Goal: Task Accomplishment & Management: Manage account settings

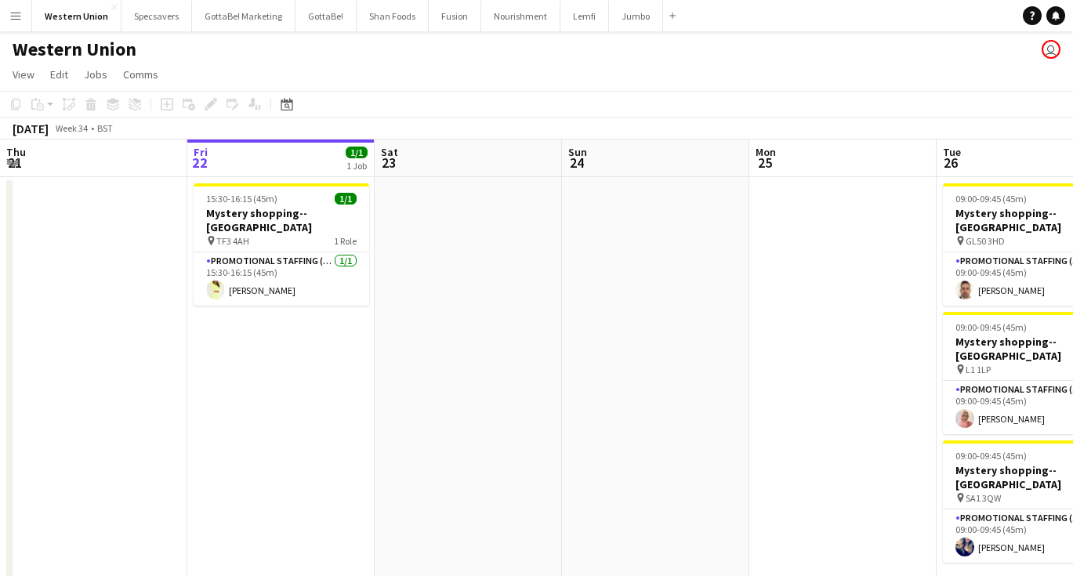
click at [19, 9] on button "Menu" at bounding box center [15, 15] width 31 height 31
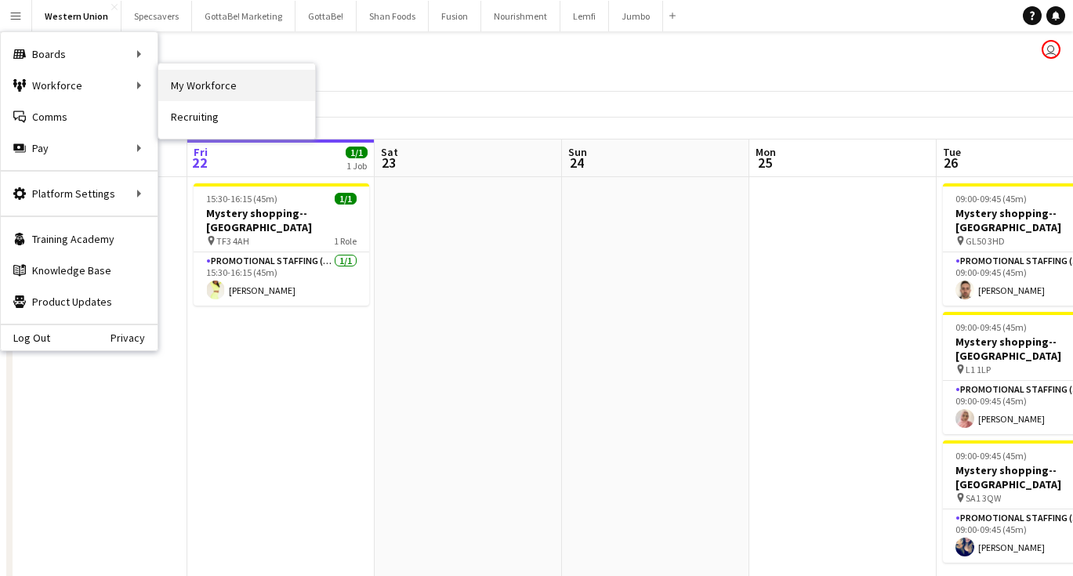
click at [245, 85] on link "My Workforce" at bounding box center [236, 85] width 157 height 31
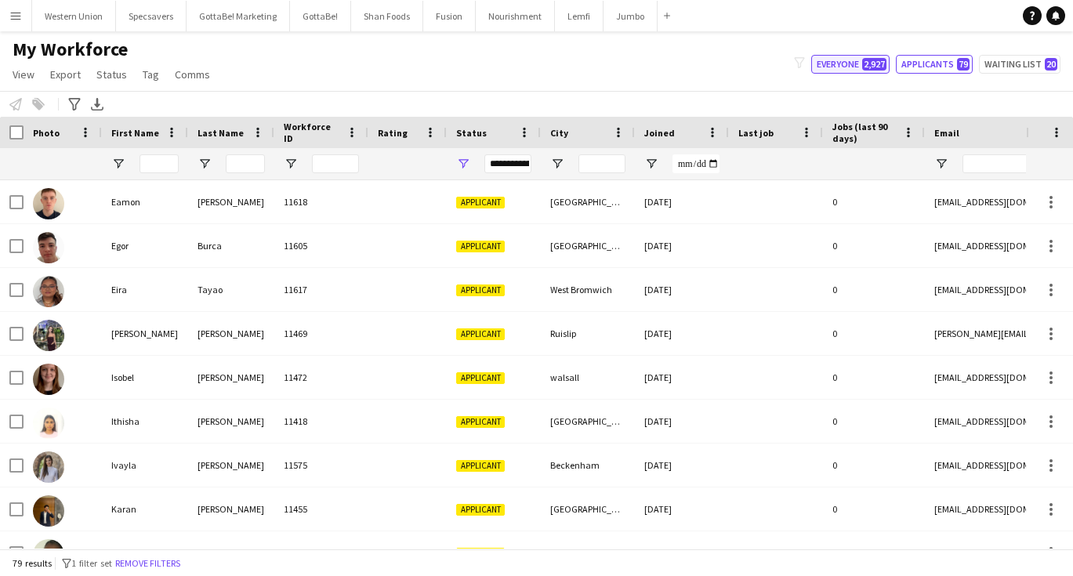
click at [869, 60] on span "2,927" at bounding box center [874, 64] width 24 height 13
type input "**********"
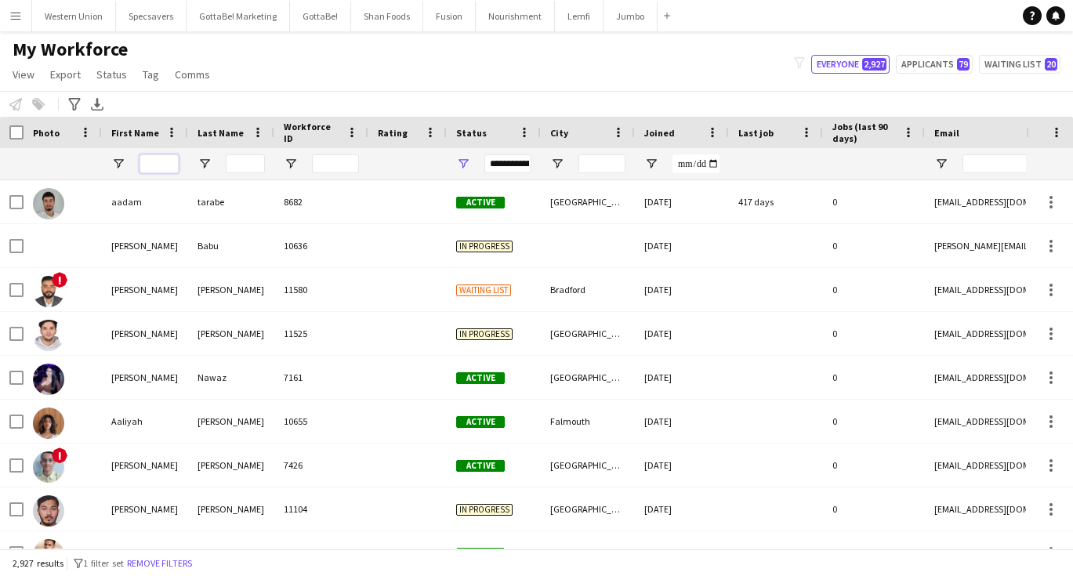
click at [153, 167] on input "First Name Filter Input" at bounding box center [159, 163] width 39 height 19
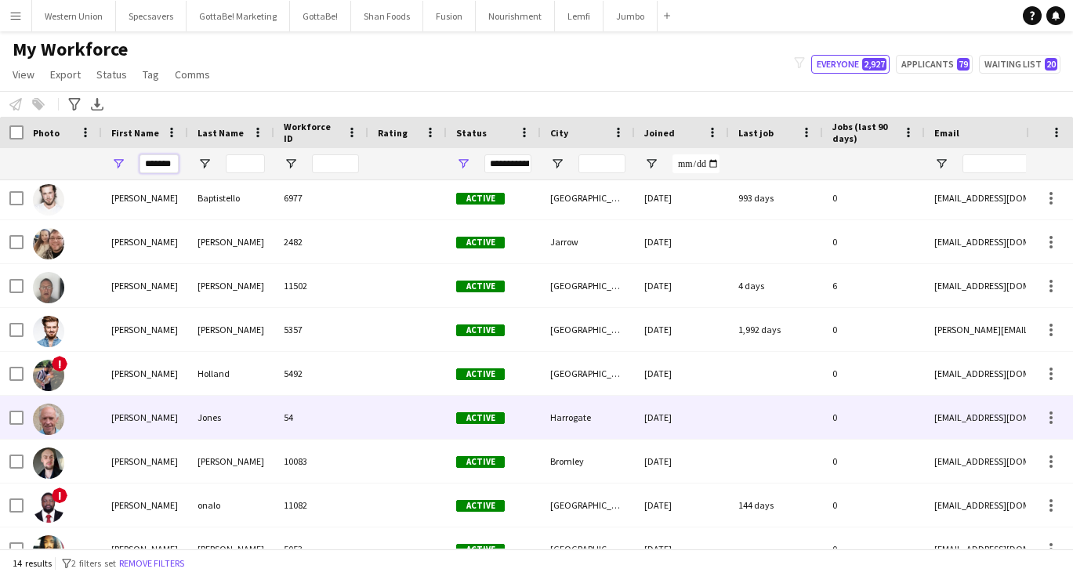
scroll to position [5, 0]
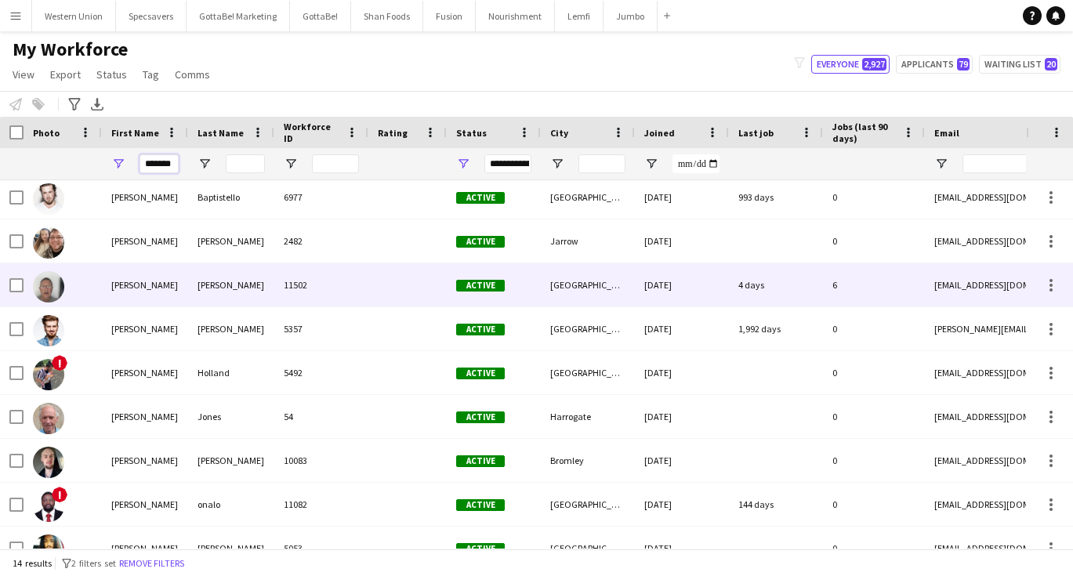
type input "*******"
click at [282, 281] on div "11502" at bounding box center [321, 284] width 94 height 43
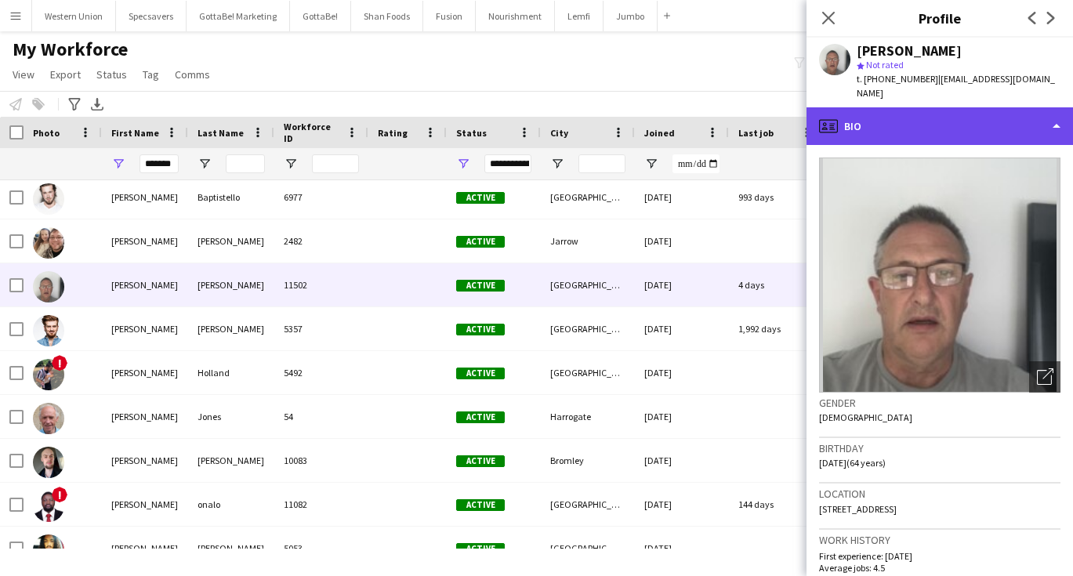
click at [961, 111] on div "profile Bio" at bounding box center [940, 126] width 267 height 38
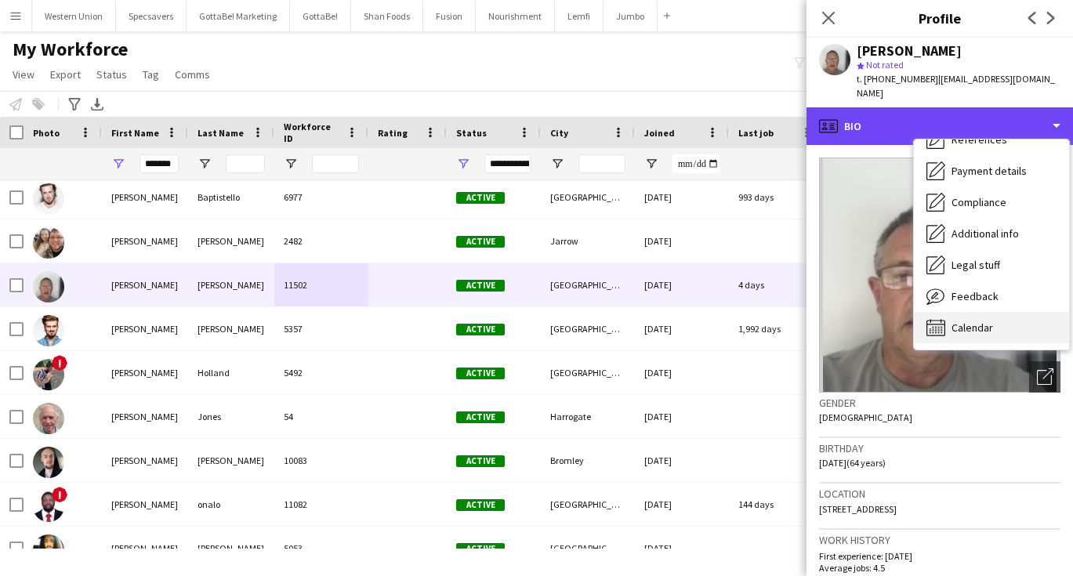
scroll to position [179, 0]
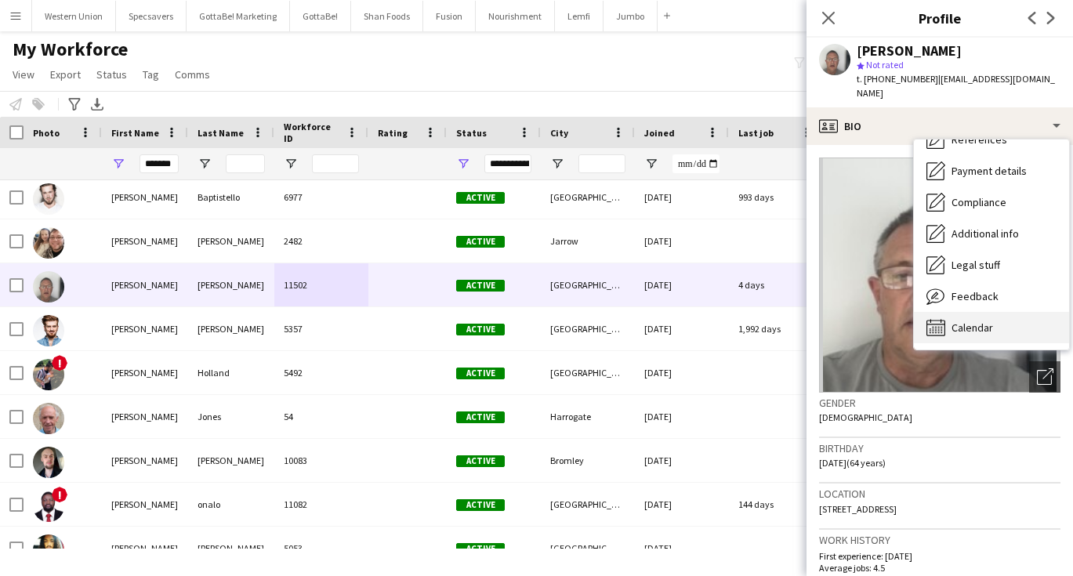
click at [976, 321] on span "Calendar" at bounding box center [973, 328] width 42 height 14
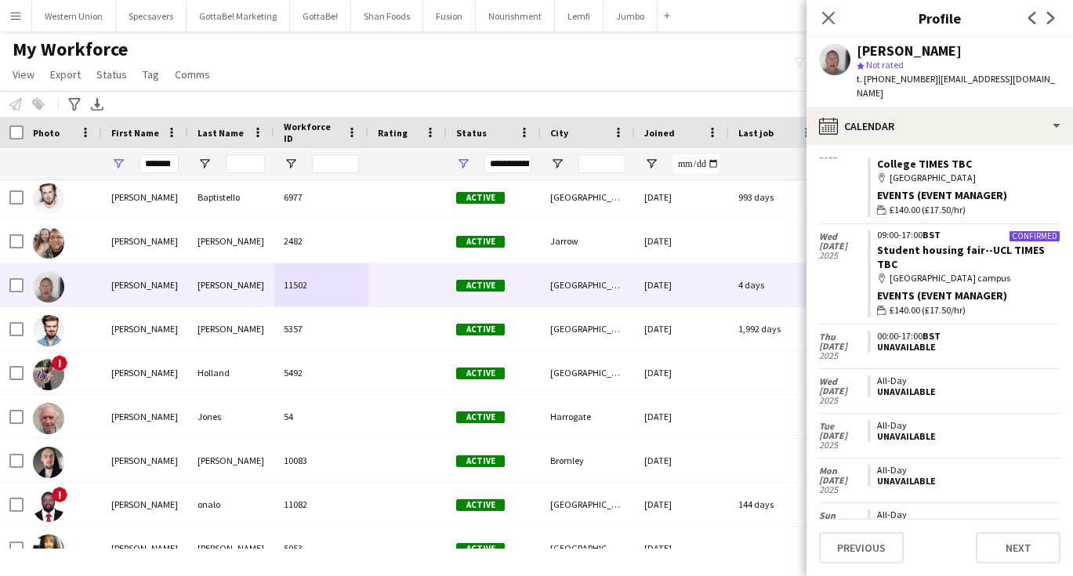
scroll to position [2268, 0]
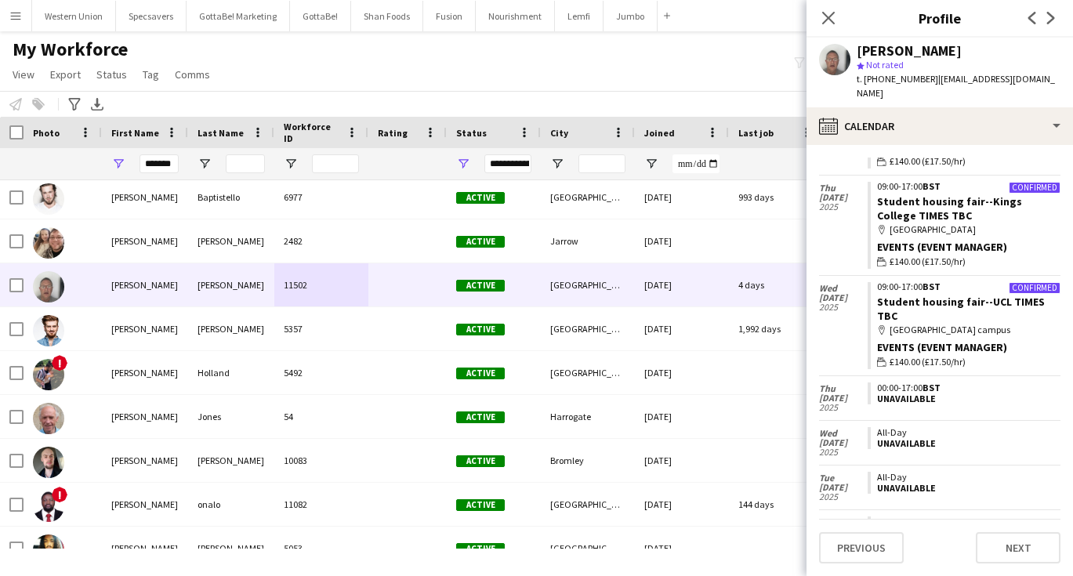
click at [517, 38] on div "My Workforce View Views Default view New view Update view Delete view Edit name…" at bounding box center [536, 64] width 1073 height 53
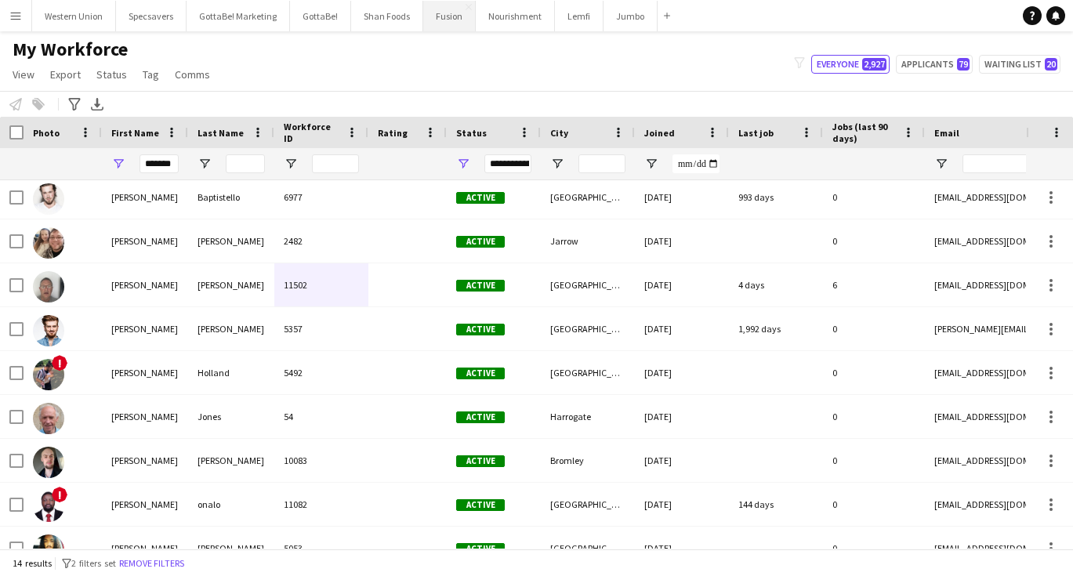
click at [452, 22] on button "Fusion Close" at bounding box center [449, 16] width 53 height 31
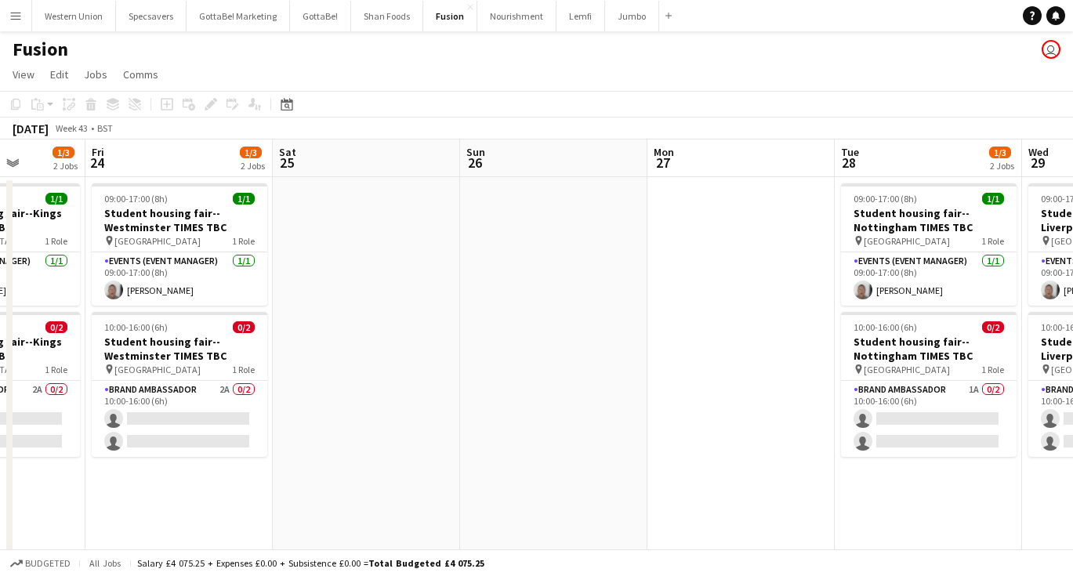
scroll to position [0, 475]
click at [81, 12] on button "Western Union Close" at bounding box center [74, 16] width 84 height 31
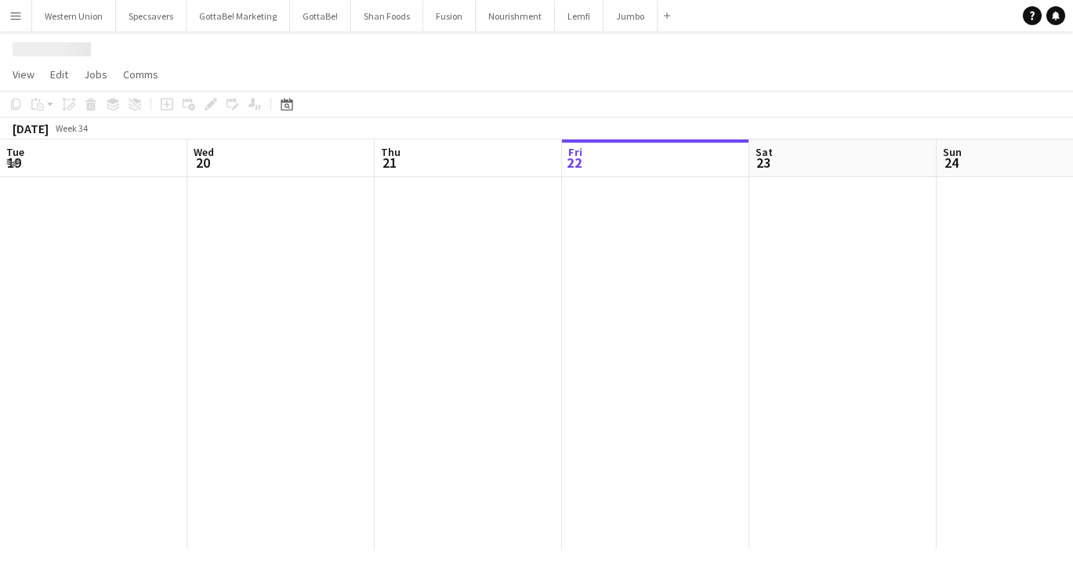
scroll to position [0, 375]
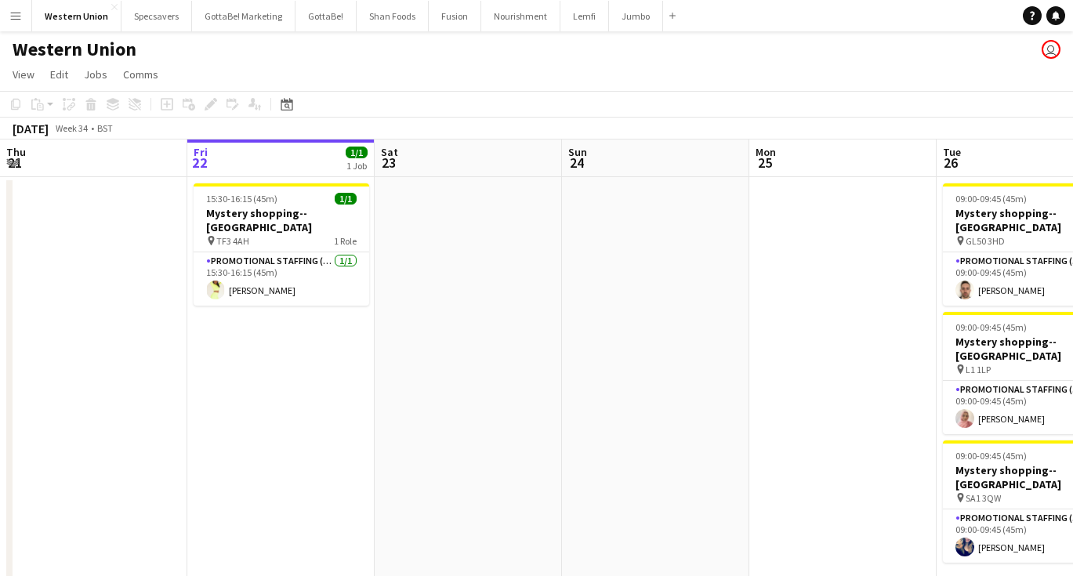
click at [17, 13] on app-icon "Menu" at bounding box center [15, 15] width 13 height 13
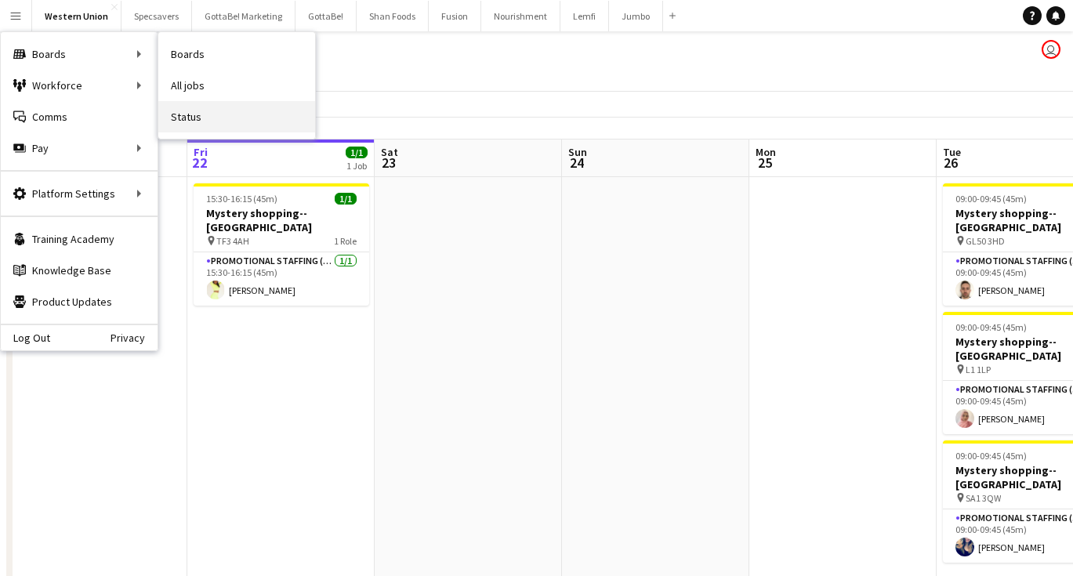
click at [198, 112] on link "Status" at bounding box center [236, 116] width 157 height 31
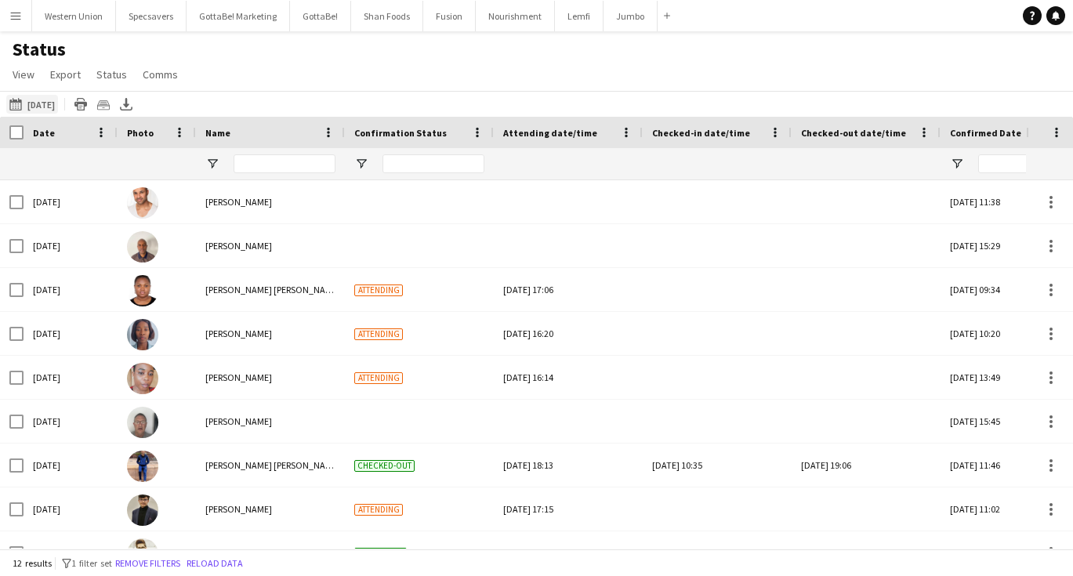
click at [33, 100] on button "22-08-2025 to 28-08-2025 16-08-2025" at bounding box center [32, 104] width 52 height 19
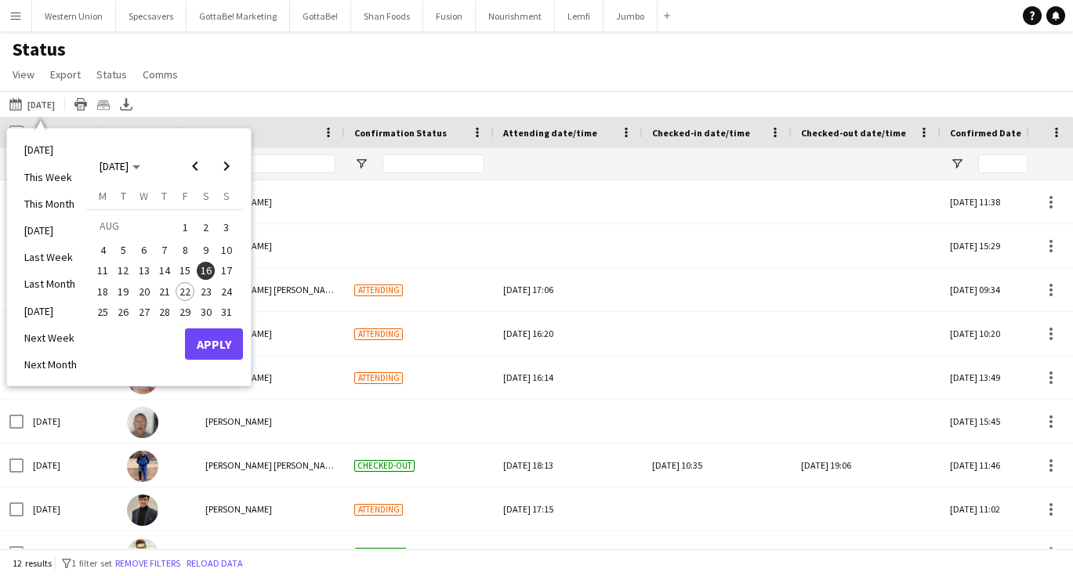
click at [187, 289] on span "22" at bounding box center [185, 291] width 19 height 19
click at [215, 339] on button "Apply" at bounding box center [214, 343] width 58 height 31
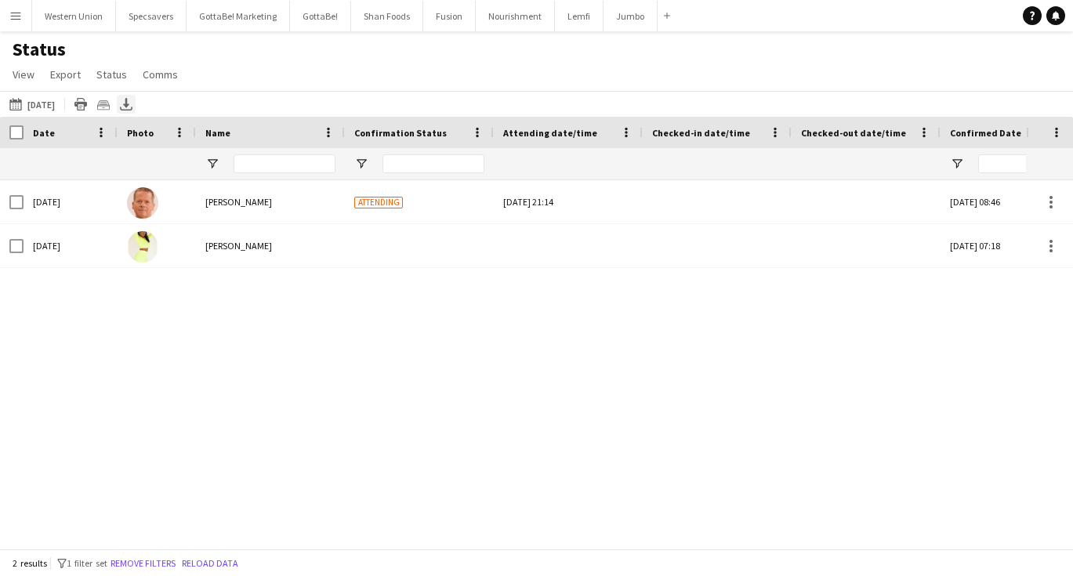
click at [123, 101] on icon "Export XLSX" at bounding box center [126, 104] width 13 height 13
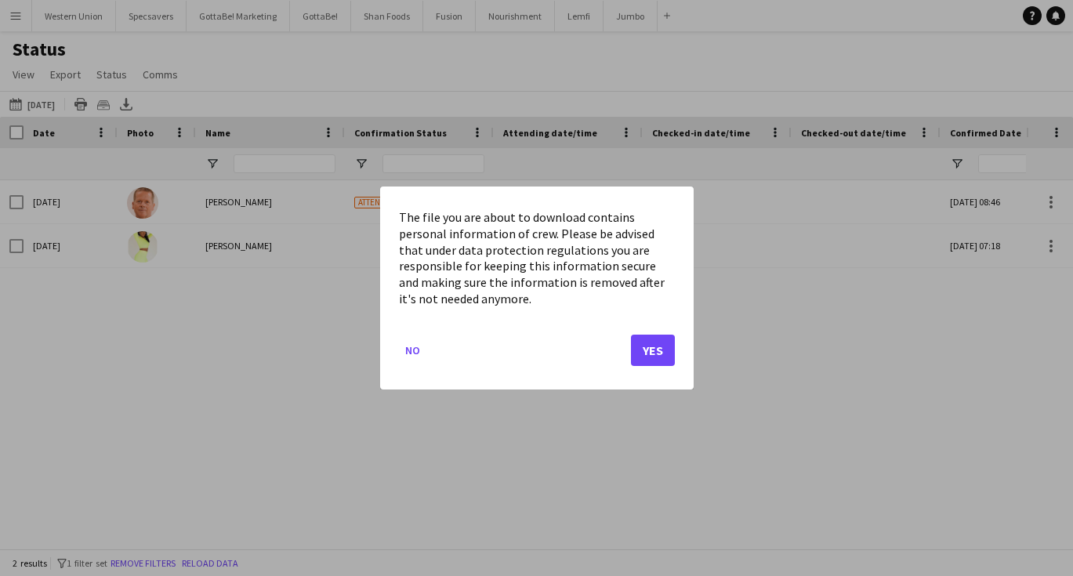
click at [665, 350] on button "Yes" at bounding box center [653, 350] width 44 height 31
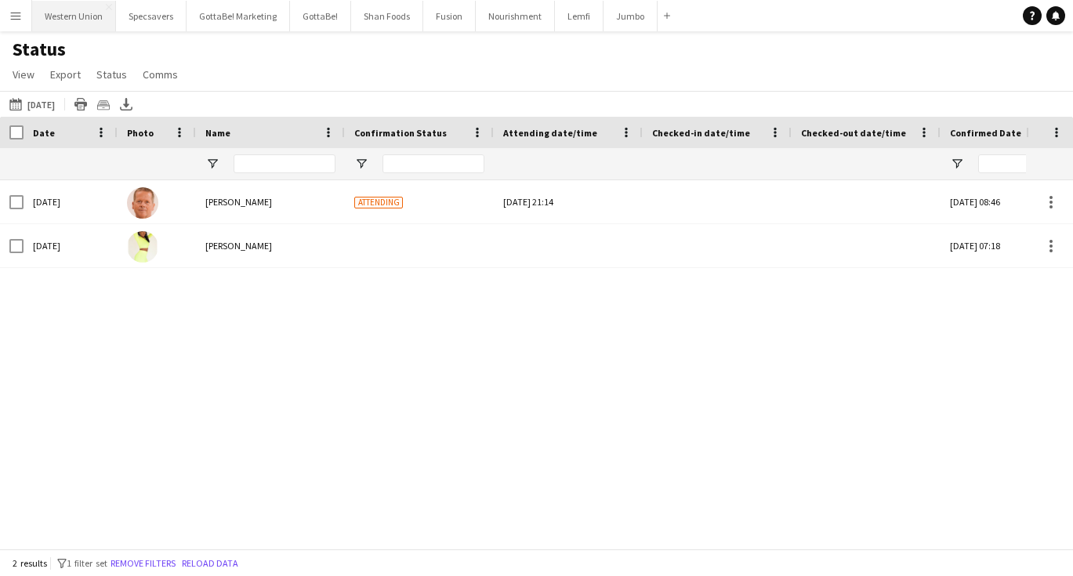
click at [74, 16] on button "Western Union Close" at bounding box center [74, 16] width 84 height 31
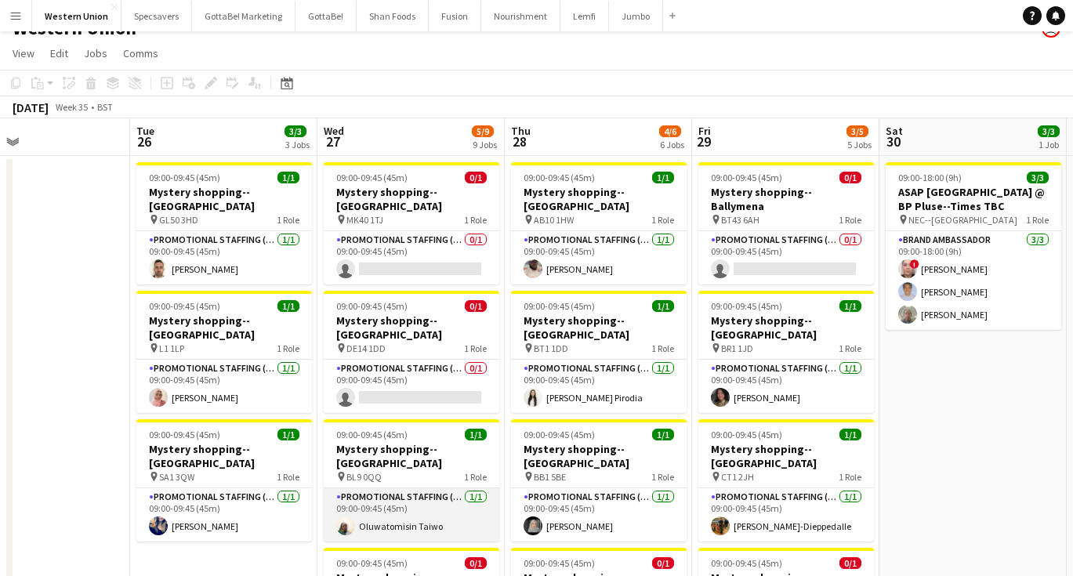
scroll to position [17, 0]
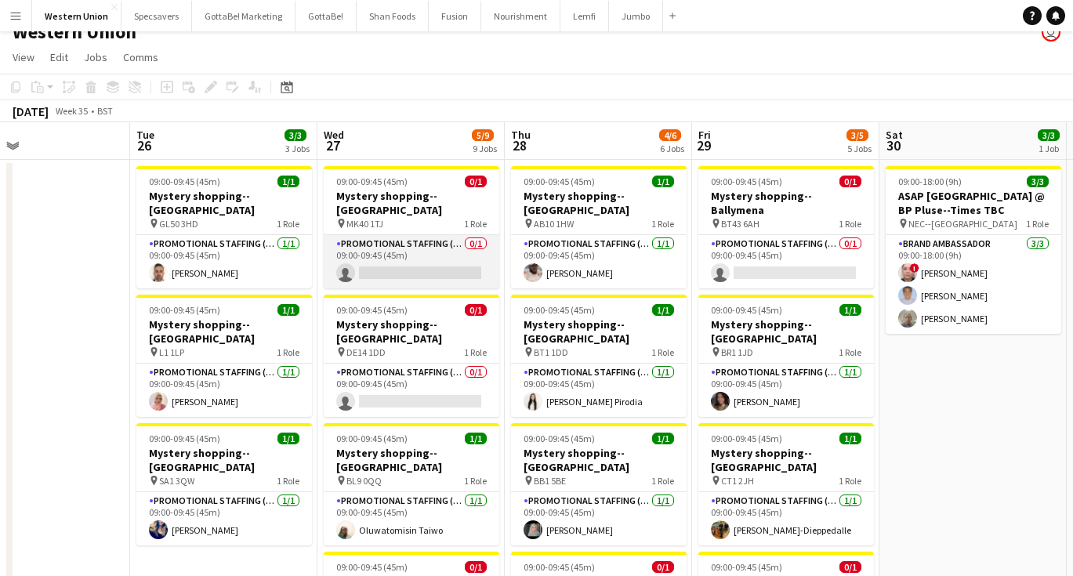
click at [438, 237] on app-card-role "Promotional Staffing (Mystery Shopper) 0/1 09:00-09:45 (45m) single-neutral-act…" at bounding box center [412, 261] width 176 height 53
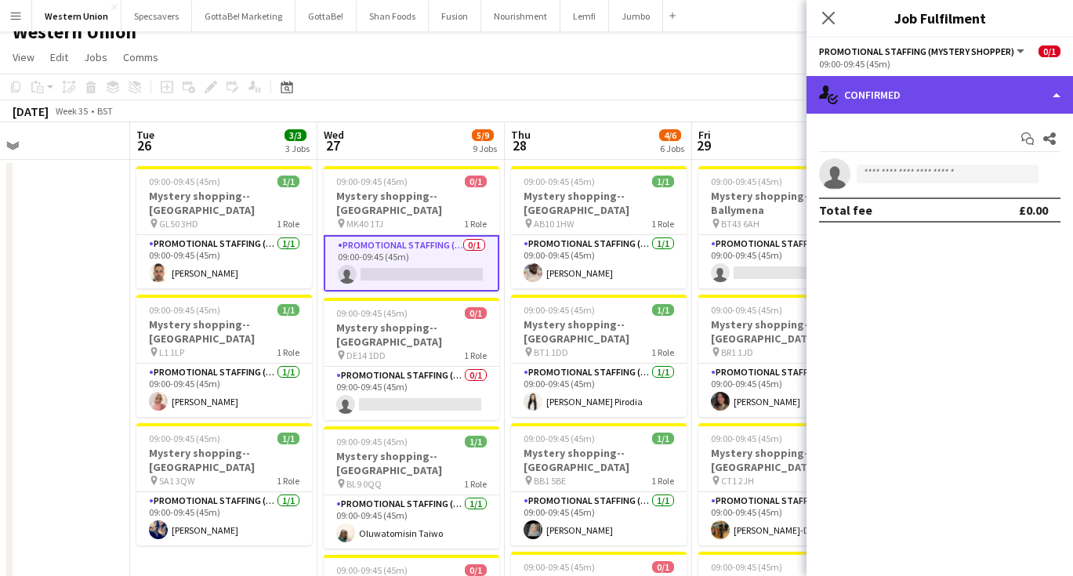
click at [901, 107] on div "single-neutral-actions-check-2 Confirmed" at bounding box center [940, 95] width 267 height 38
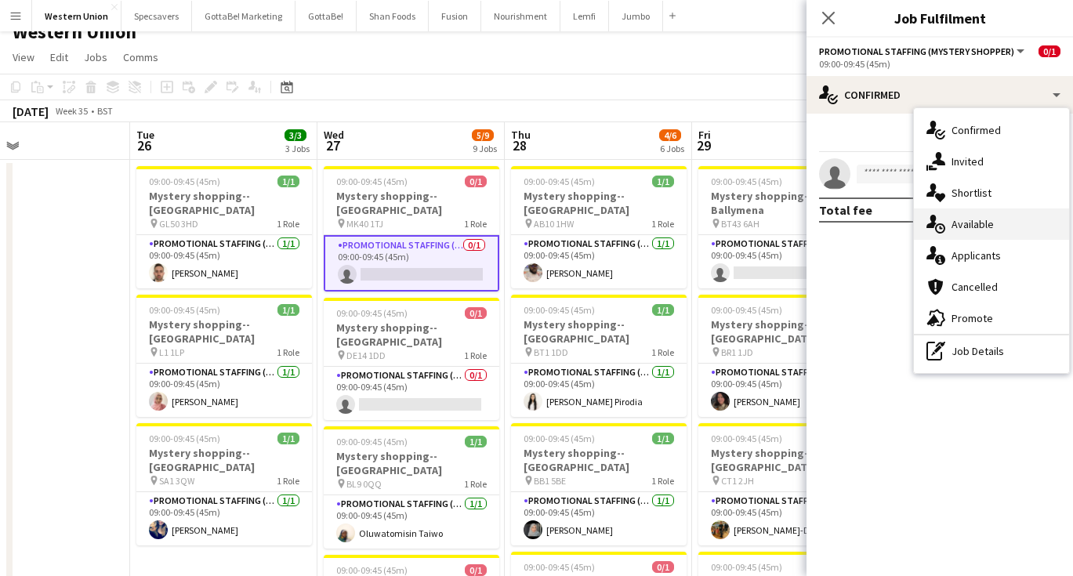
click at [967, 233] on div "single-neutral-actions-upload Available" at bounding box center [991, 224] width 155 height 31
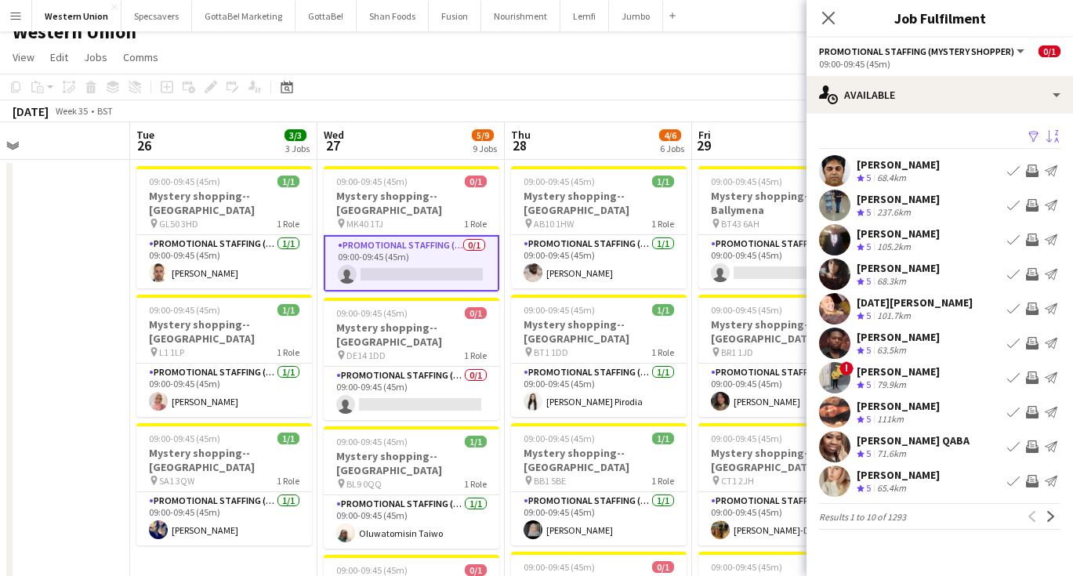
click at [1045, 140] on button "Sort asc" at bounding box center [1051, 137] width 19 height 19
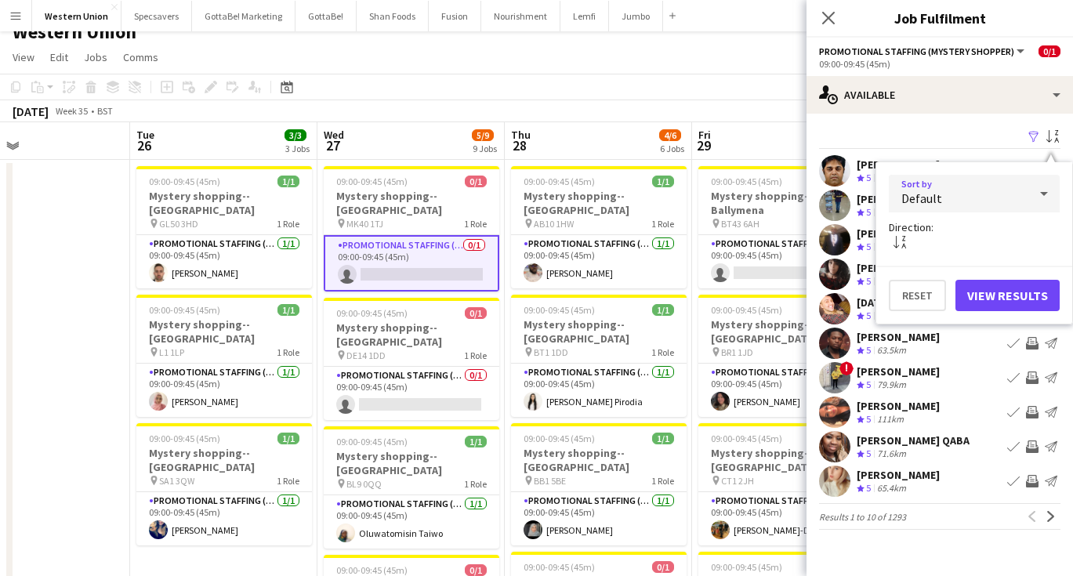
click at [981, 191] on div "Default" at bounding box center [959, 194] width 140 height 38
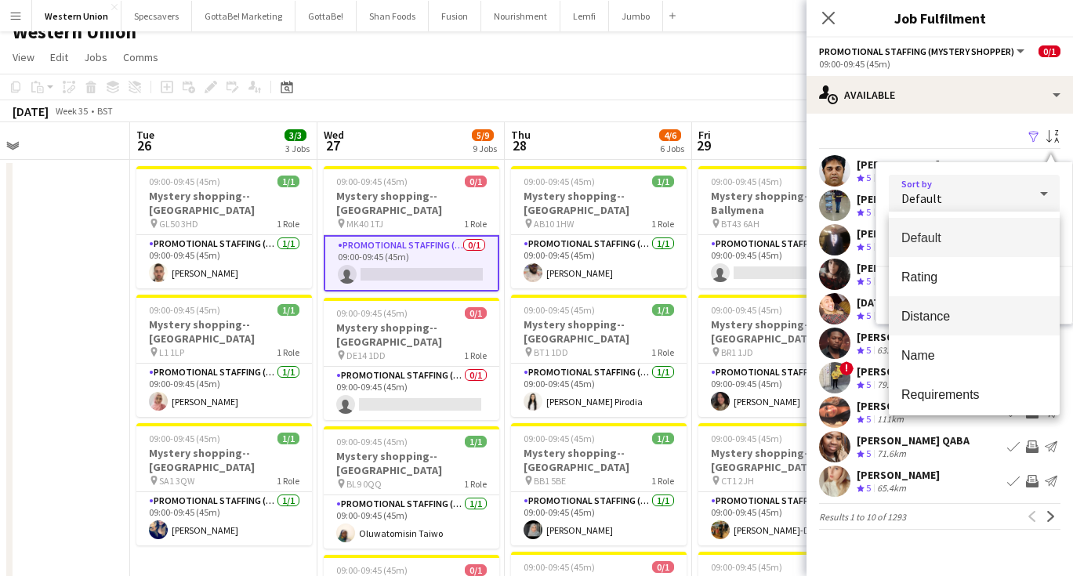
click at [956, 311] on span "Distance" at bounding box center [974, 316] width 146 height 15
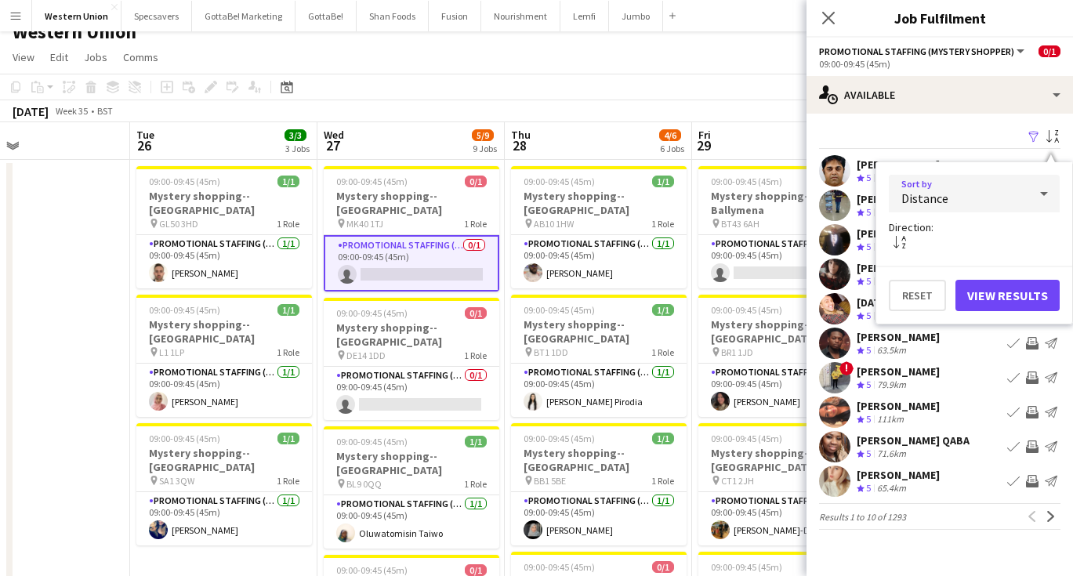
click at [992, 292] on button "View Results" at bounding box center [1008, 295] width 104 height 31
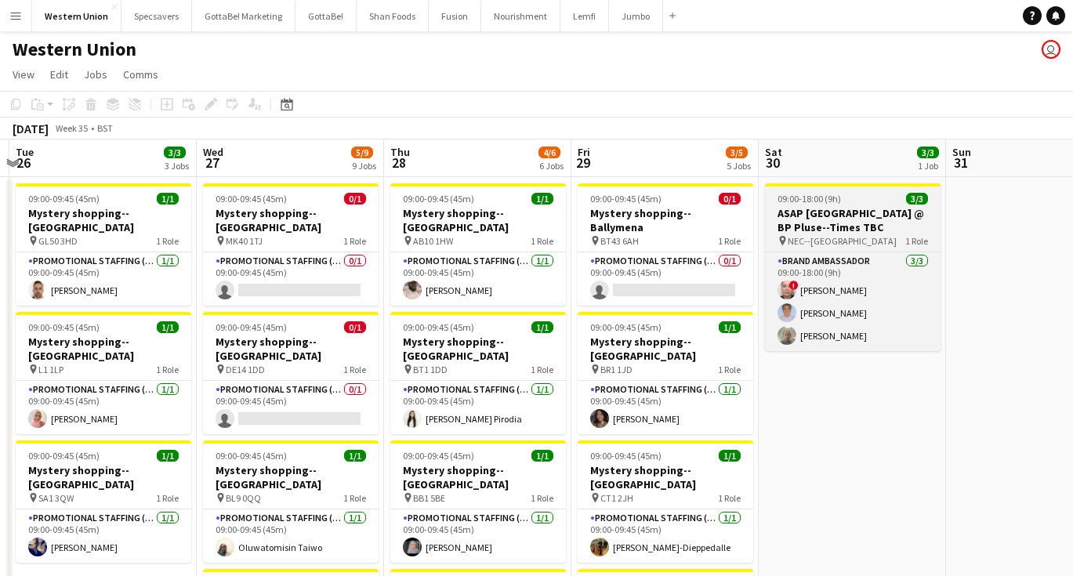
scroll to position [0, 550]
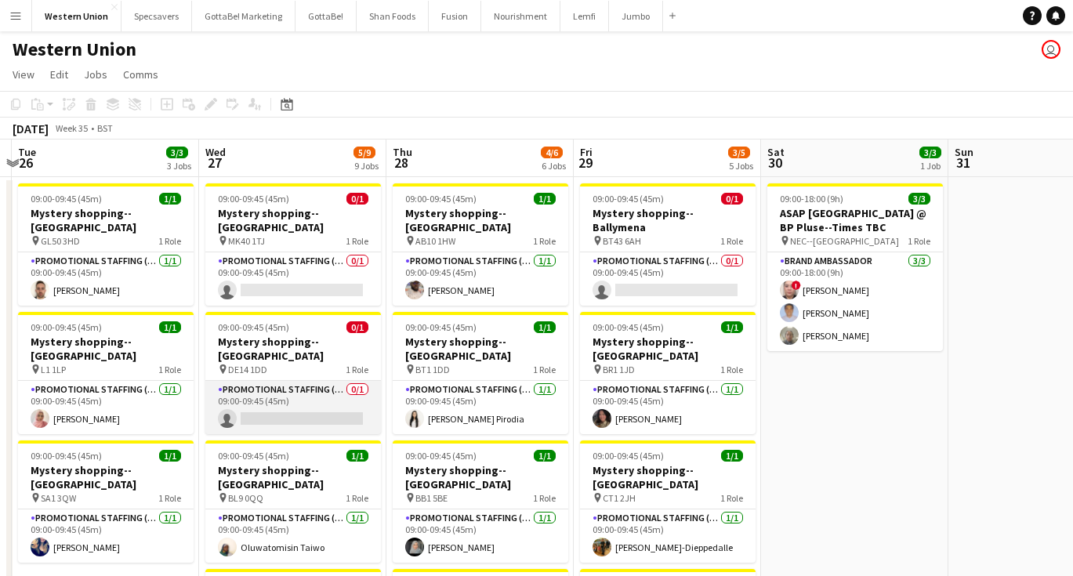
click at [343, 381] on app-card-role "Promotional Staffing (Mystery Shopper) 0/1 09:00-09:45 (45m) single-neutral-act…" at bounding box center [293, 407] width 176 height 53
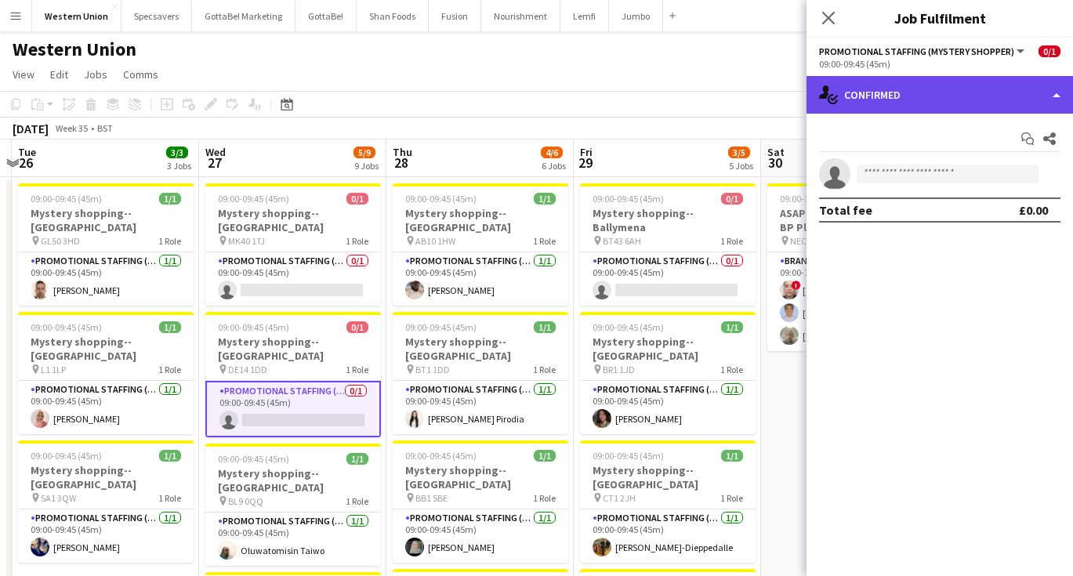
click at [927, 105] on div "single-neutral-actions-check-2 Confirmed" at bounding box center [940, 95] width 267 height 38
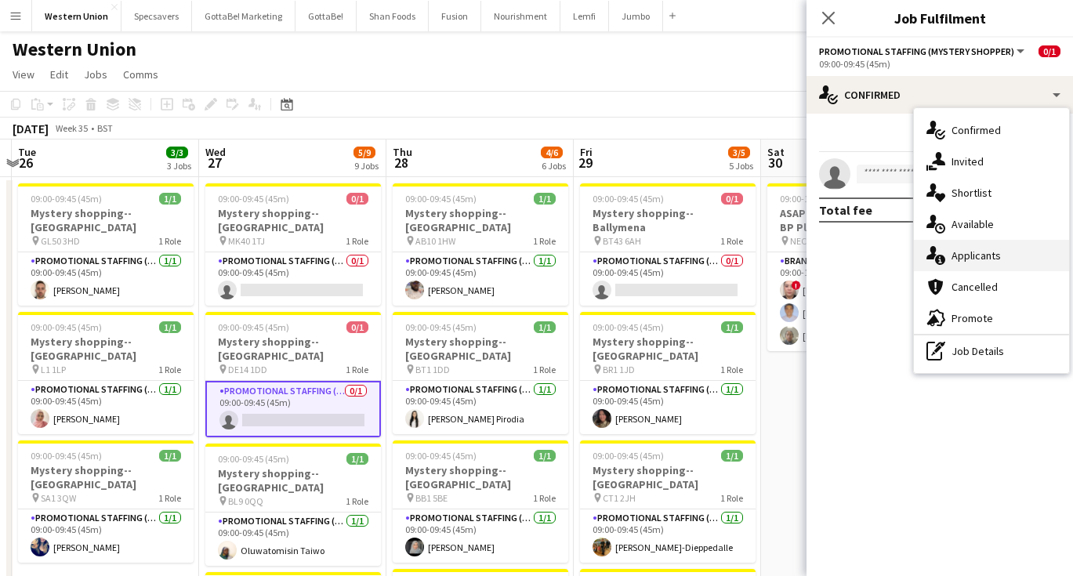
click at [982, 256] on div "single-neutral-actions-information Applicants" at bounding box center [991, 255] width 155 height 31
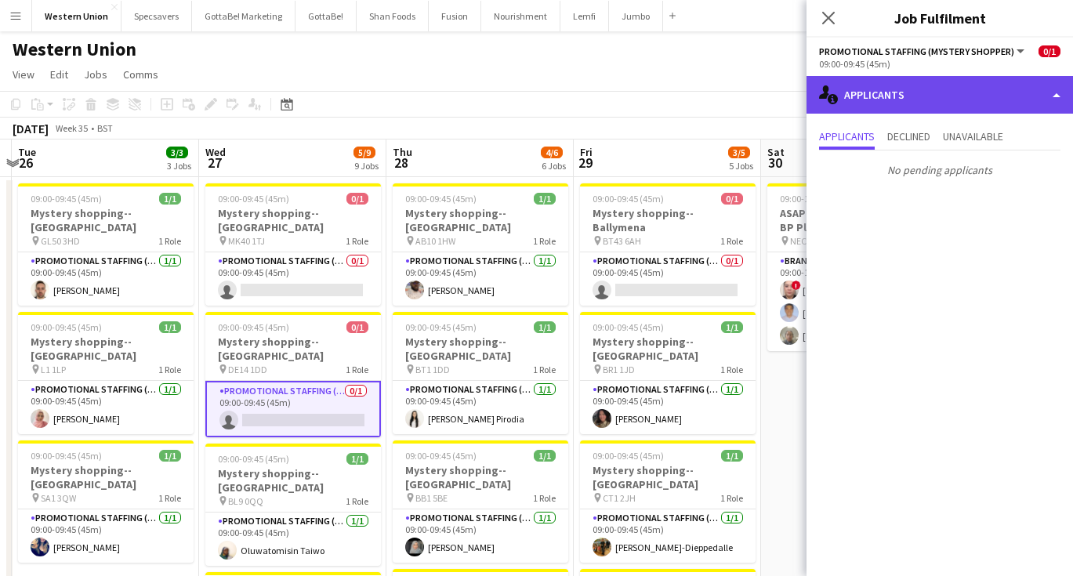
click at [930, 84] on div "single-neutral-actions-information Applicants" at bounding box center [940, 95] width 267 height 38
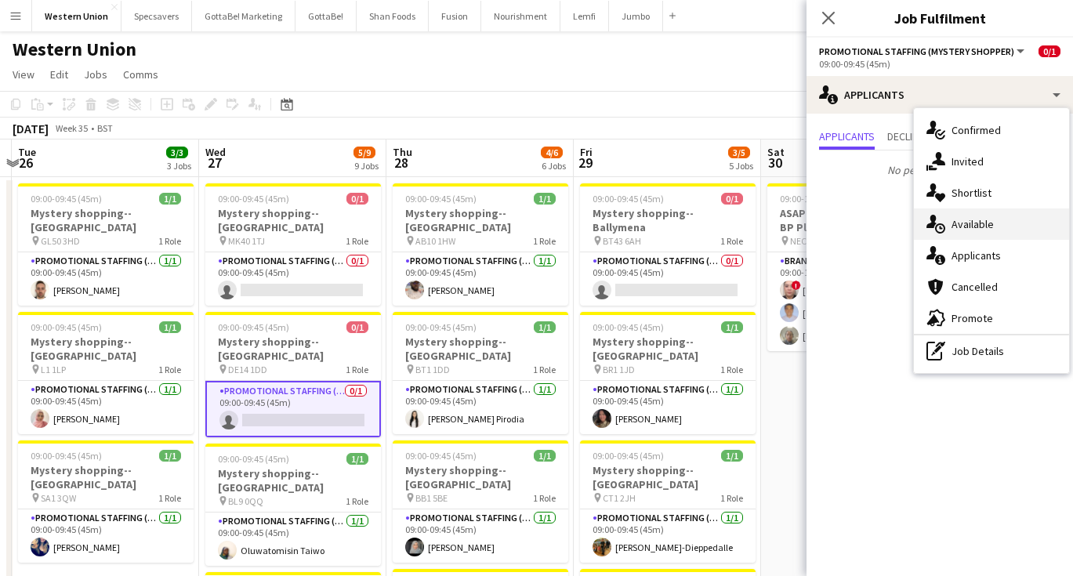
click at [970, 227] on div "single-neutral-actions-upload Available" at bounding box center [991, 224] width 155 height 31
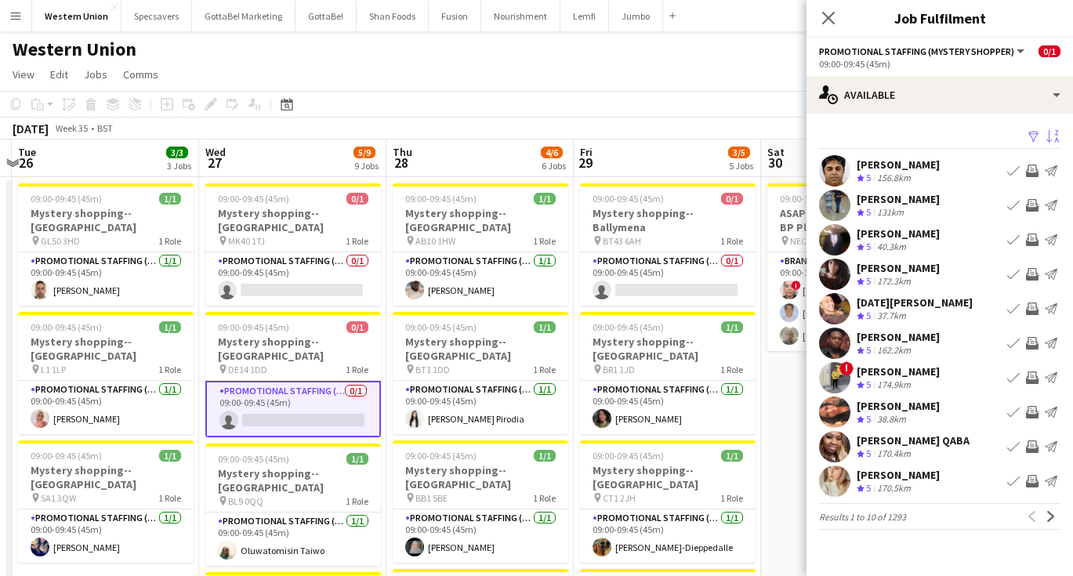
click at [1048, 139] on app-icon "Sort asc" at bounding box center [1052, 137] width 13 height 15
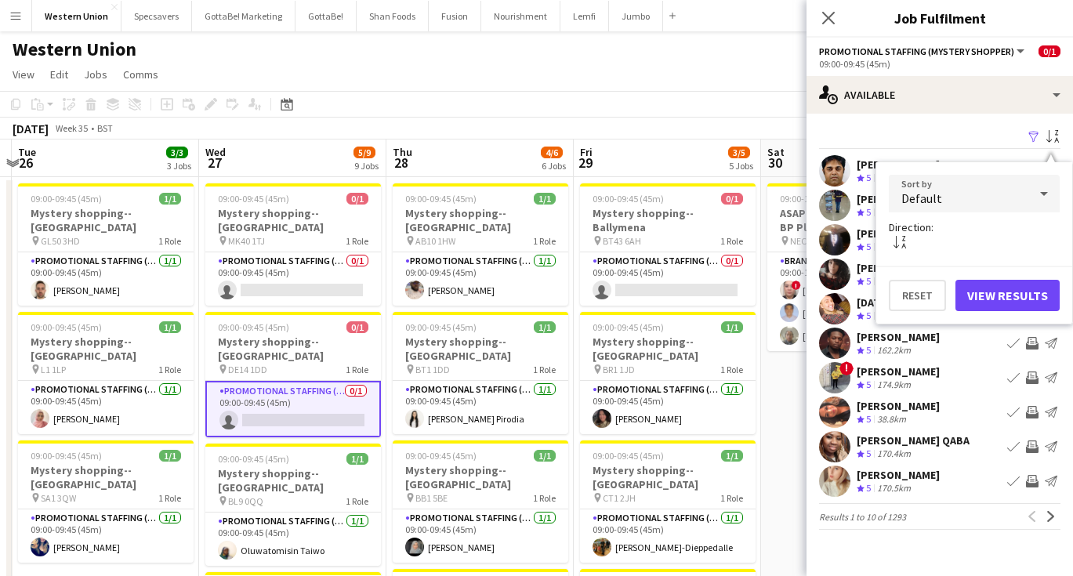
click at [978, 196] on div "Default" at bounding box center [959, 194] width 140 height 38
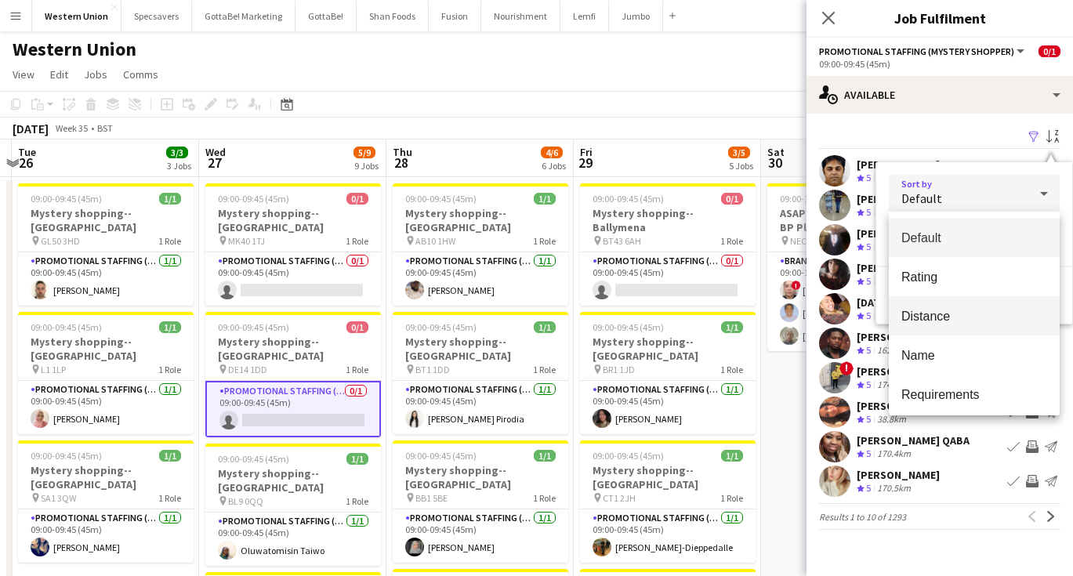
click at [955, 314] on span "Distance" at bounding box center [974, 316] width 146 height 15
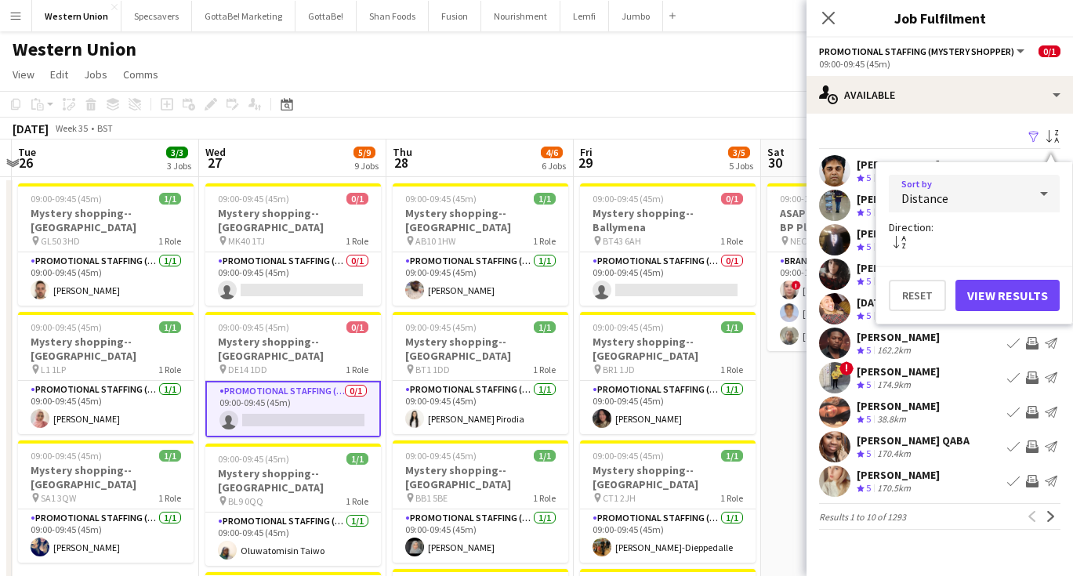
click at [996, 298] on button "View Results" at bounding box center [1008, 295] width 104 height 31
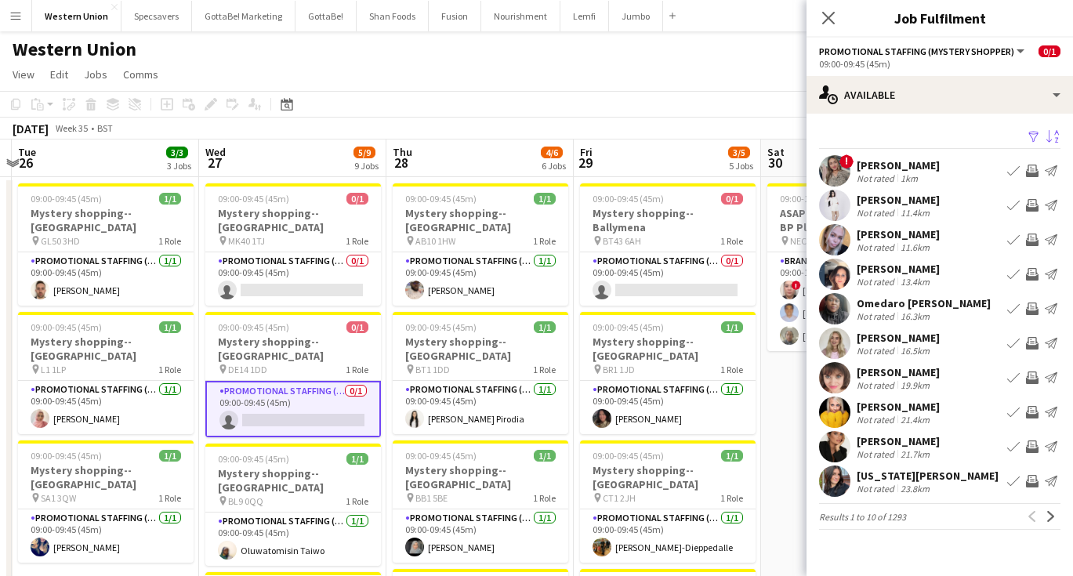
click at [898, 242] on div "11.6km" at bounding box center [915, 247] width 35 height 12
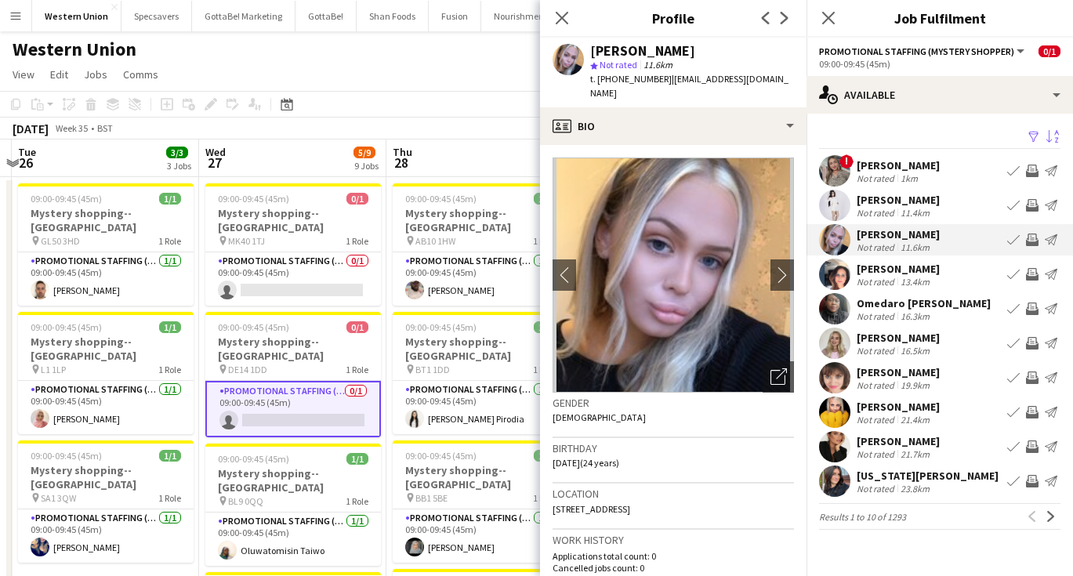
click at [889, 416] on div "Not rated" at bounding box center [877, 420] width 41 height 12
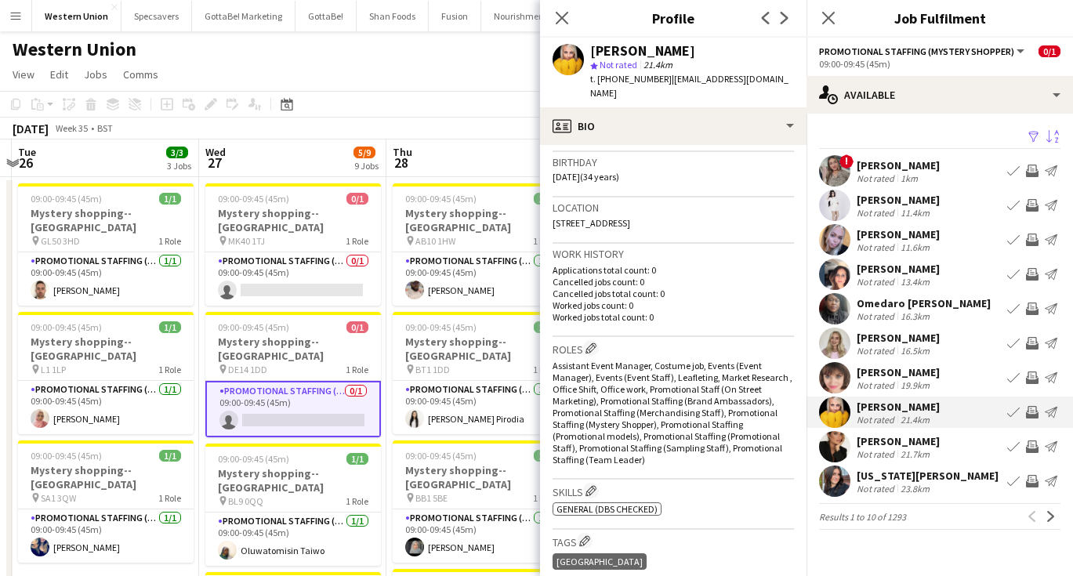
scroll to position [160, 0]
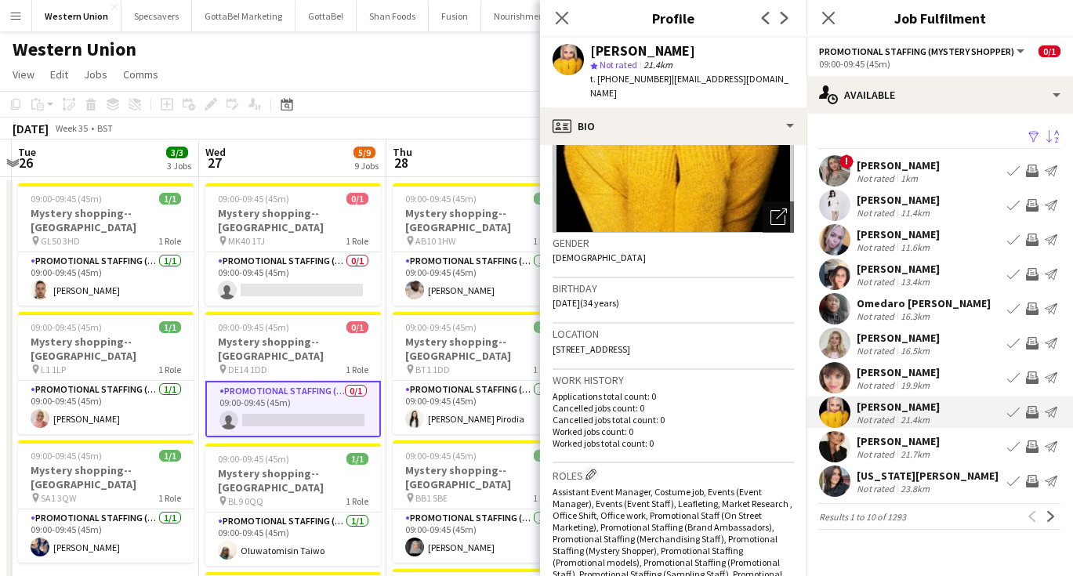
click at [904, 451] on div "21.7km" at bounding box center [915, 454] width 35 height 12
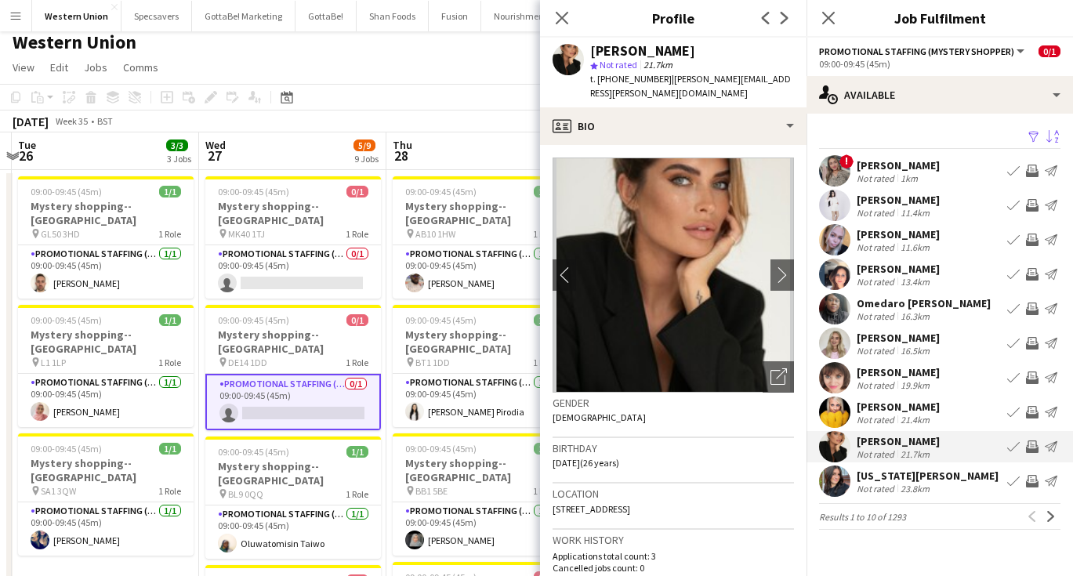
scroll to position [0, 0]
click at [904, 486] on div "23.8km" at bounding box center [915, 489] width 35 height 12
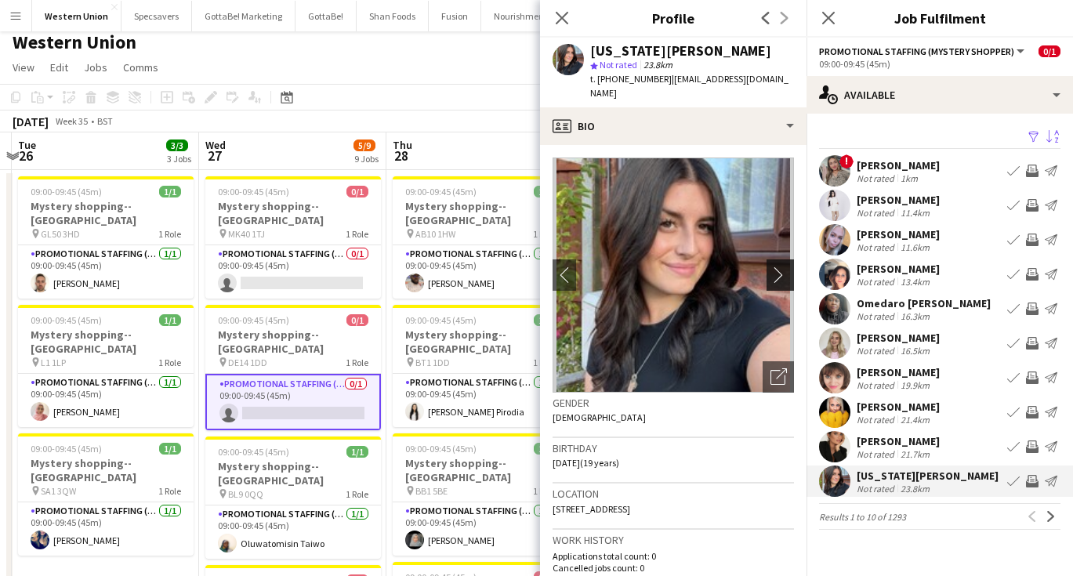
click at [782, 277] on app-icon "chevron-right" at bounding box center [783, 275] width 24 height 16
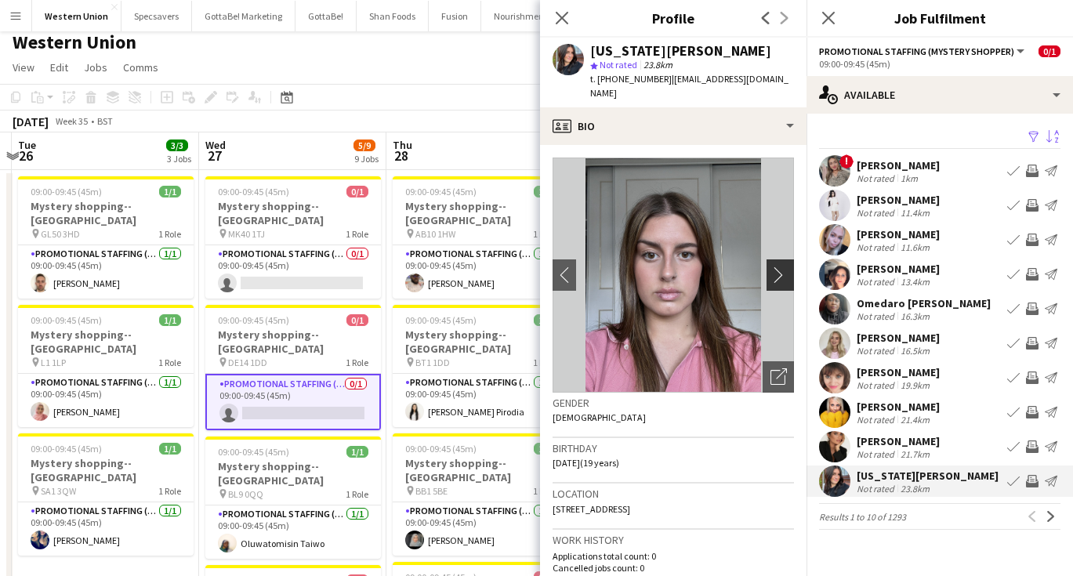
click at [782, 277] on app-icon "chevron-right" at bounding box center [783, 275] width 24 height 16
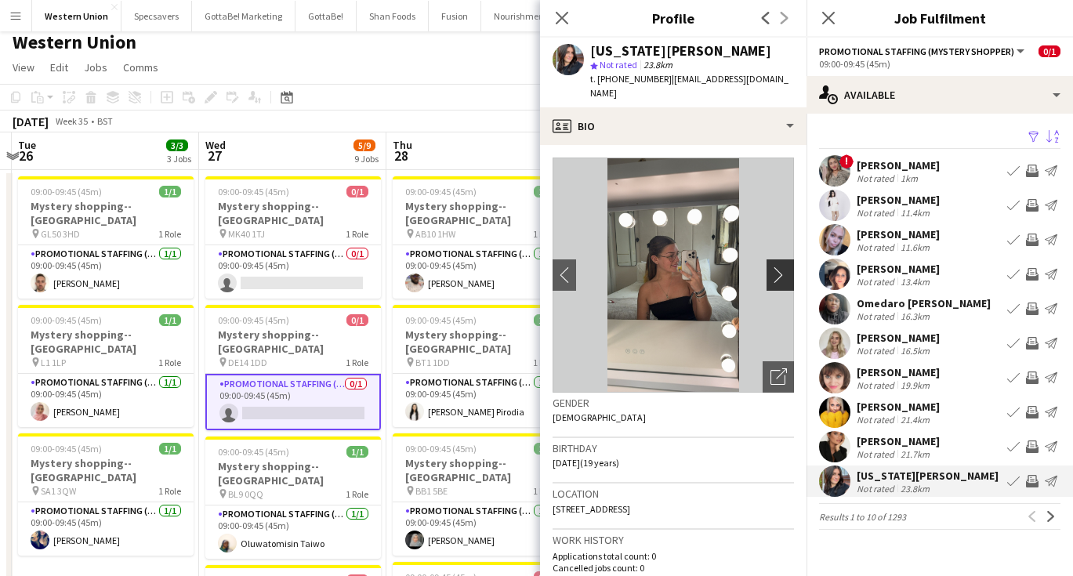
click at [782, 277] on app-icon "chevron-right" at bounding box center [783, 275] width 24 height 16
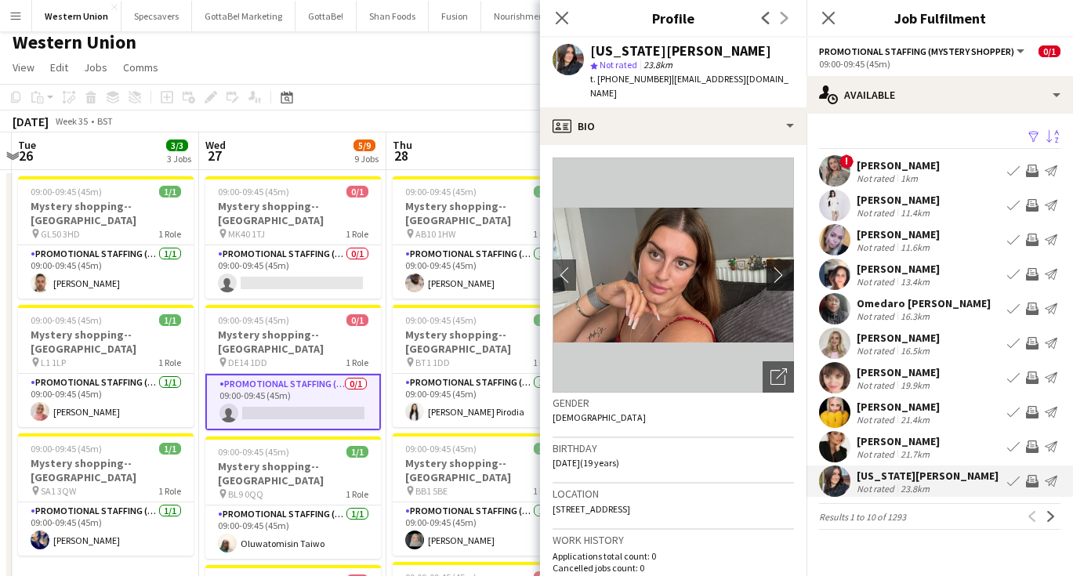
click at [782, 277] on app-icon "chevron-right" at bounding box center [783, 275] width 24 height 16
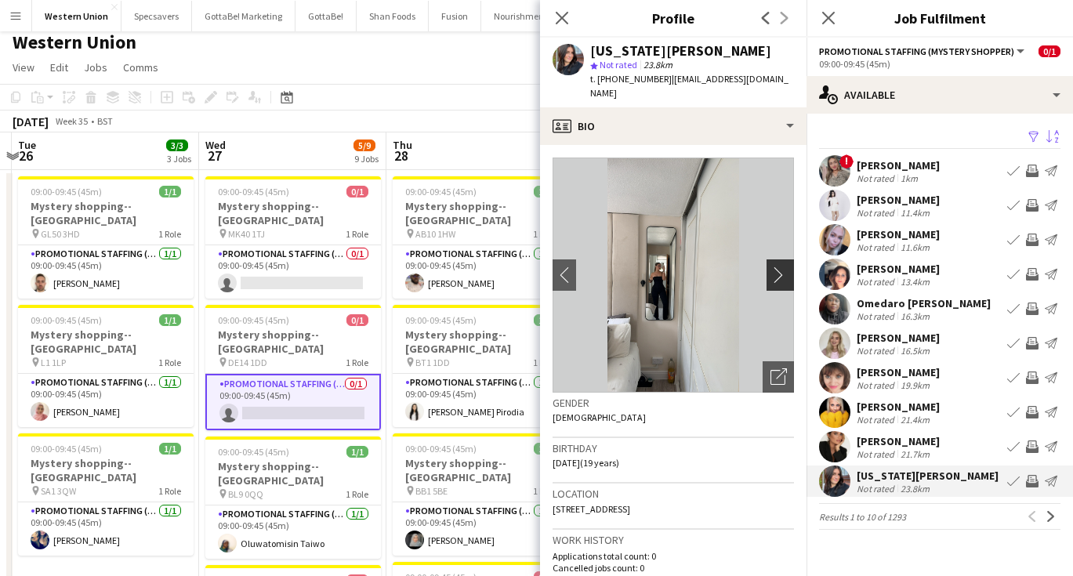
click at [782, 277] on app-icon "chevron-right" at bounding box center [783, 275] width 24 height 16
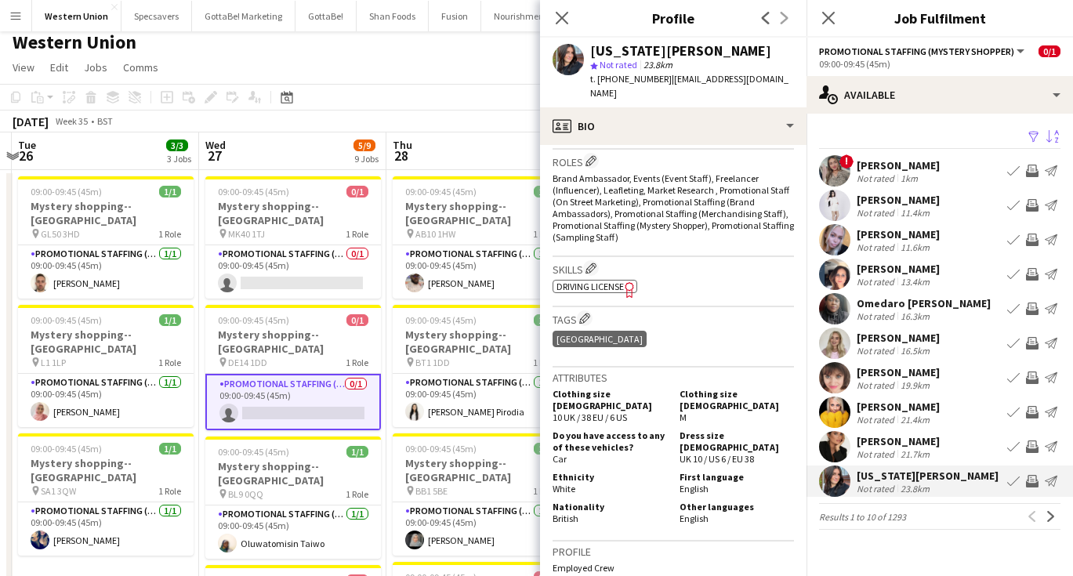
scroll to position [474, 0]
click at [890, 161] on div "[PERSON_NAME]" at bounding box center [898, 165] width 83 height 14
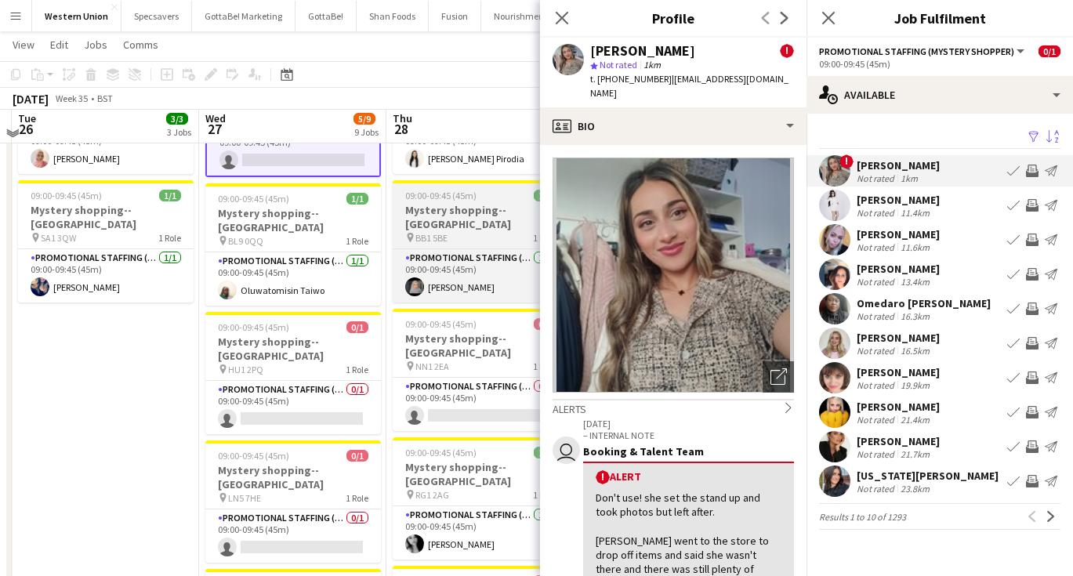
scroll to position [260, 0]
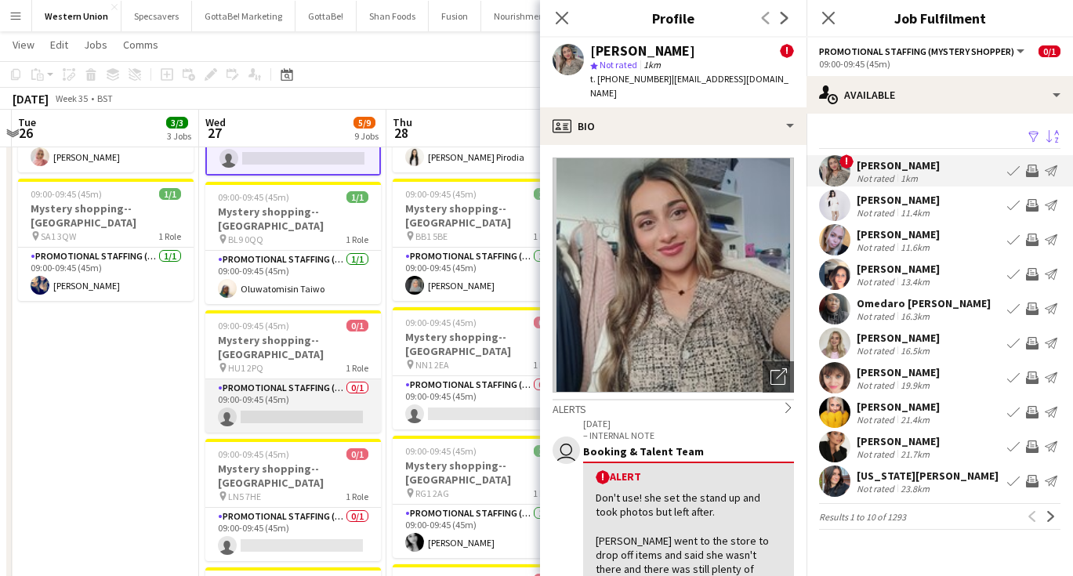
click at [303, 379] on app-card-role "Promotional Staffing (Mystery Shopper) 0/1 09:00-09:45 (45m) single-neutral-act…" at bounding box center [293, 405] width 176 height 53
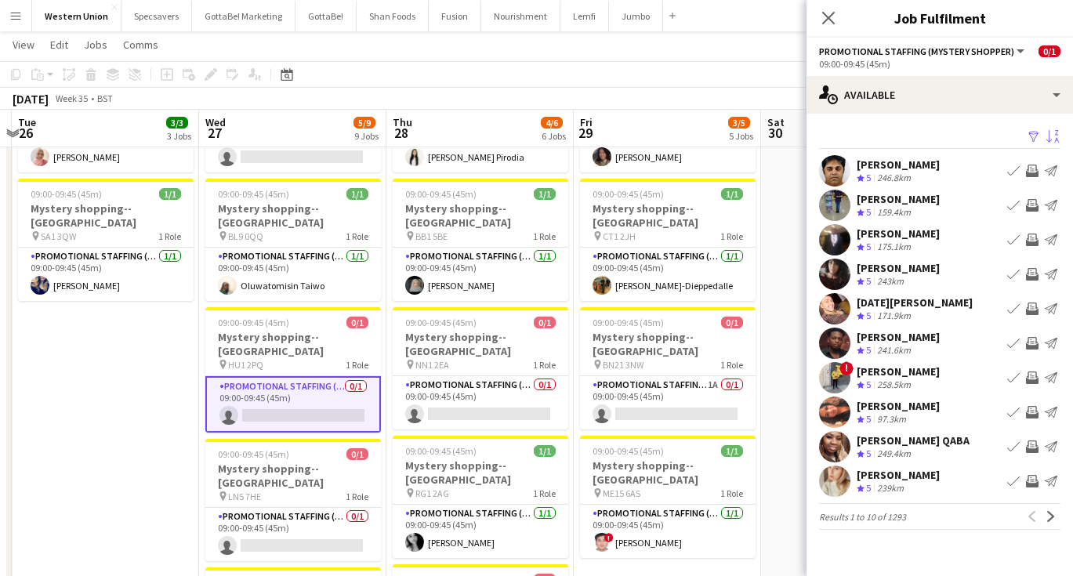
click at [1059, 137] on button "Sort asc" at bounding box center [1051, 137] width 19 height 19
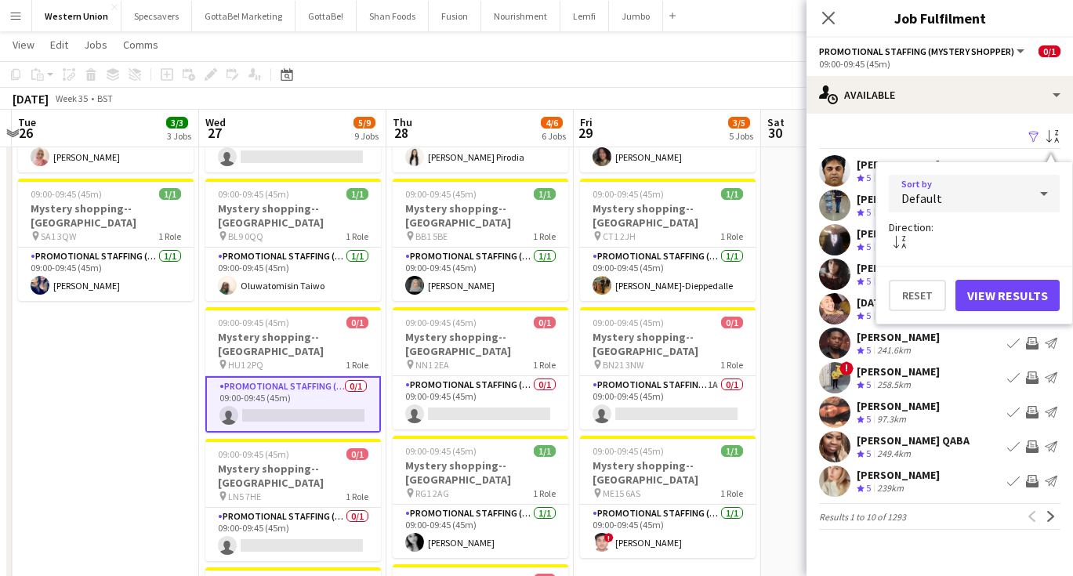
click at [995, 206] on div "Default" at bounding box center [959, 194] width 140 height 38
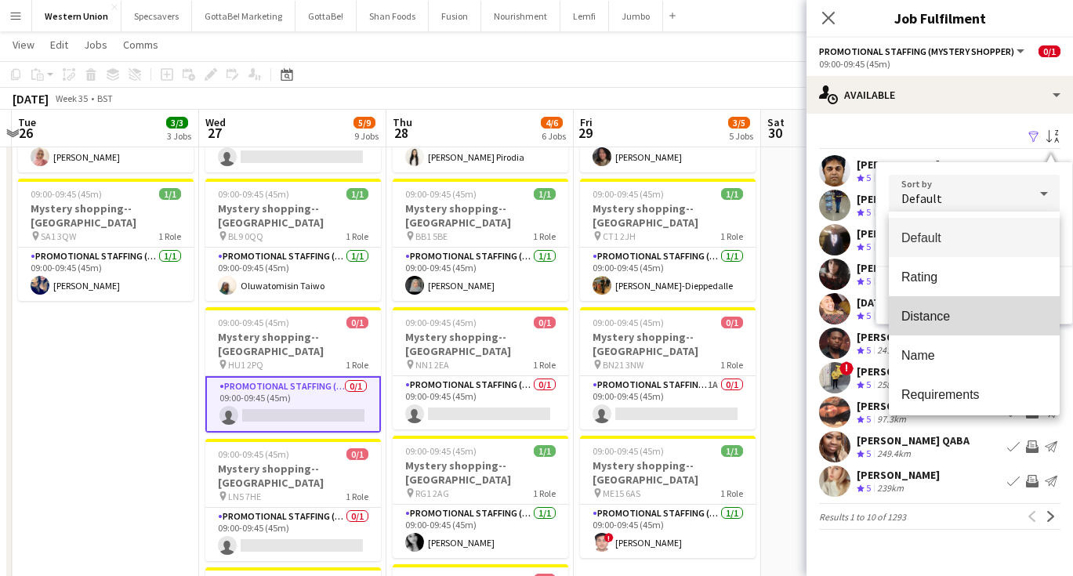
click at [952, 320] on span "Distance" at bounding box center [974, 316] width 146 height 15
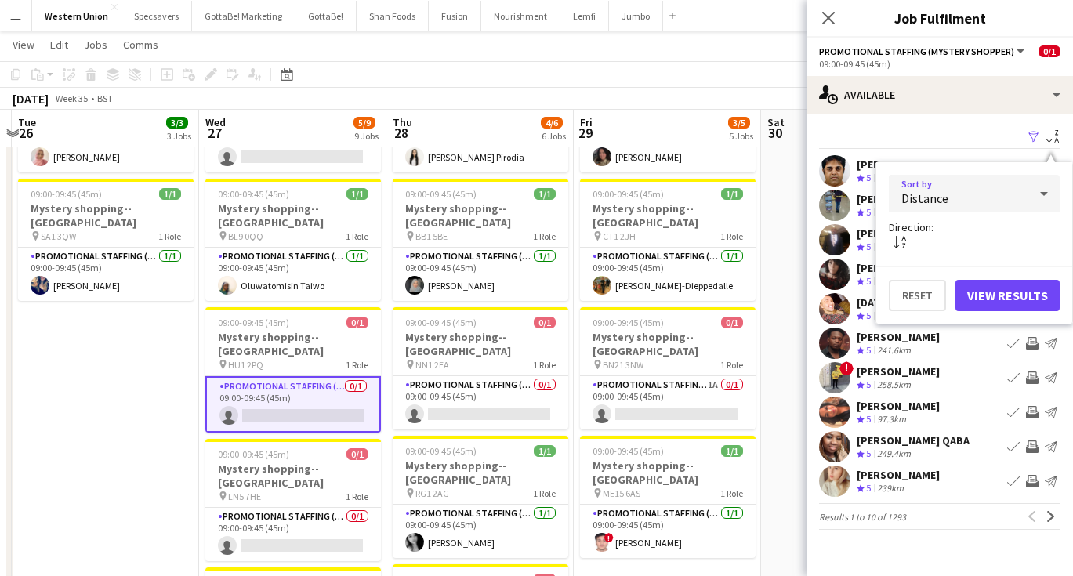
click at [983, 287] on button "View Results" at bounding box center [1008, 295] width 104 height 31
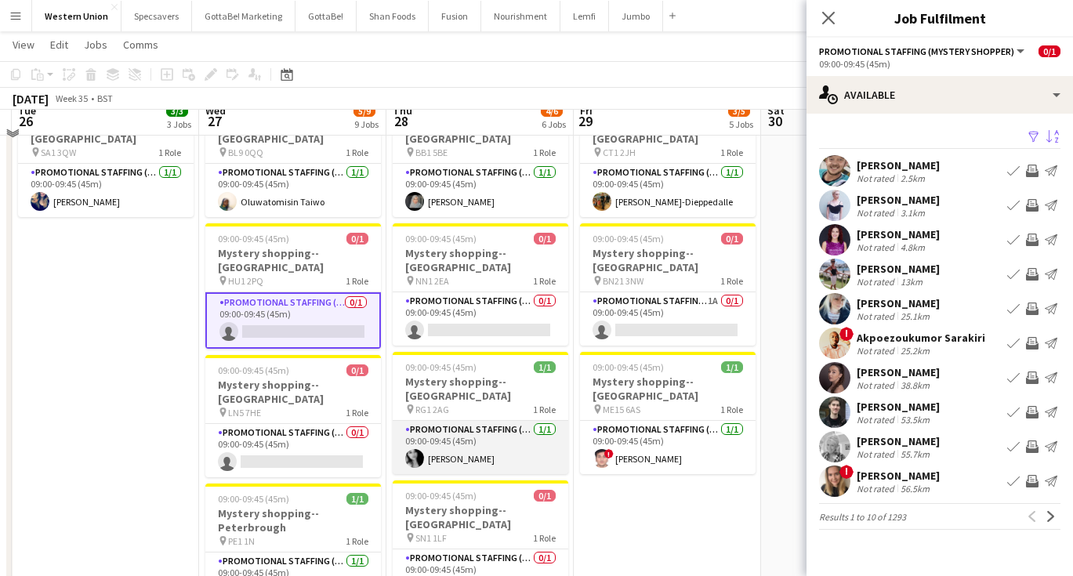
scroll to position [370, 0]
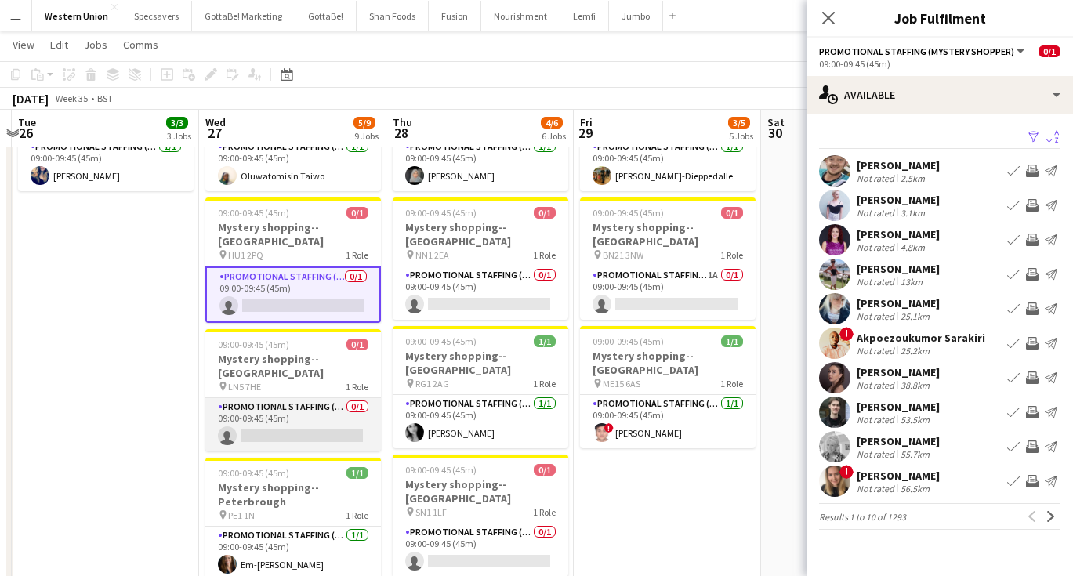
click at [317, 398] on app-card-role "Promotional Staffing (Mystery Shopper) 0/1 09:00-09:45 (45m) single-neutral-act…" at bounding box center [293, 424] width 176 height 53
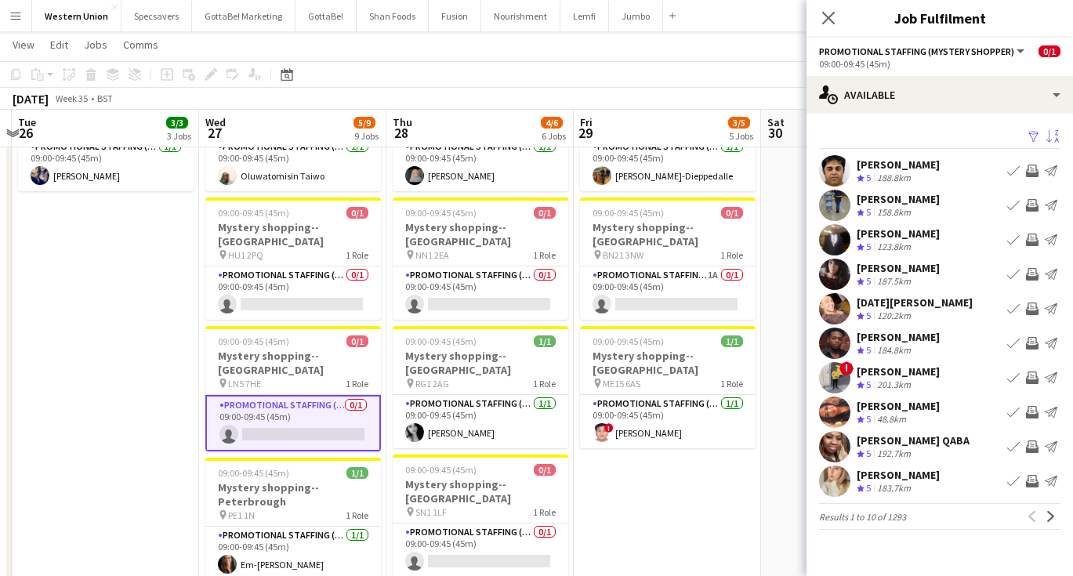
click at [1050, 134] on app-icon "Sort asc" at bounding box center [1052, 137] width 13 height 15
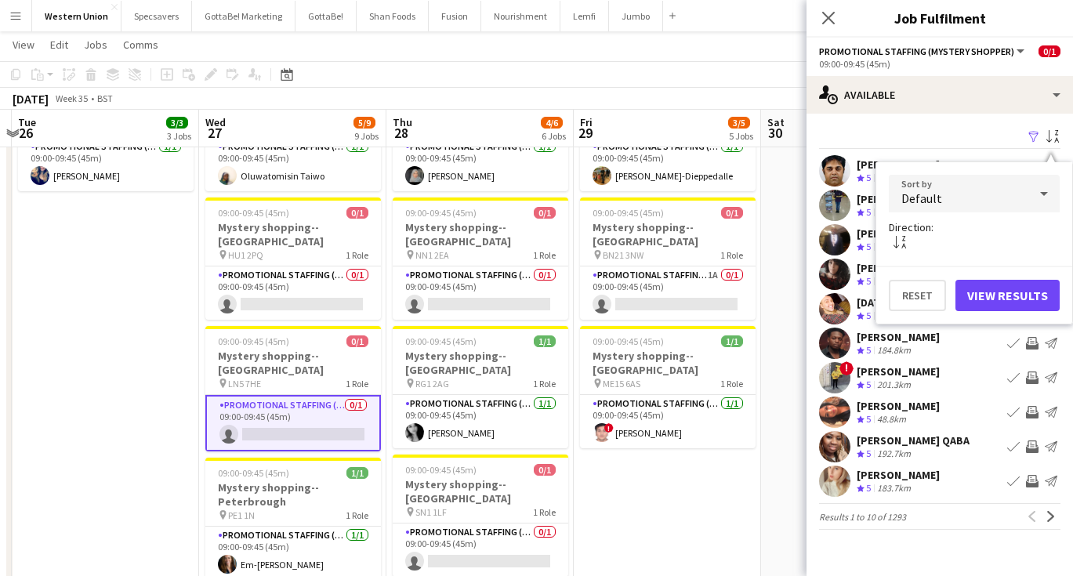
click at [1002, 199] on div "Default" at bounding box center [959, 194] width 140 height 38
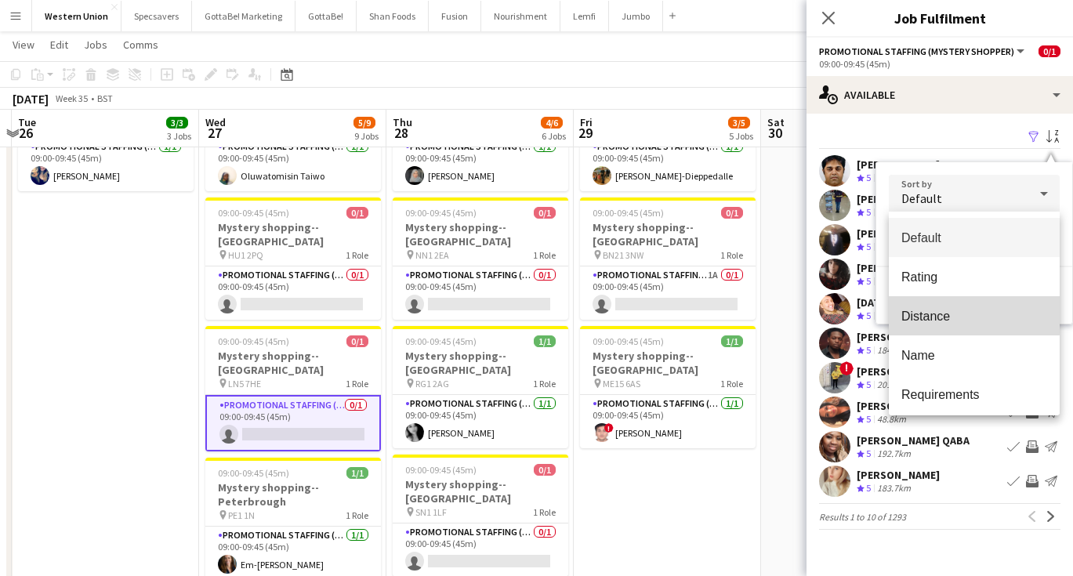
click at [937, 310] on span "Distance" at bounding box center [974, 316] width 146 height 15
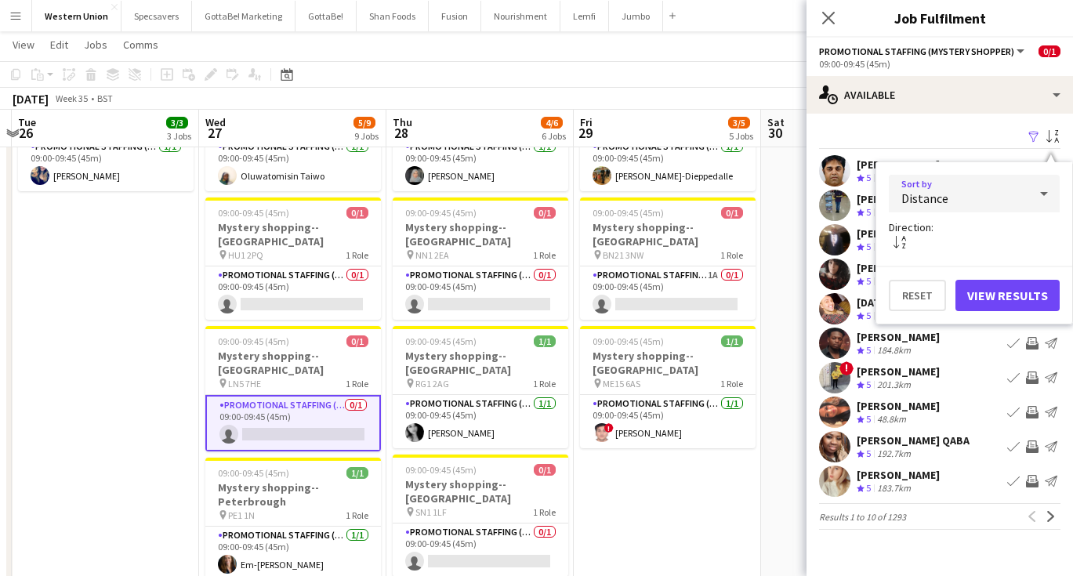
click at [986, 295] on button "View Results" at bounding box center [1008, 295] width 104 height 31
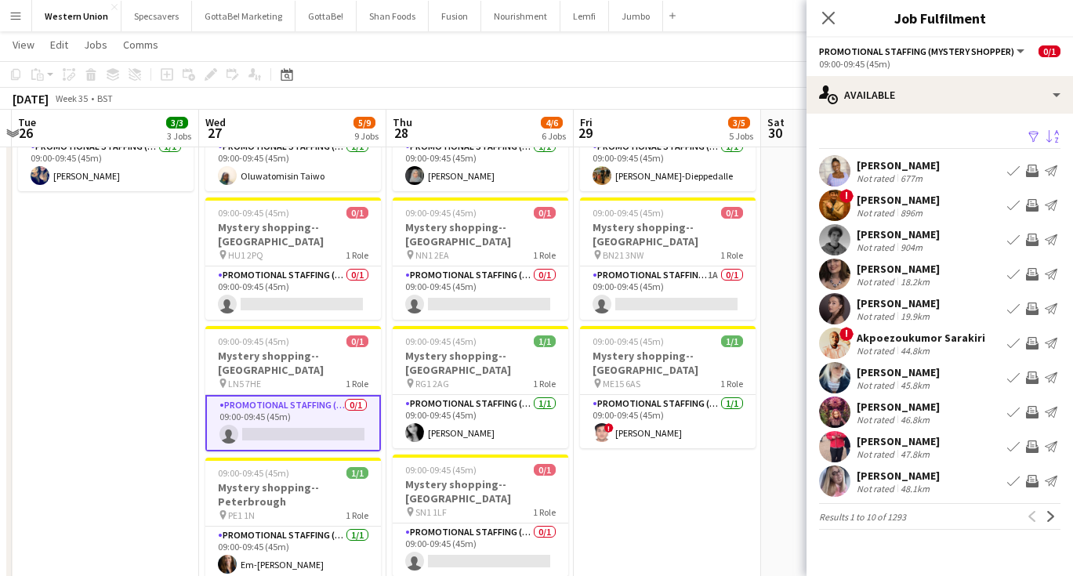
click at [861, 205] on div "[PERSON_NAME]" at bounding box center [898, 200] width 83 height 14
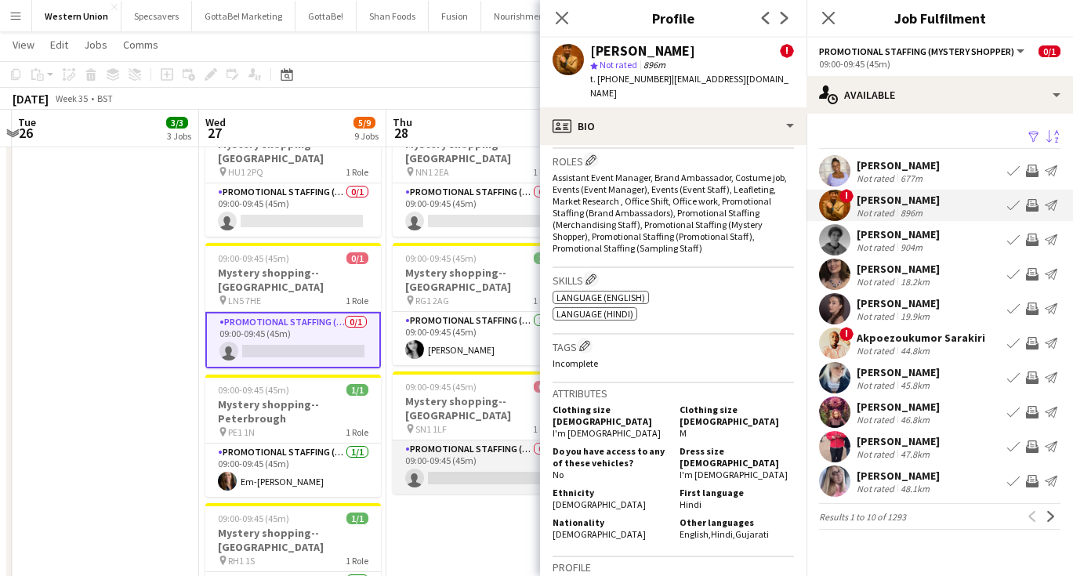
scroll to position [0, 617]
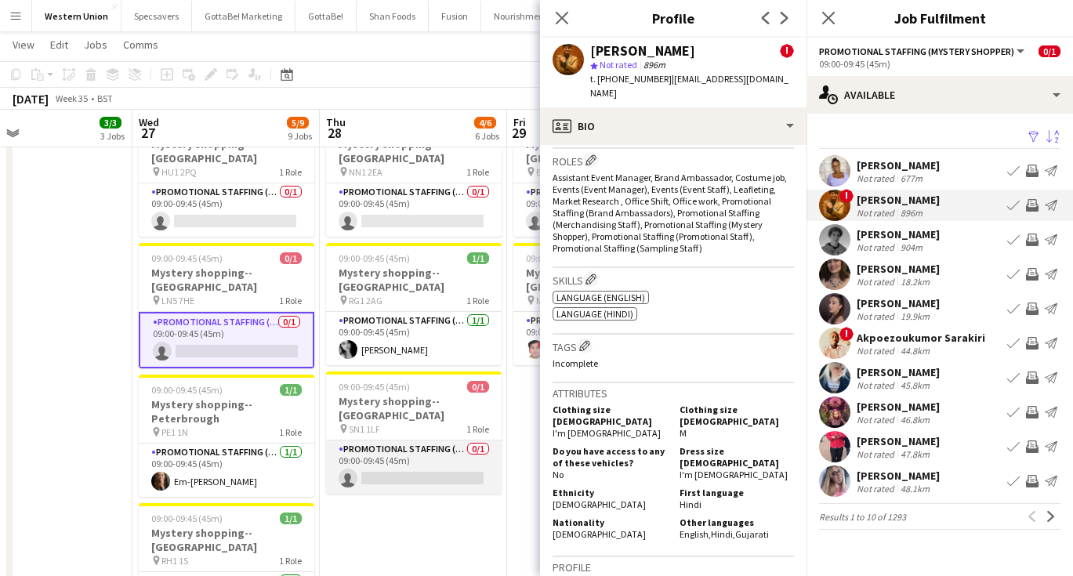
click at [403, 441] on app-card-role "Promotional Staffing (Mystery Shopper) 0/1 09:00-09:45 (45m) single-neutral-act…" at bounding box center [414, 467] width 176 height 53
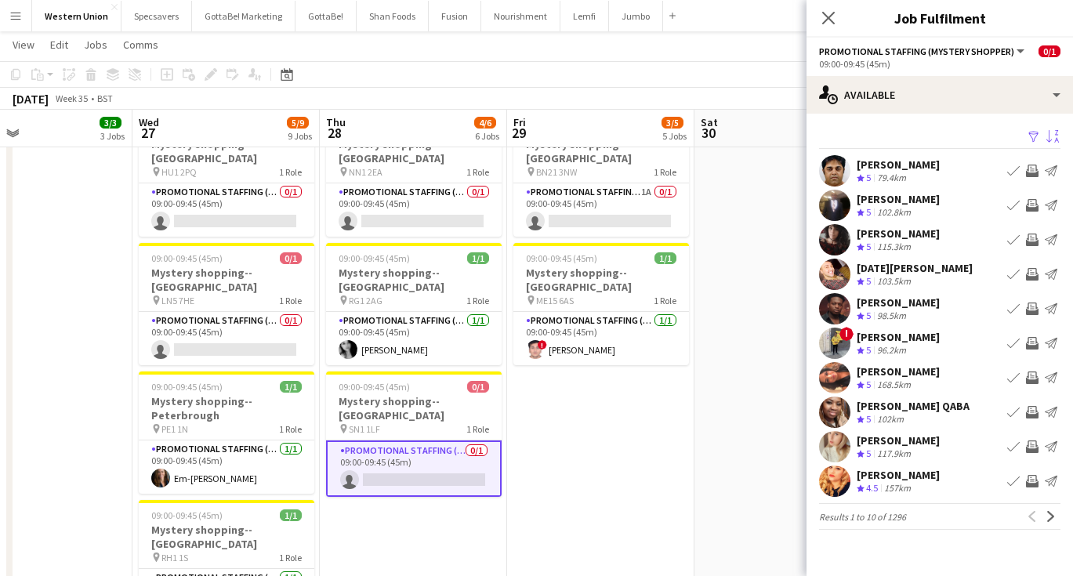
click at [1048, 129] on button "Sort asc" at bounding box center [1051, 137] width 19 height 19
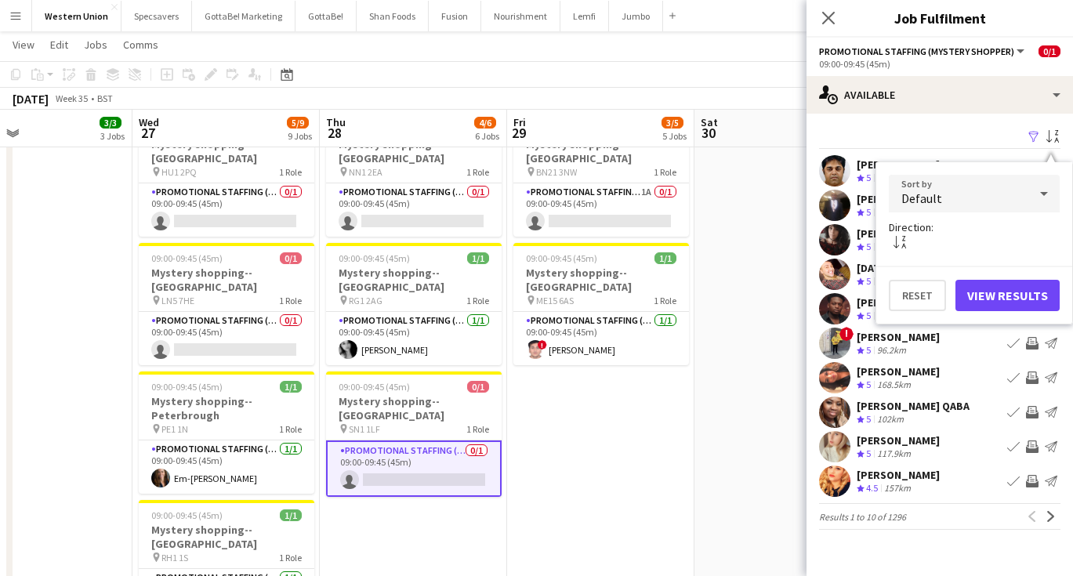
click at [966, 189] on div "Default" at bounding box center [959, 194] width 140 height 38
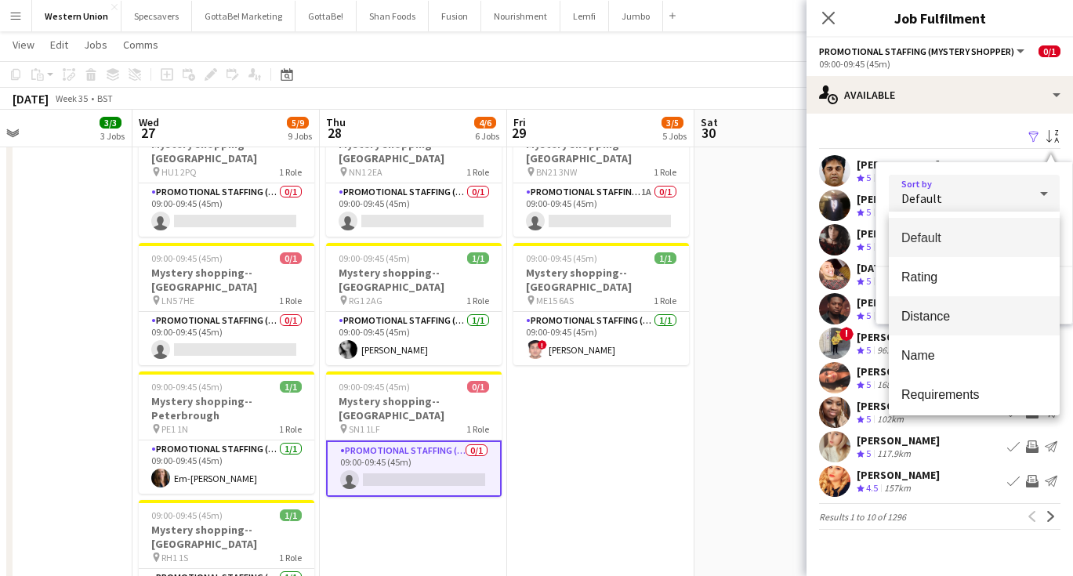
click at [929, 314] on span "Distance" at bounding box center [974, 316] width 146 height 15
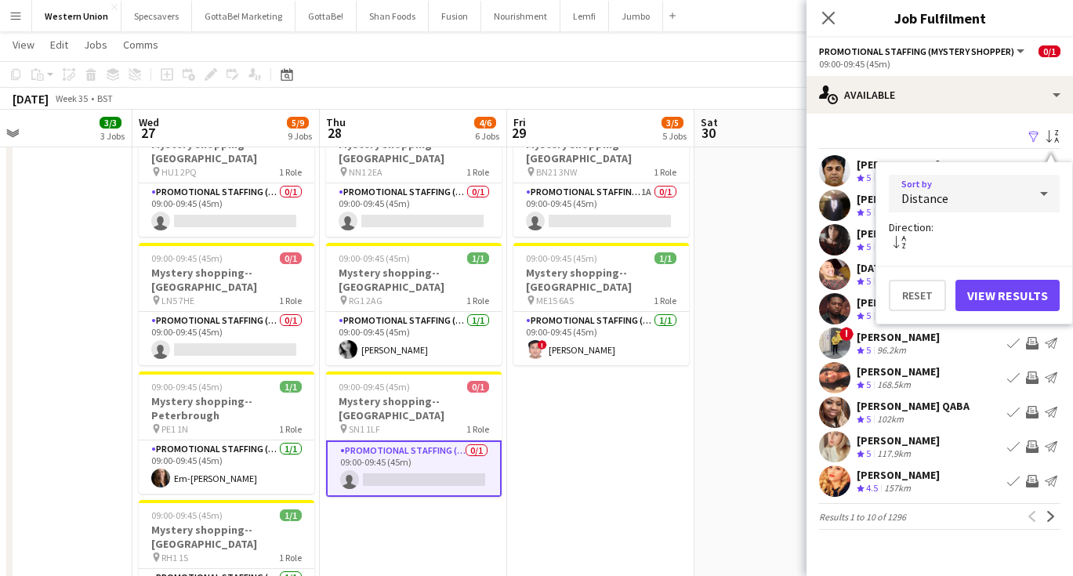
click at [1021, 300] on button "View Results" at bounding box center [1008, 295] width 104 height 31
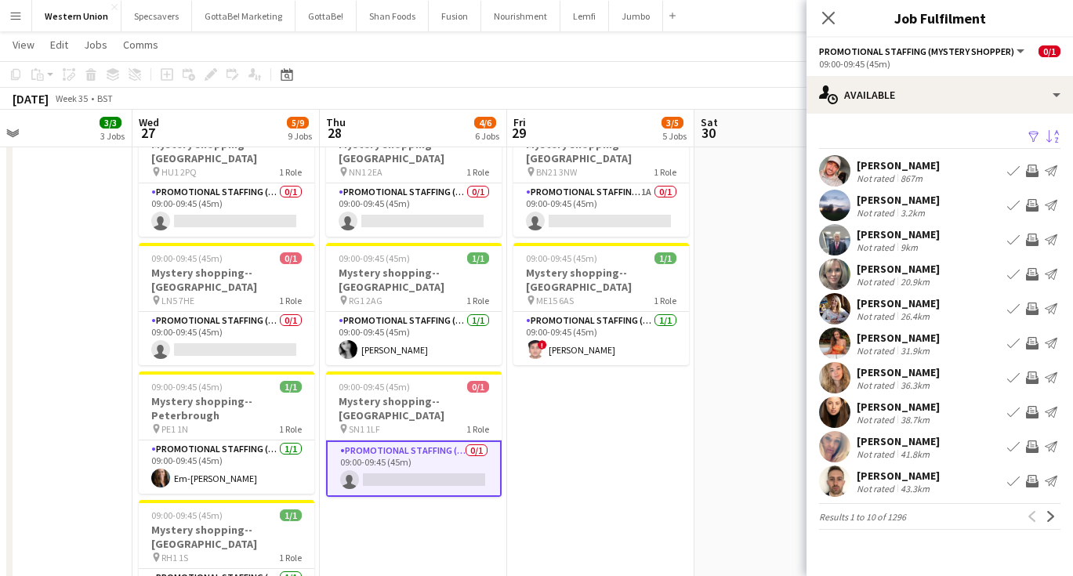
click at [901, 170] on div "[PERSON_NAME]" at bounding box center [898, 165] width 83 height 14
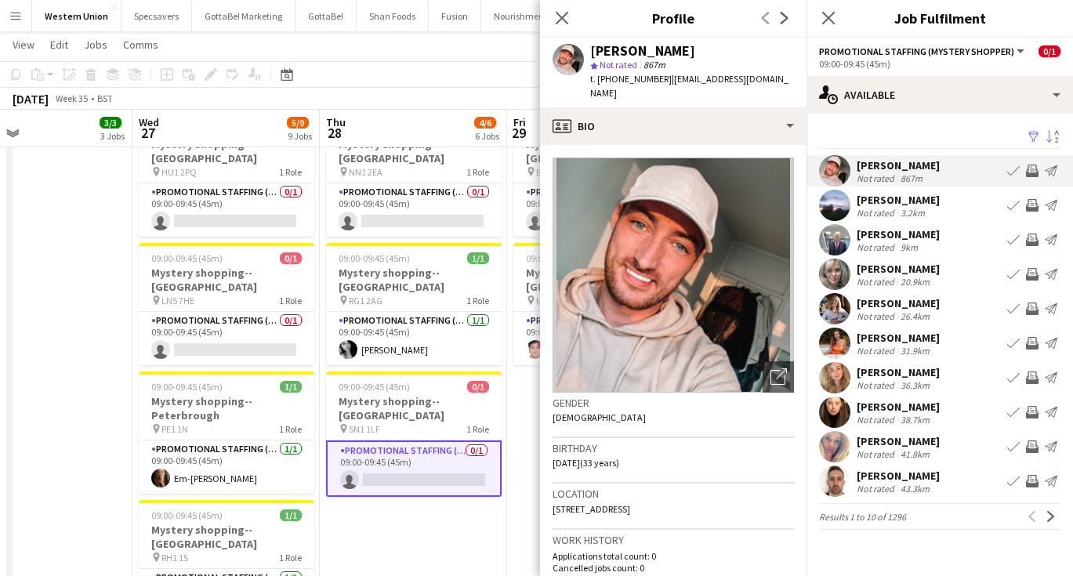
click at [915, 244] on div "9km" at bounding box center [910, 247] width 24 height 12
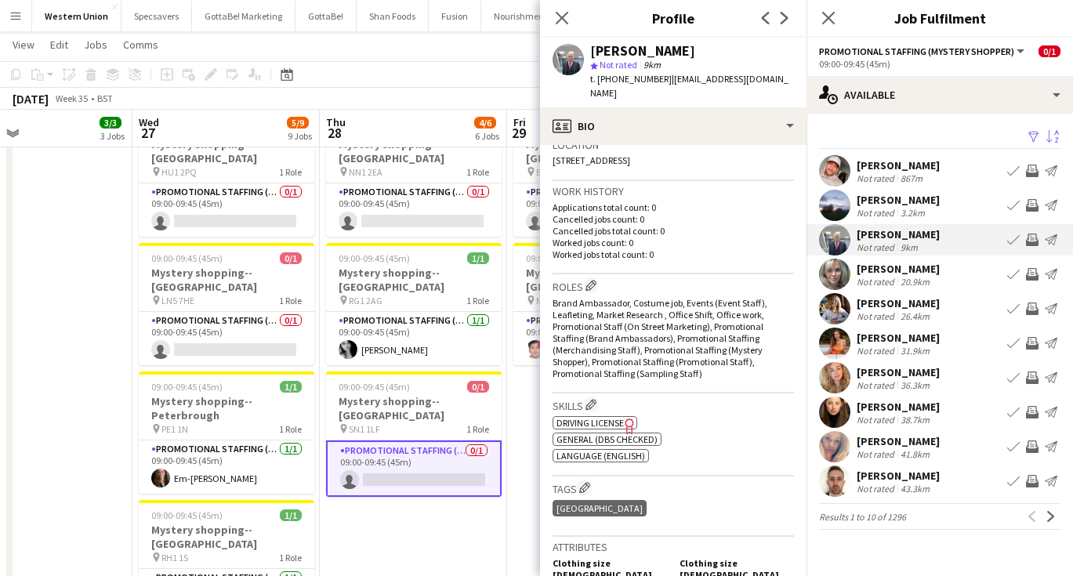
scroll to position [352, 0]
click at [872, 204] on div "[PERSON_NAME]" at bounding box center [898, 200] width 83 height 14
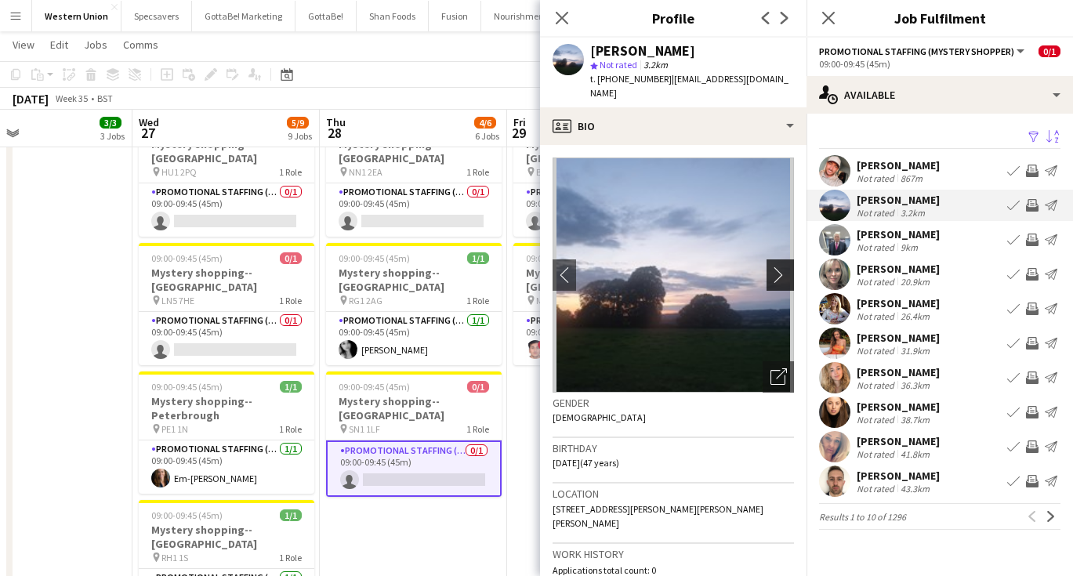
click at [778, 267] on app-icon "chevron-right" at bounding box center [783, 275] width 24 height 16
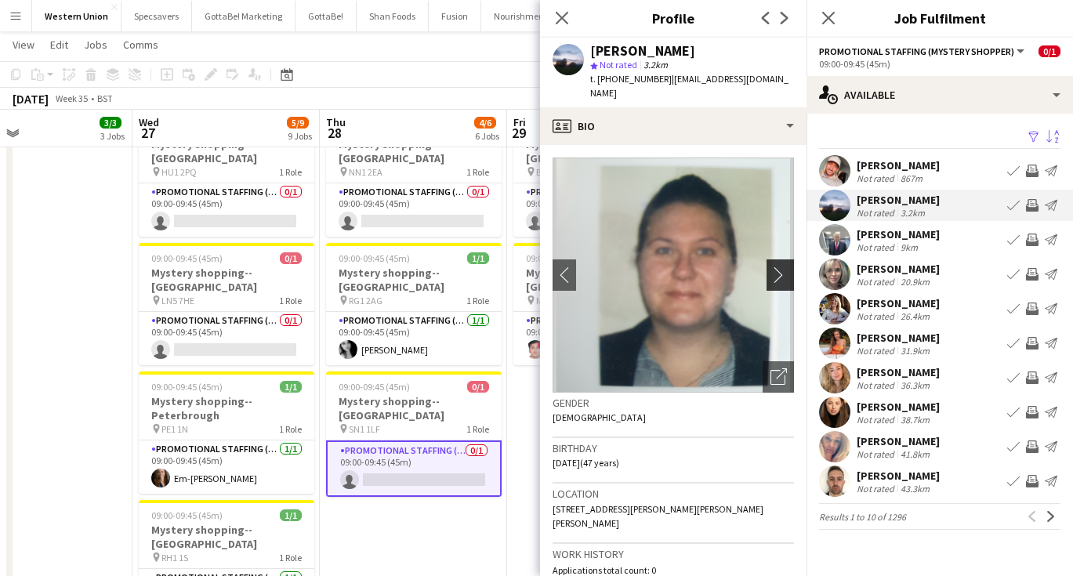
click at [778, 267] on app-icon "chevron-right" at bounding box center [783, 275] width 24 height 16
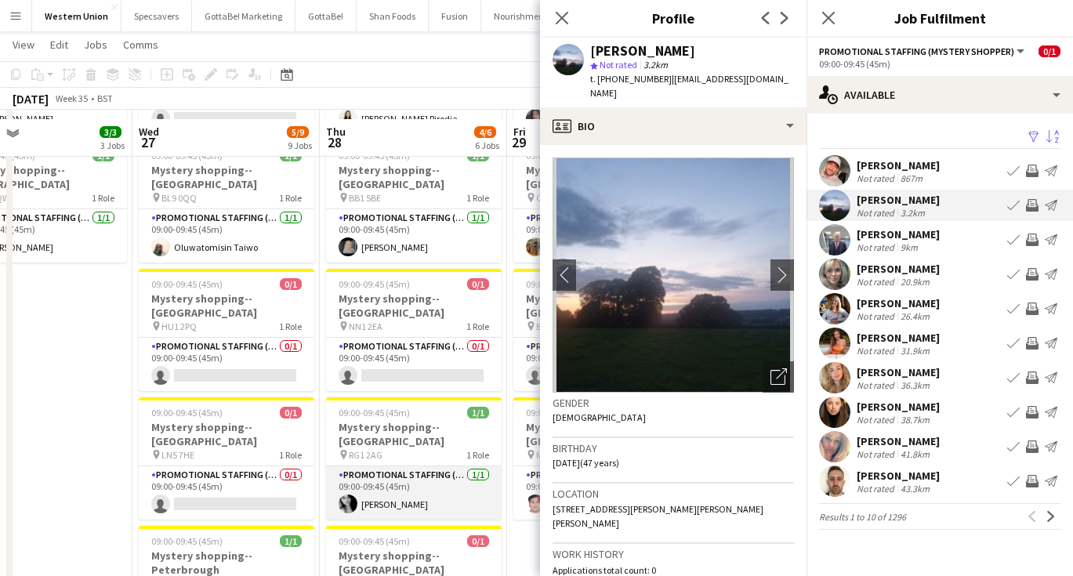
scroll to position [297, 0]
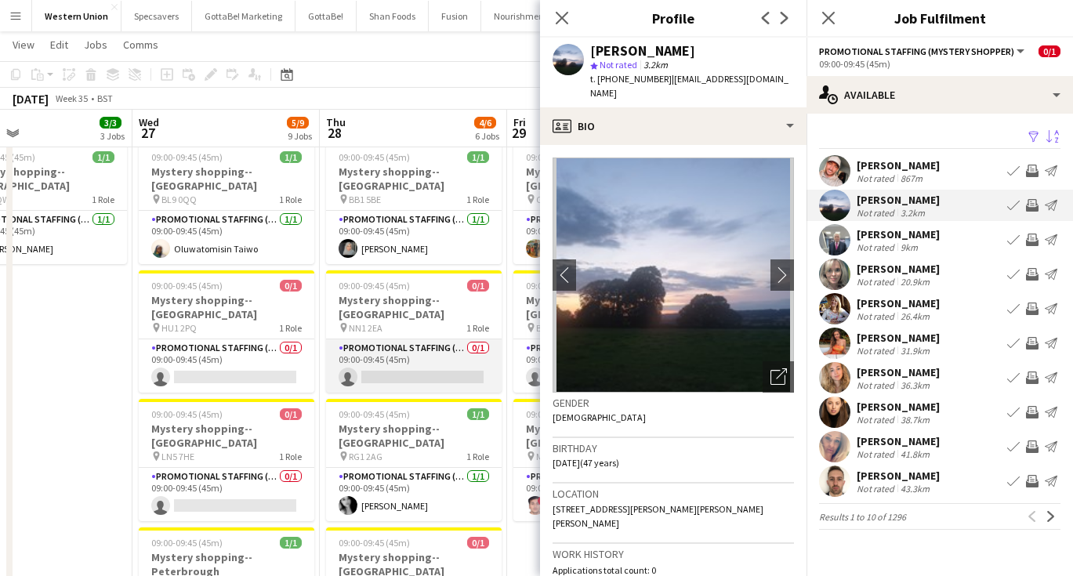
click at [450, 339] on app-card-role "Promotional Staffing (Mystery Shopper) 0/1 09:00-09:45 (45m) single-neutral-act…" at bounding box center [414, 365] width 176 height 53
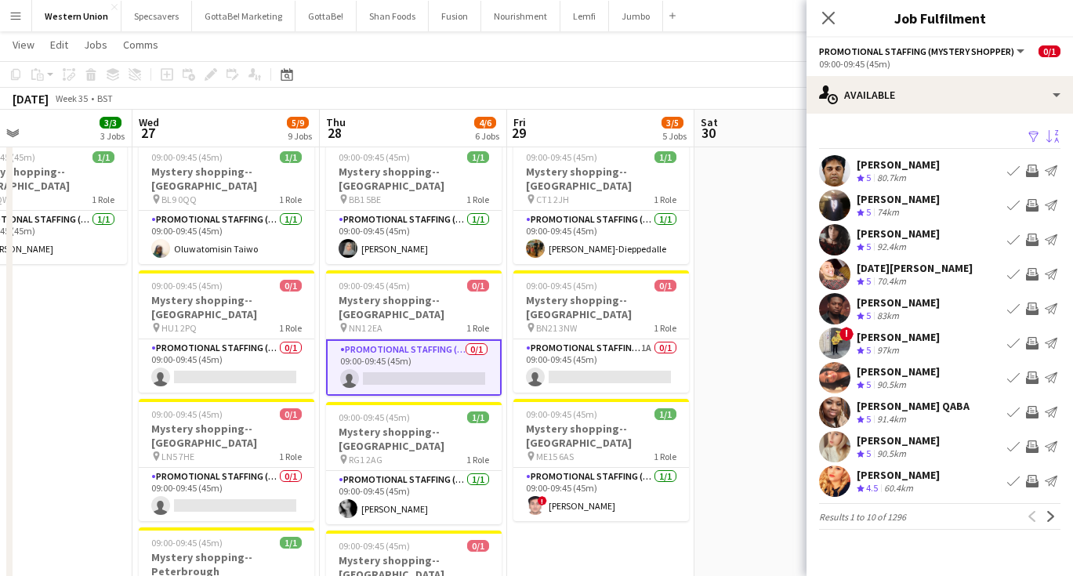
click at [1058, 142] on app-icon "Sort asc" at bounding box center [1052, 137] width 13 height 15
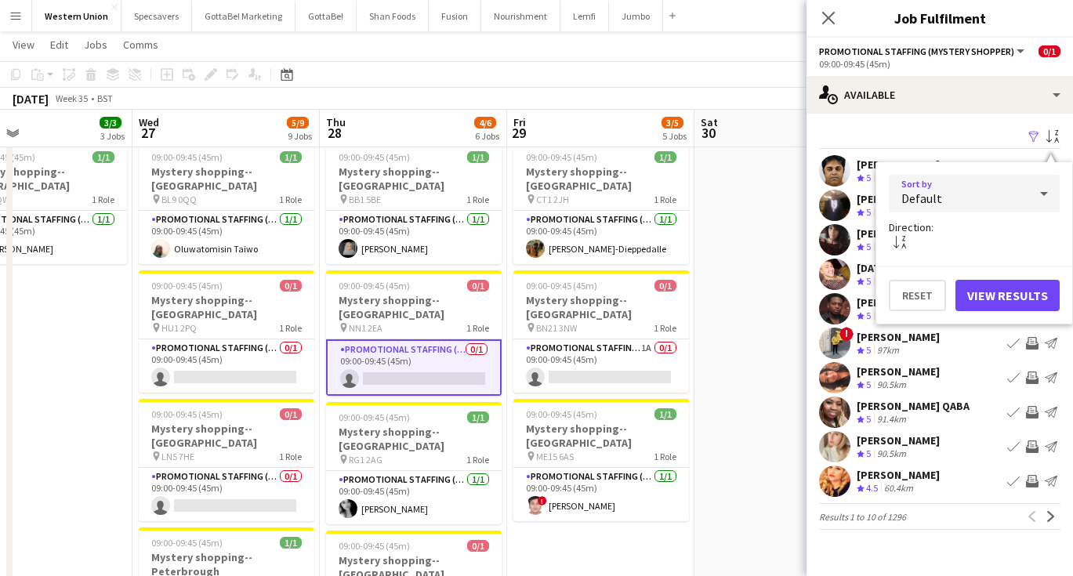
click at [1010, 192] on div "Default" at bounding box center [959, 194] width 140 height 38
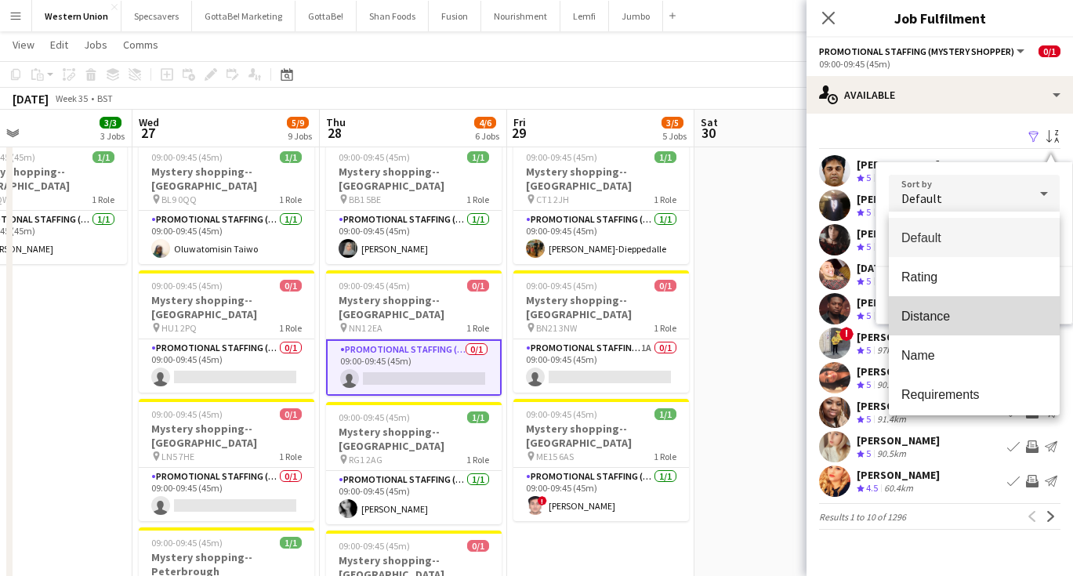
click at [951, 307] on mat-option "Distance" at bounding box center [974, 315] width 171 height 39
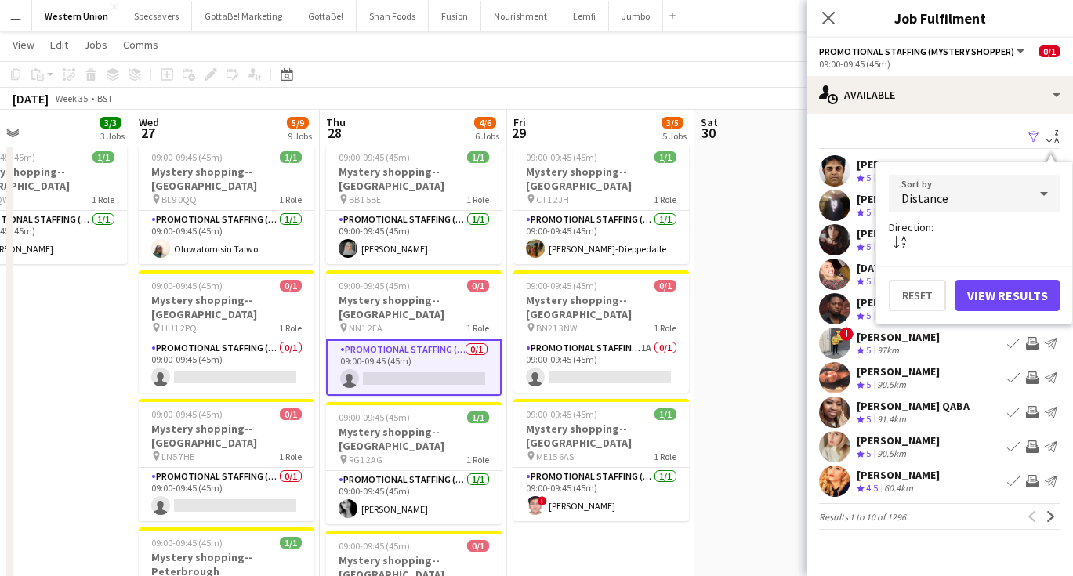
click at [1020, 298] on button "View Results" at bounding box center [1008, 295] width 104 height 31
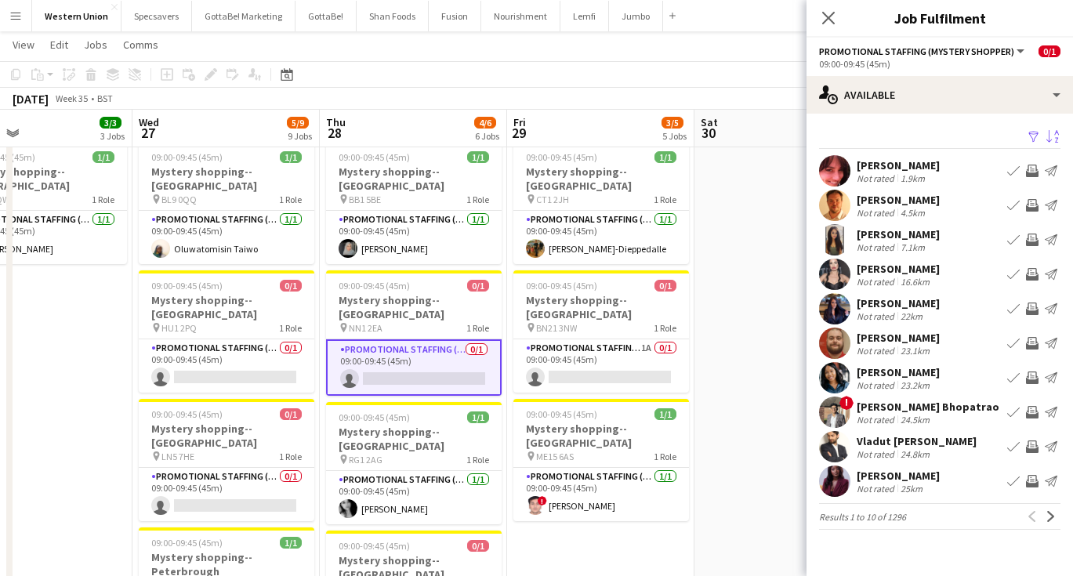
click at [884, 171] on div "[PERSON_NAME]" at bounding box center [898, 165] width 83 height 14
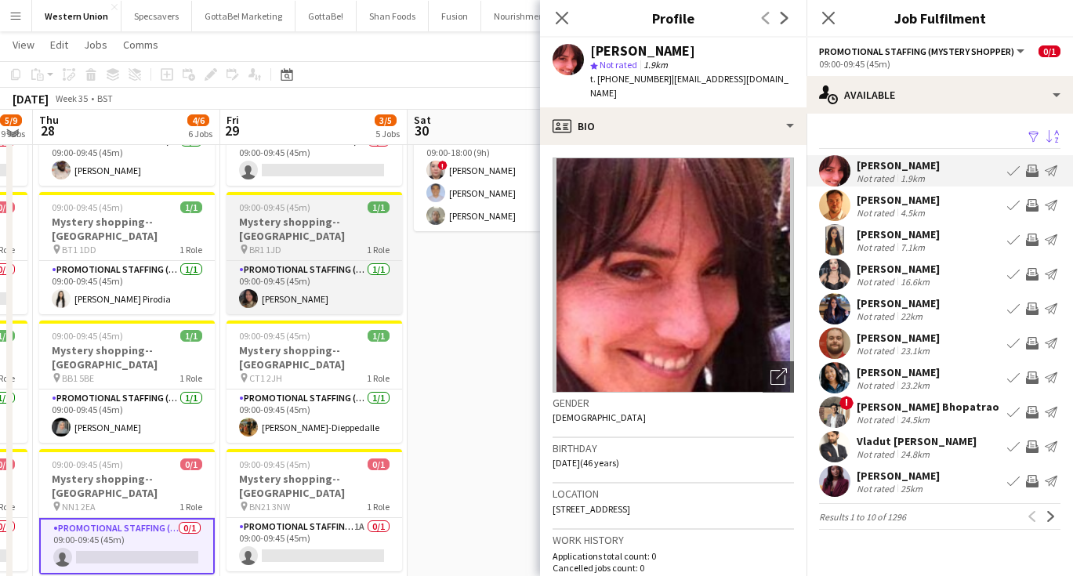
scroll to position [119, 0]
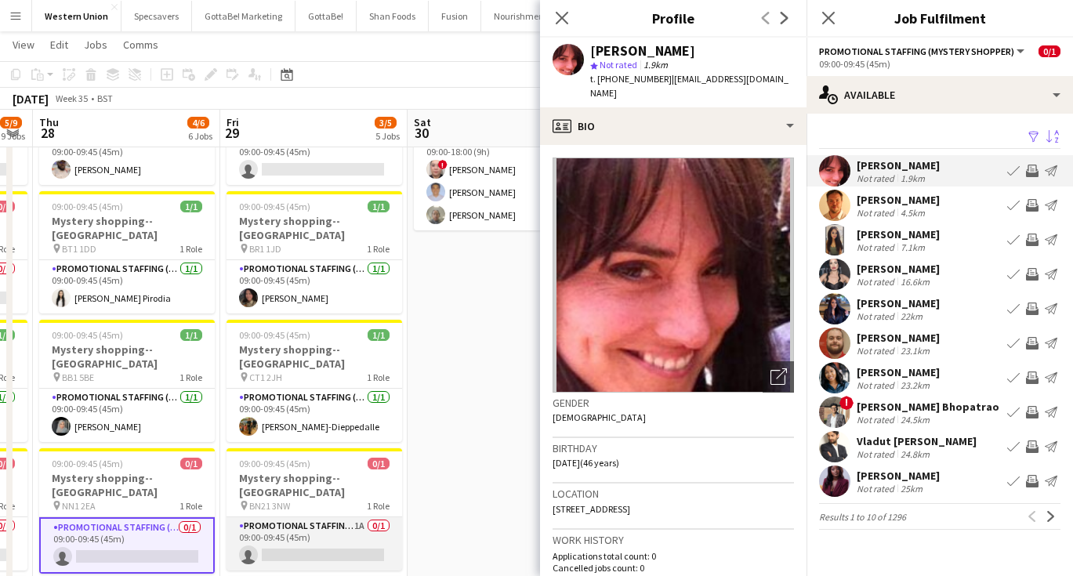
click at [359, 517] on app-card-role "Promotional Staffing (Mystery Shopper) 1A 0/1 09:00-09:45 (45m) single-neutral-…" at bounding box center [315, 543] width 176 height 53
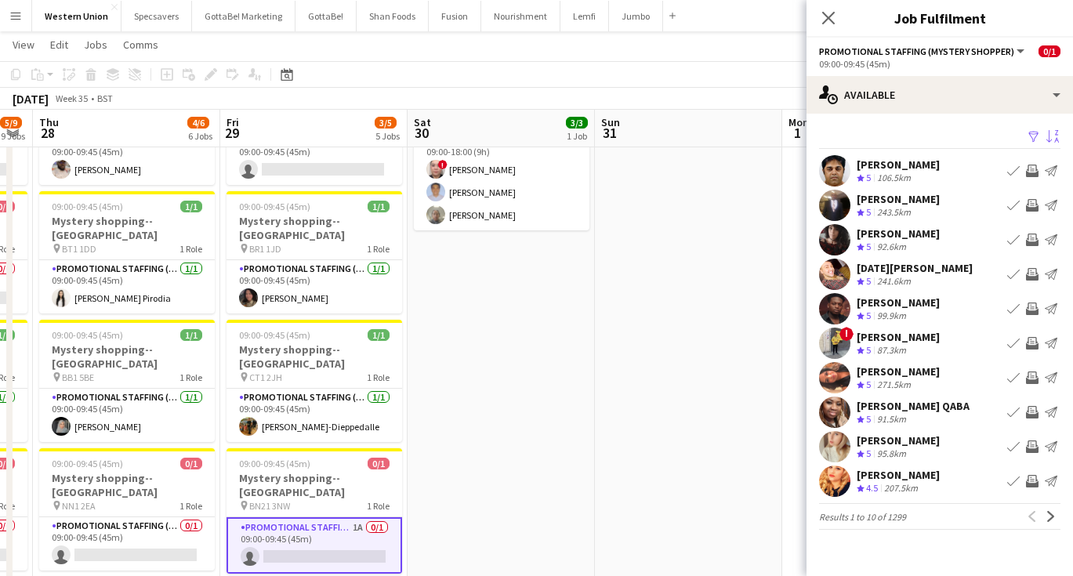
click at [1054, 136] on app-icon "Sort asc" at bounding box center [1052, 137] width 13 height 15
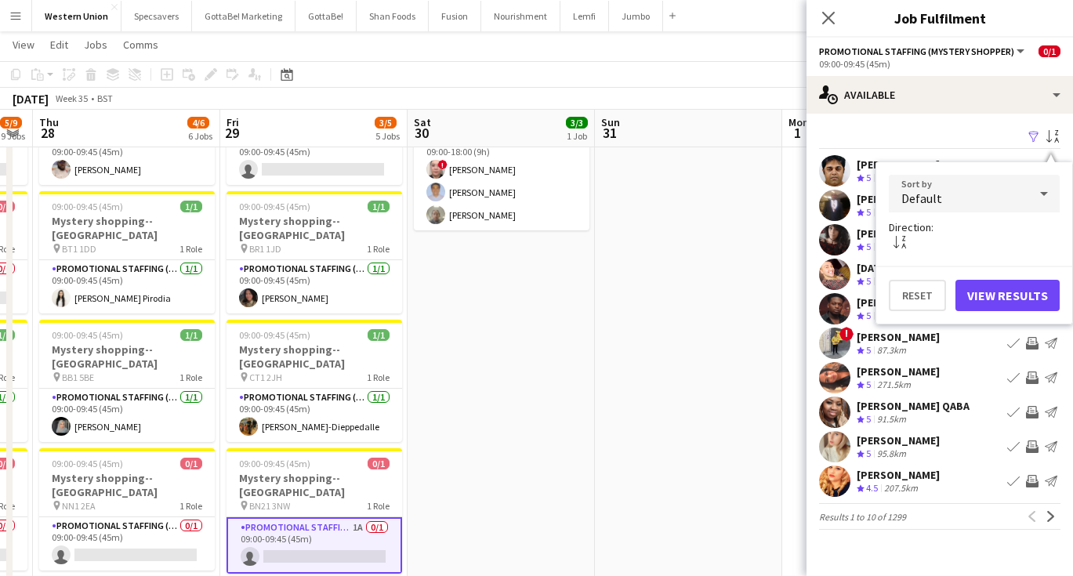
click at [990, 190] on div "Default" at bounding box center [959, 194] width 140 height 38
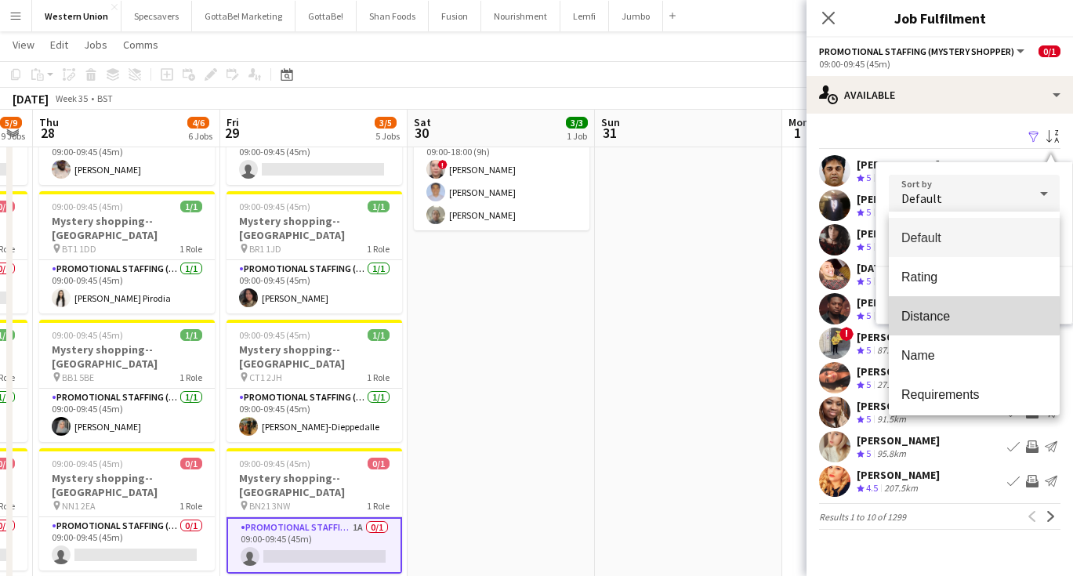
click at [949, 316] on span "Distance" at bounding box center [974, 316] width 146 height 15
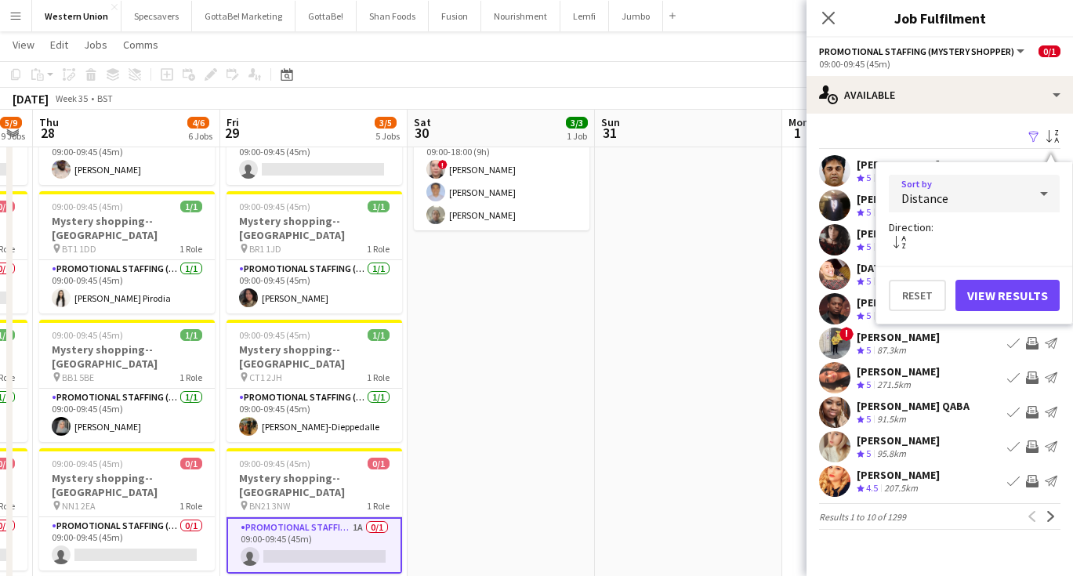
click at [1010, 294] on button "View Results" at bounding box center [1008, 295] width 104 height 31
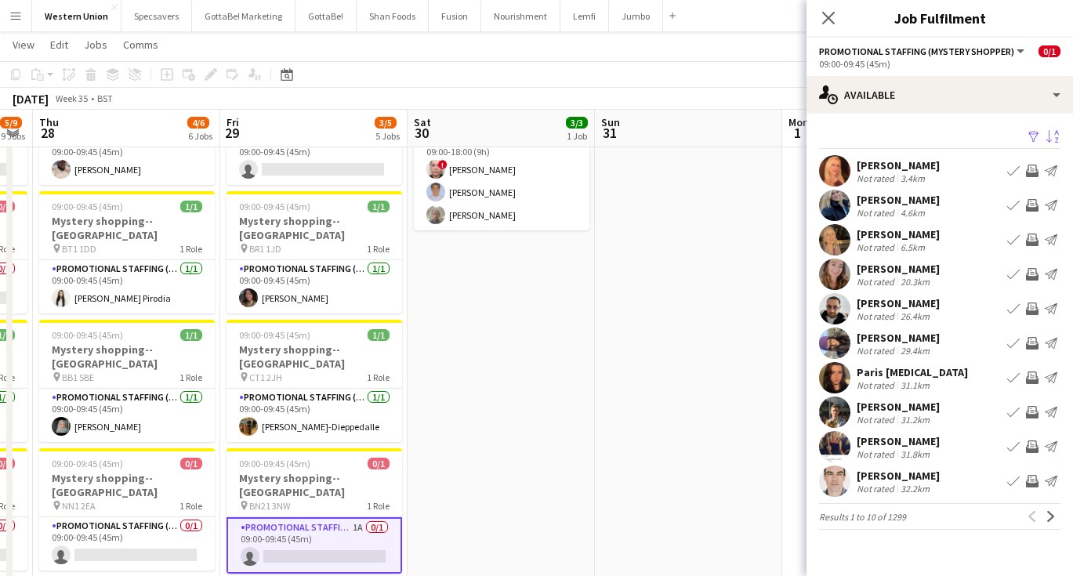
click at [927, 172] on div "3.4km" at bounding box center [913, 178] width 31 height 12
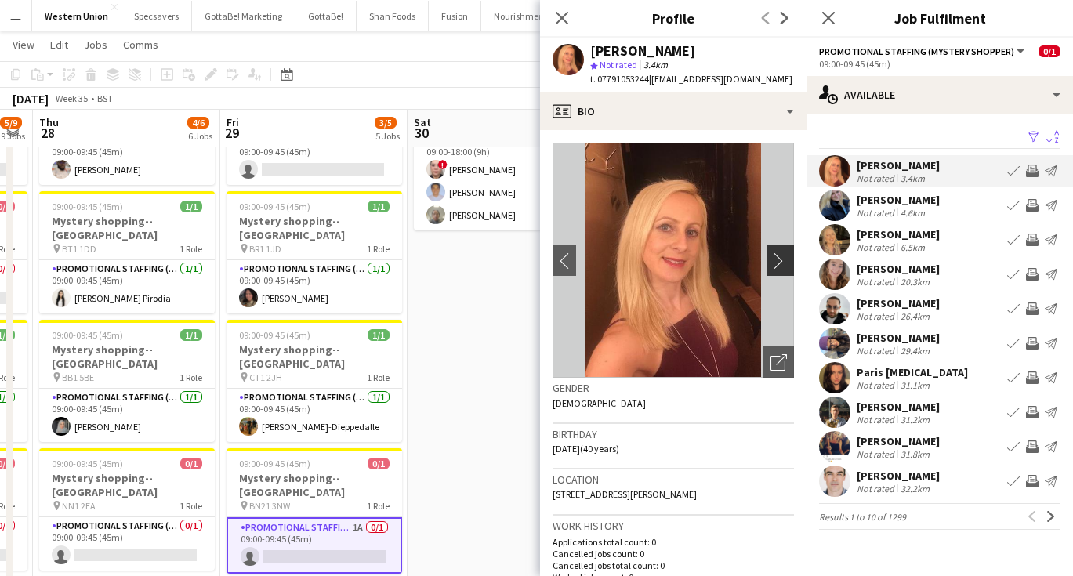
click at [785, 257] on app-icon "chevron-right" at bounding box center [783, 260] width 24 height 16
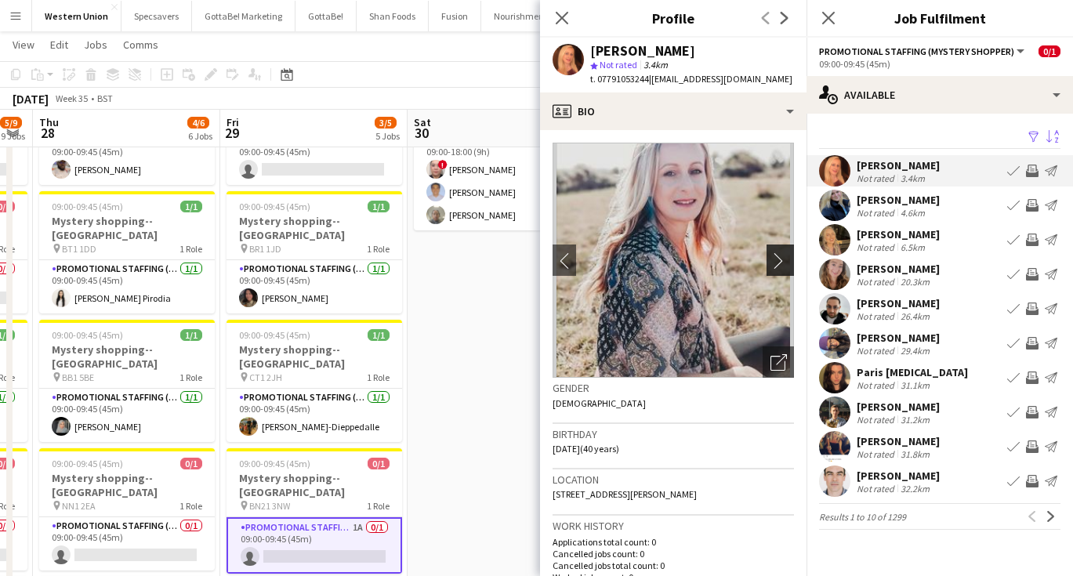
click at [785, 257] on app-icon "chevron-right" at bounding box center [783, 260] width 24 height 16
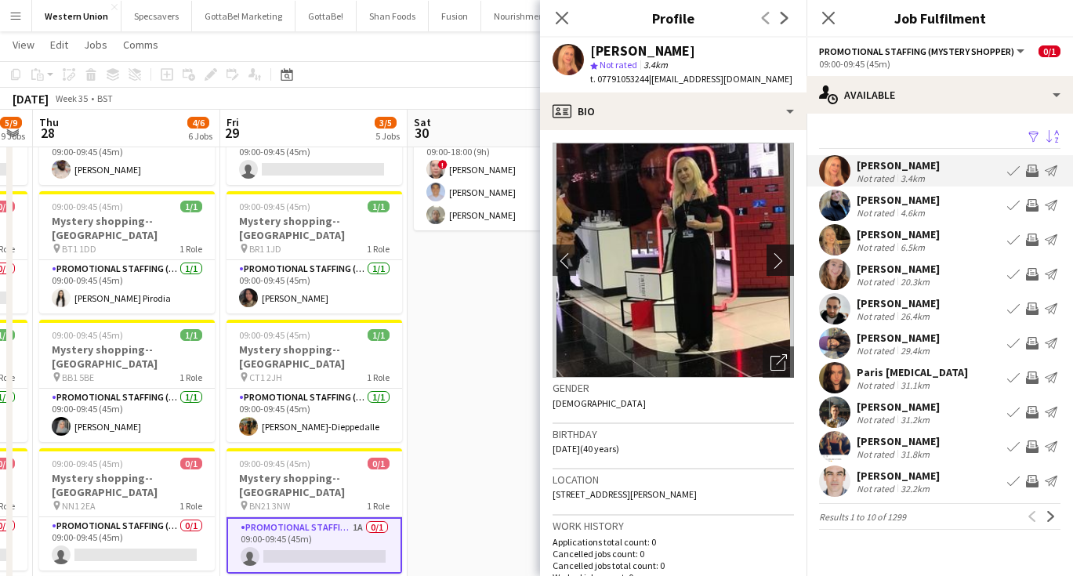
click at [785, 257] on app-icon "chevron-right" at bounding box center [783, 260] width 24 height 16
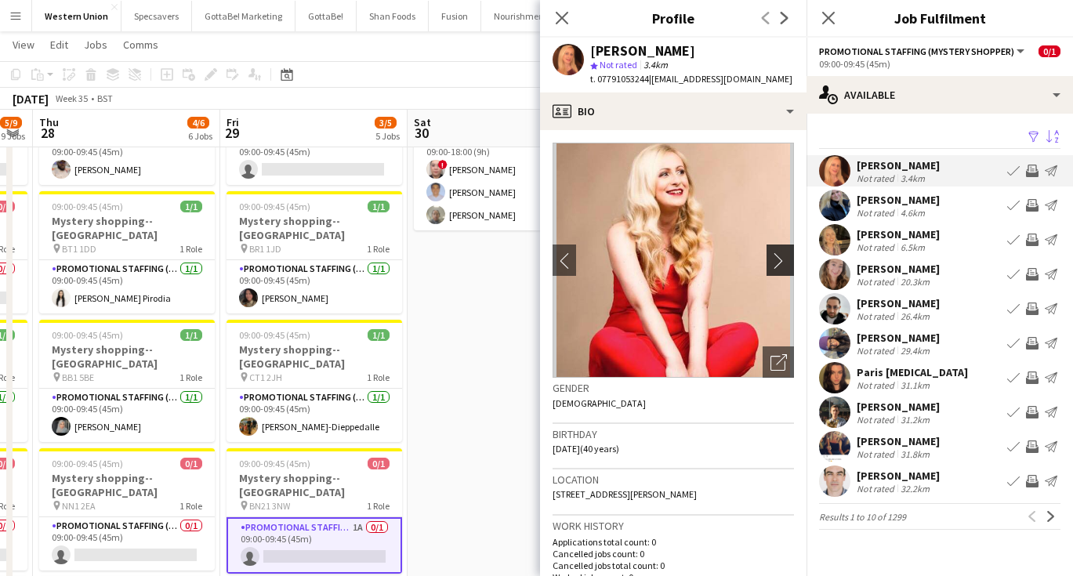
click at [785, 257] on app-icon "chevron-right" at bounding box center [783, 260] width 24 height 16
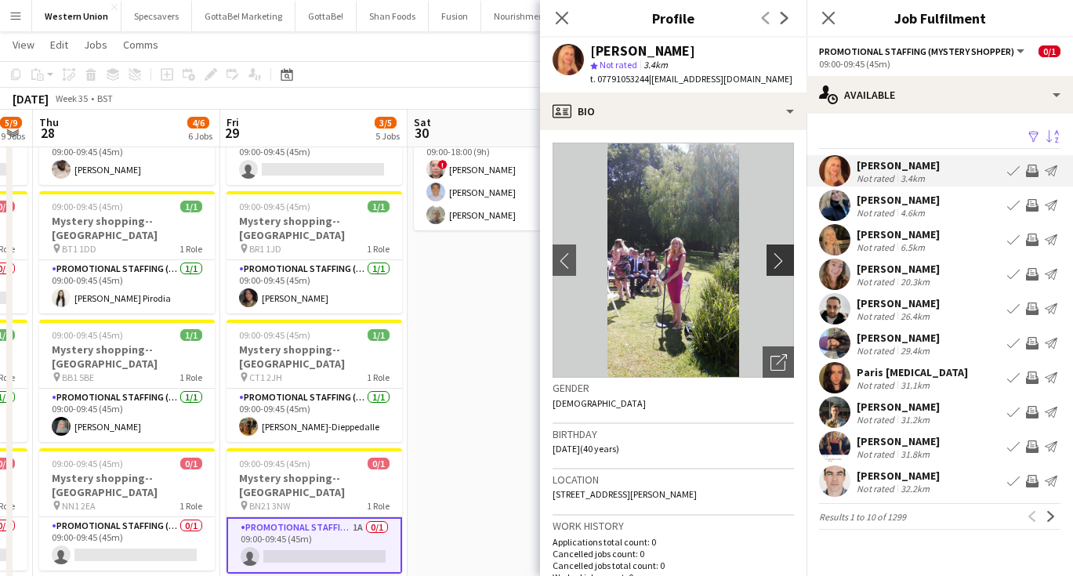
click at [785, 257] on app-icon "chevron-right" at bounding box center [783, 260] width 24 height 16
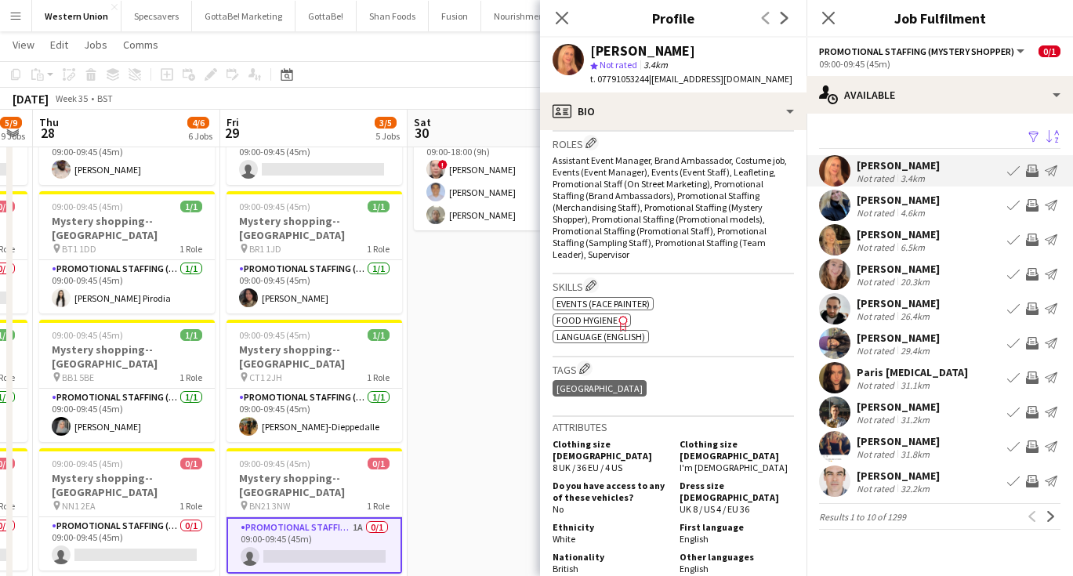
scroll to position [479, 0]
click at [892, 216] on div "Not rated" at bounding box center [877, 213] width 41 height 12
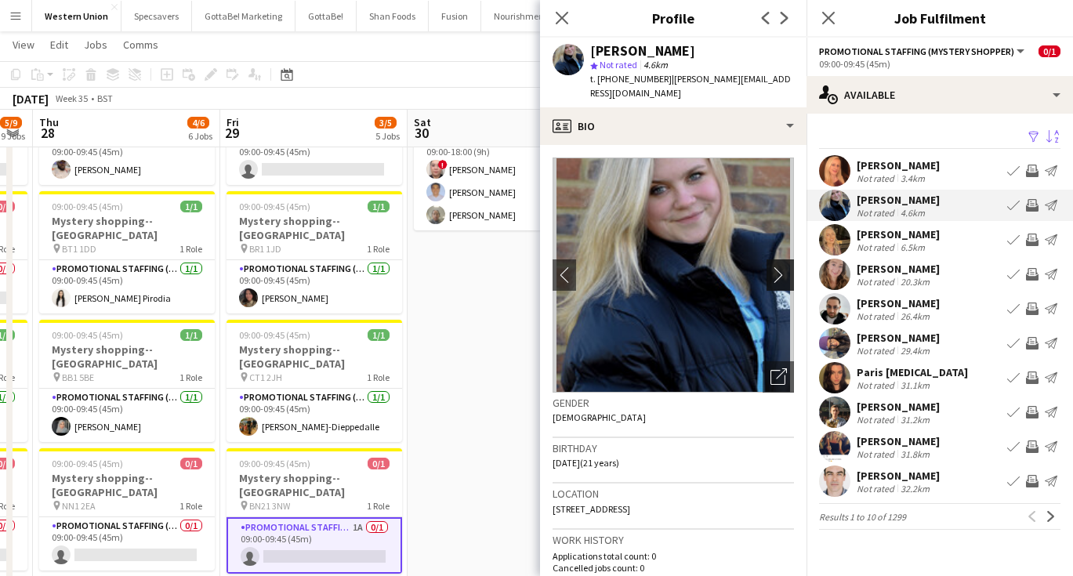
click at [785, 267] on app-icon "chevron-right" at bounding box center [783, 275] width 24 height 16
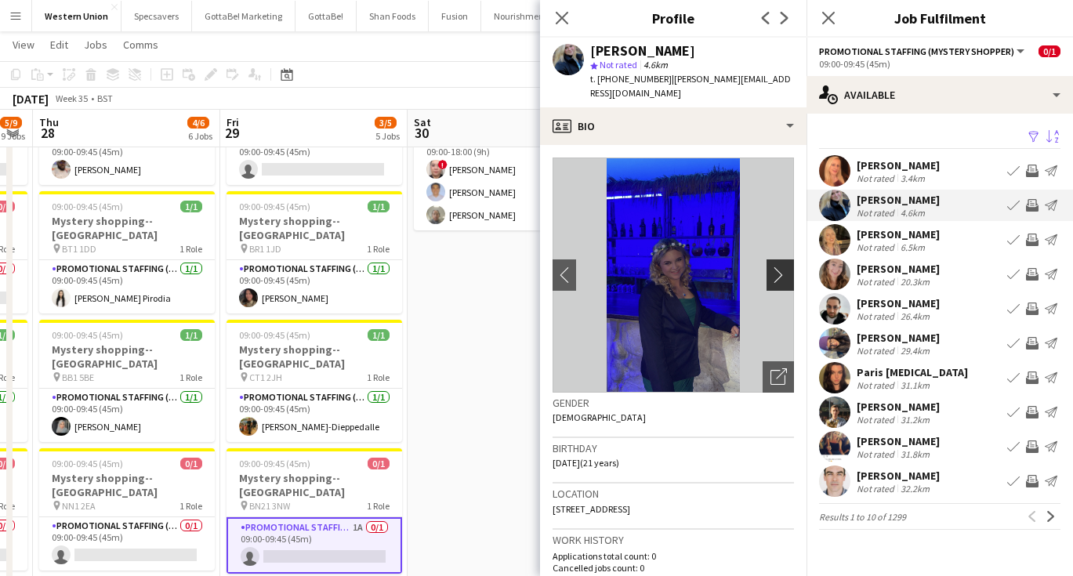
click at [785, 267] on app-icon "chevron-right" at bounding box center [783, 275] width 24 height 16
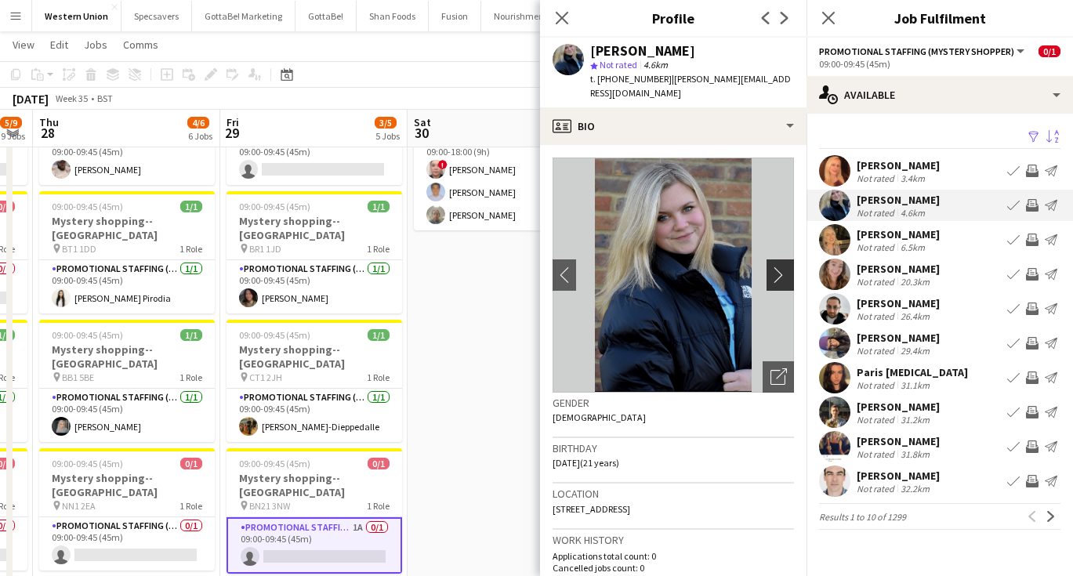
click at [785, 267] on app-icon "chevron-right" at bounding box center [783, 275] width 24 height 16
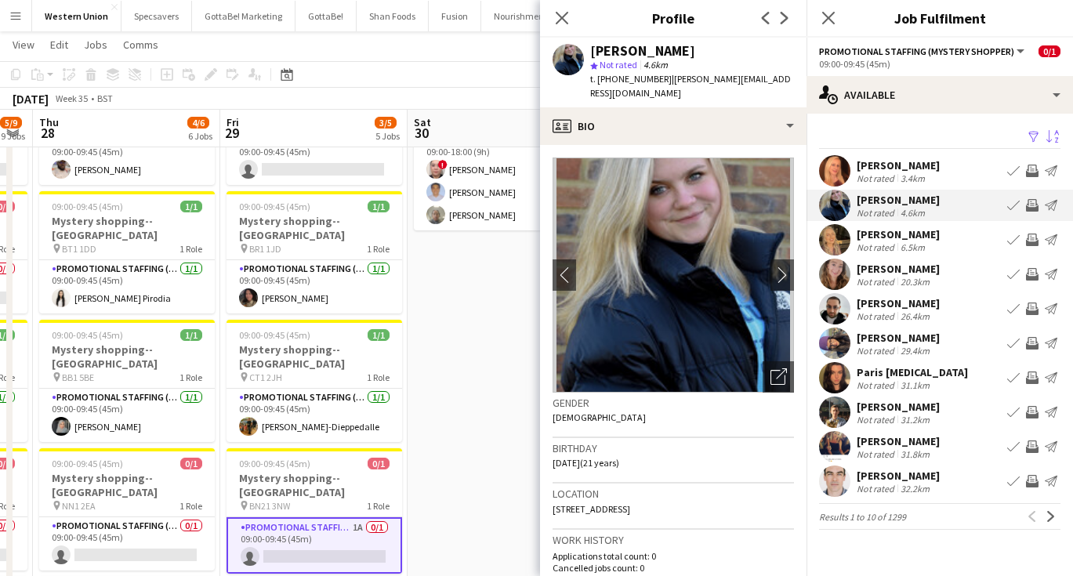
click at [875, 238] on div "[PERSON_NAME]" at bounding box center [898, 234] width 83 height 14
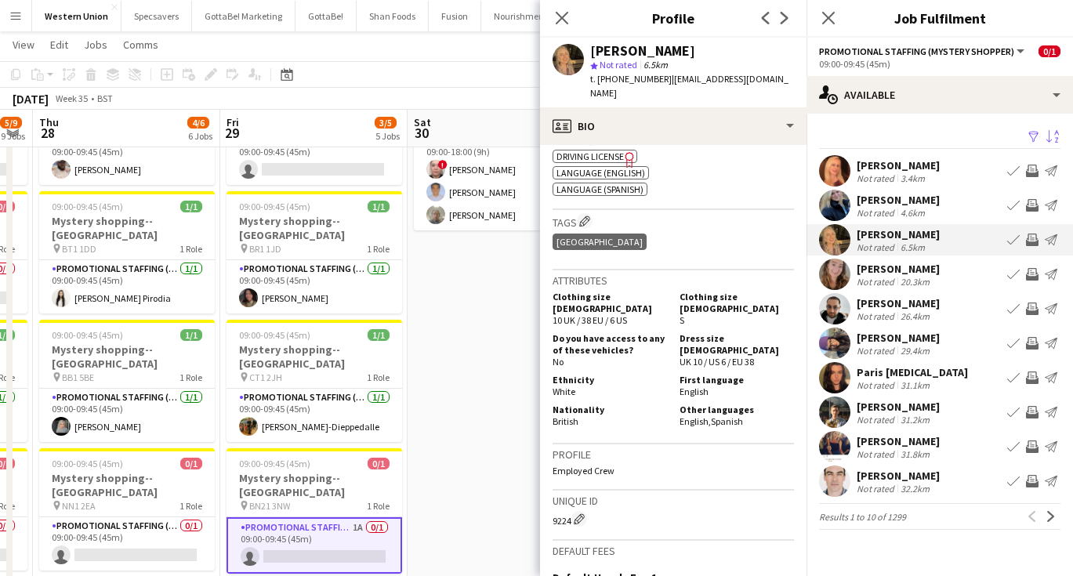
scroll to position [634, 0]
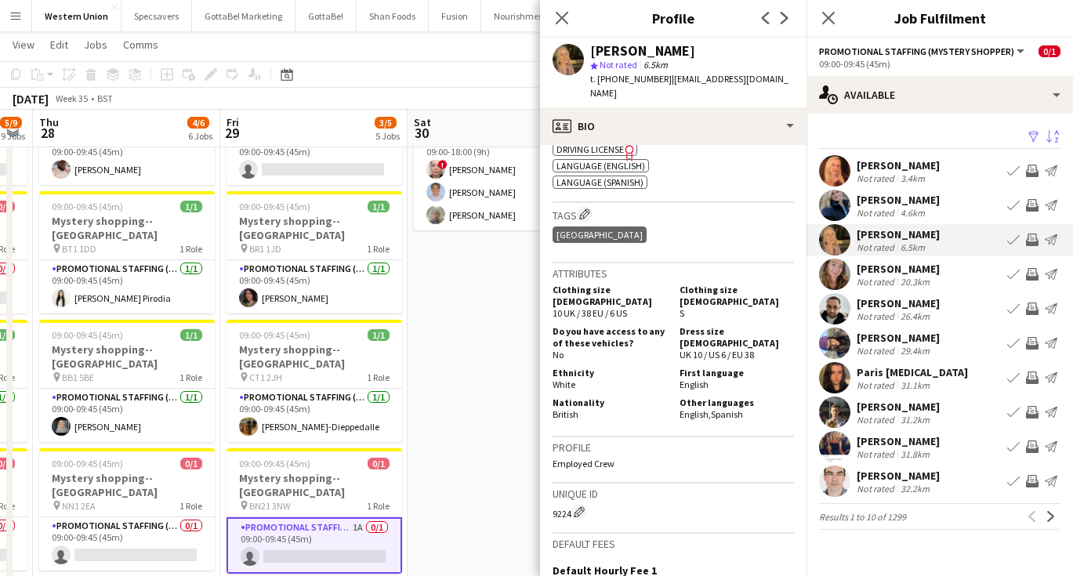
click at [906, 161] on div "[PERSON_NAME]" at bounding box center [898, 165] width 83 height 14
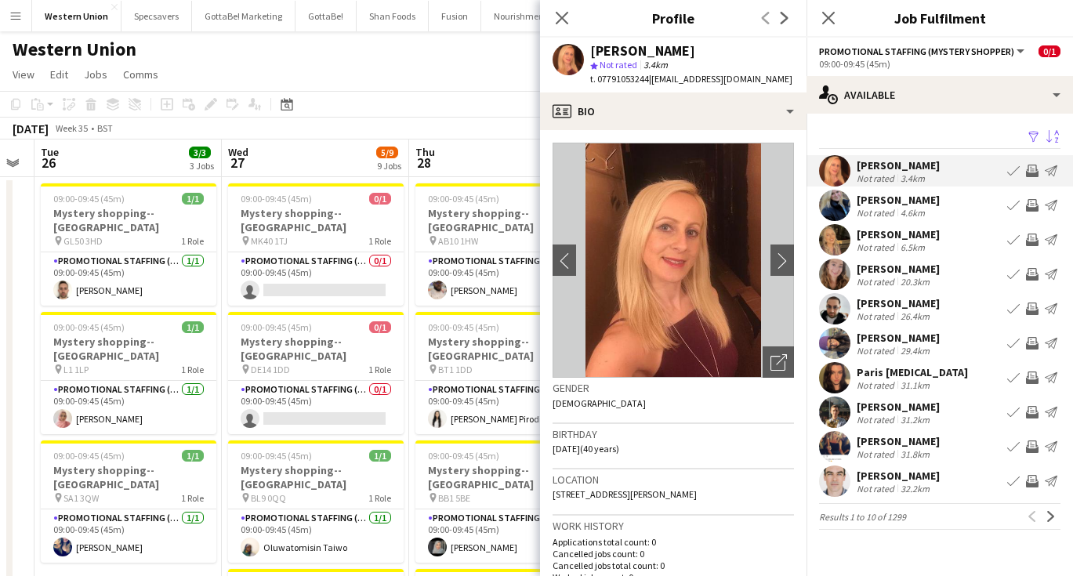
scroll to position [0, 0]
click at [322, 381] on app-card-role "Promotional Staffing (Mystery Shopper) 0/1 09:00-09:45 (45m) single-neutral-act…" at bounding box center [316, 407] width 176 height 53
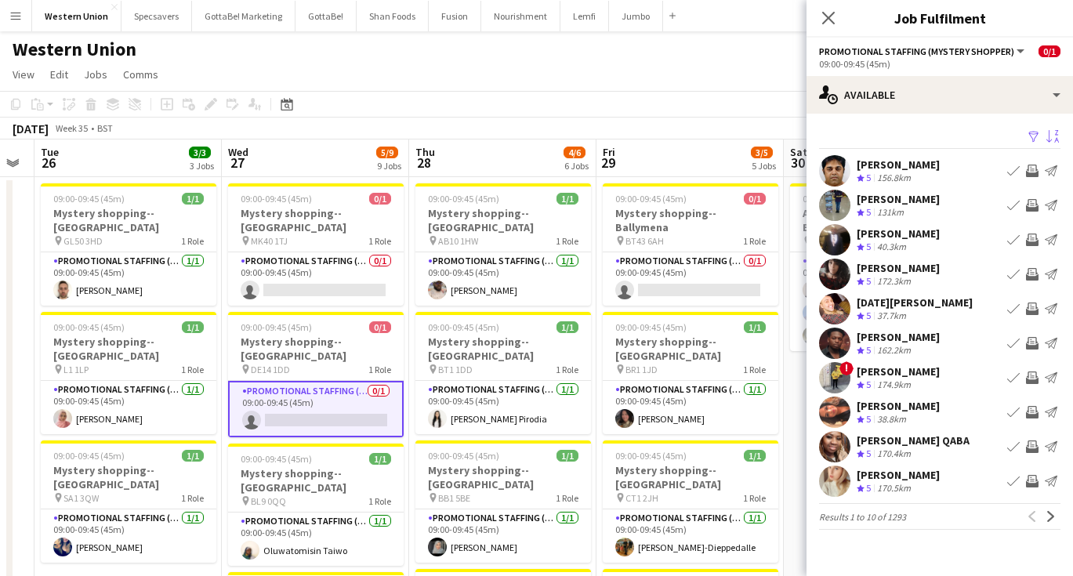
click at [1054, 139] on app-icon "Sort asc" at bounding box center [1052, 137] width 13 height 15
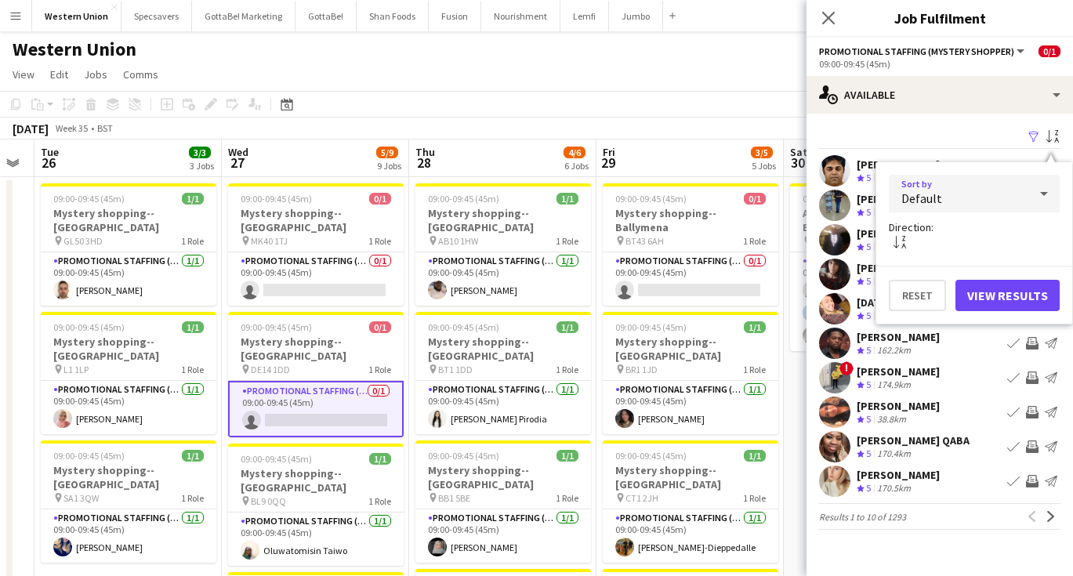
click at [1004, 199] on div "Default" at bounding box center [959, 194] width 140 height 38
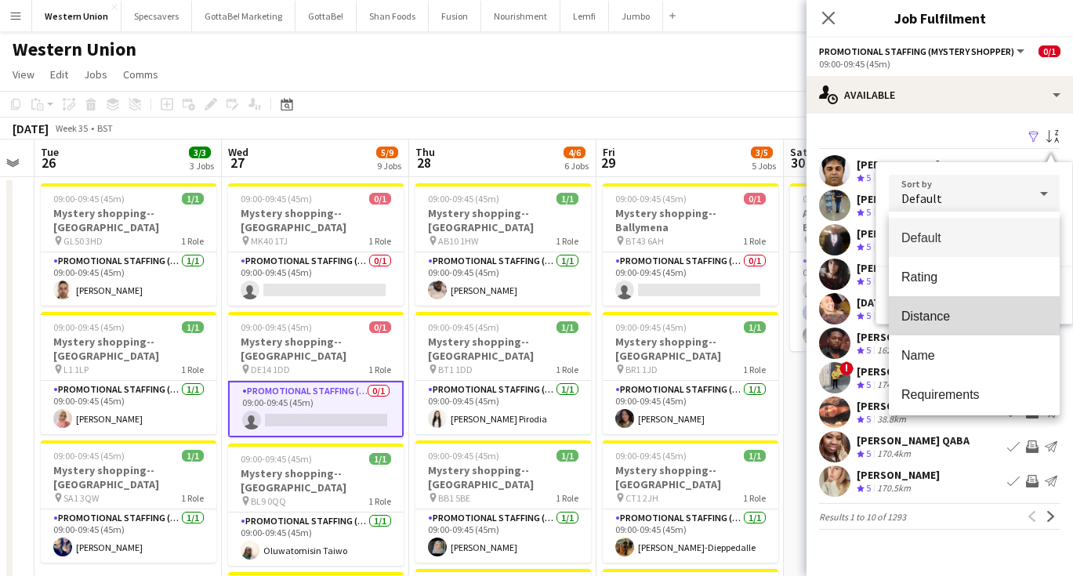
click at [951, 321] on span "Distance" at bounding box center [974, 316] width 146 height 15
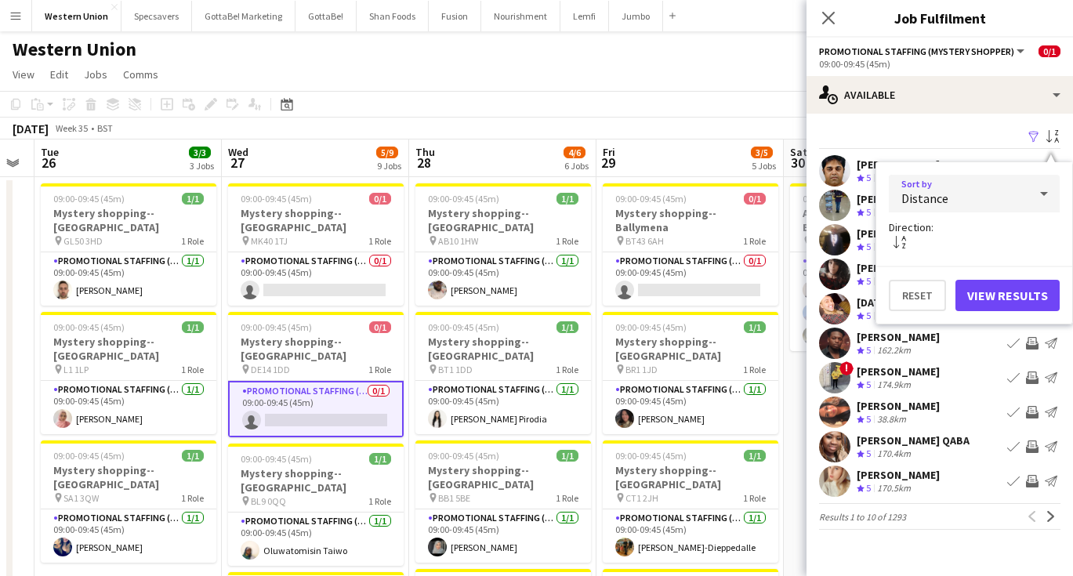
click at [985, 289] on button "View Results" at bounding box center [1008, 295] width 104 height 31
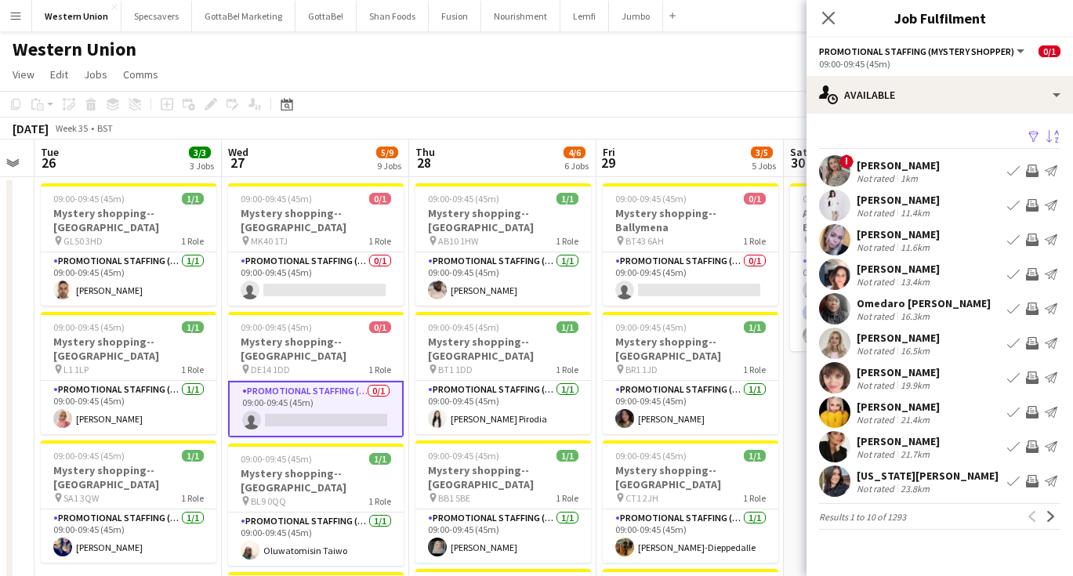
click at [906, 171] on div "[PERSON_NAME]" at bounding box center [898, 165] width 83 height 14
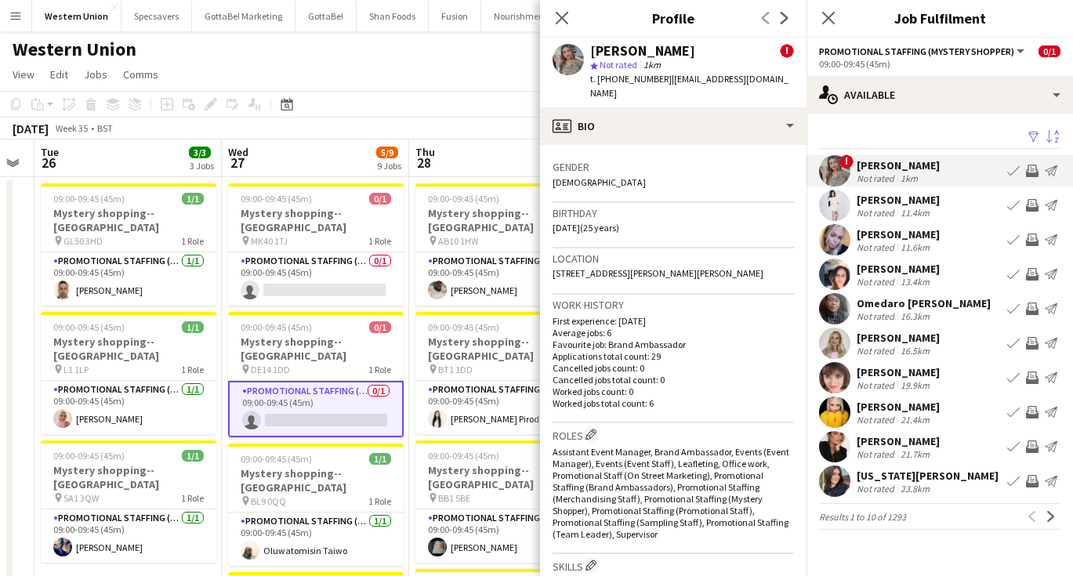
scroll to position [471, 0]
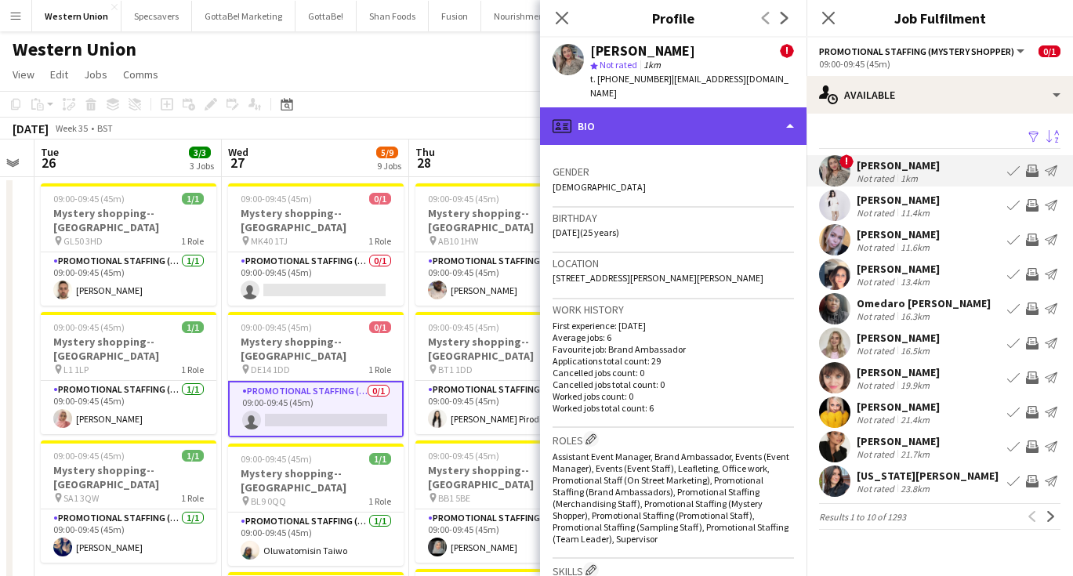
click at [742, 120] on div "profile Bio" at bounding box center [673, 126] width 267 height 38
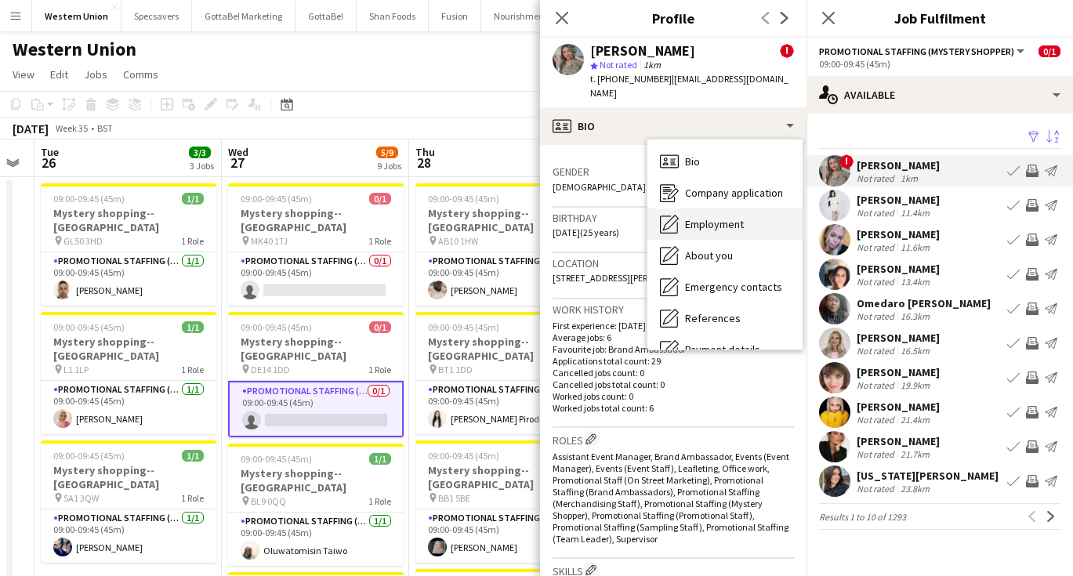
click at [734, 217] on span "Employment" at bounding box center [714, 224] width 59 height 14
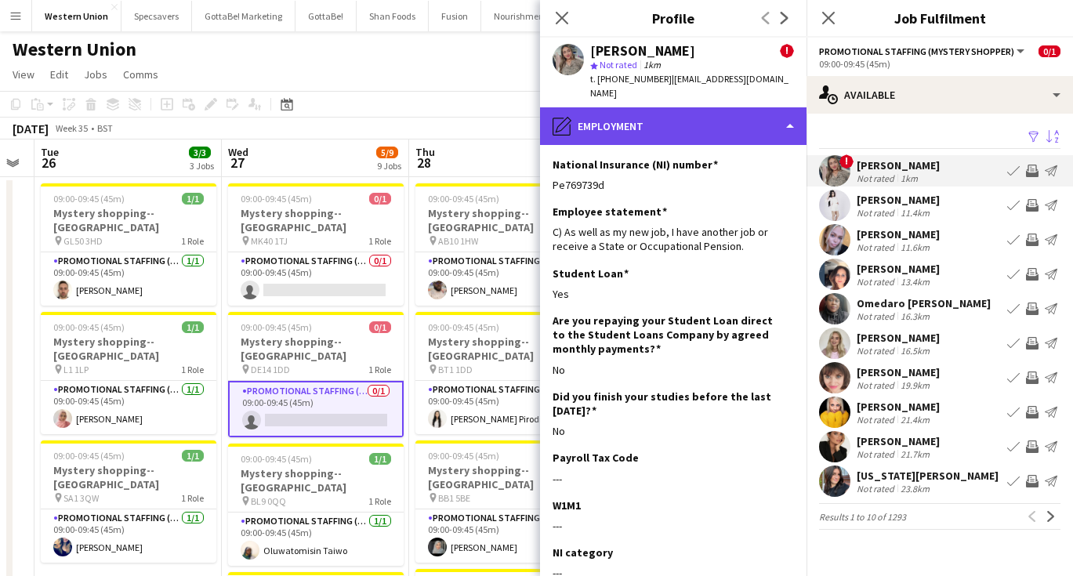
click at [636, 117] on div "pencil4 Employment" at bounding box center [673, 126] width 267 height 38
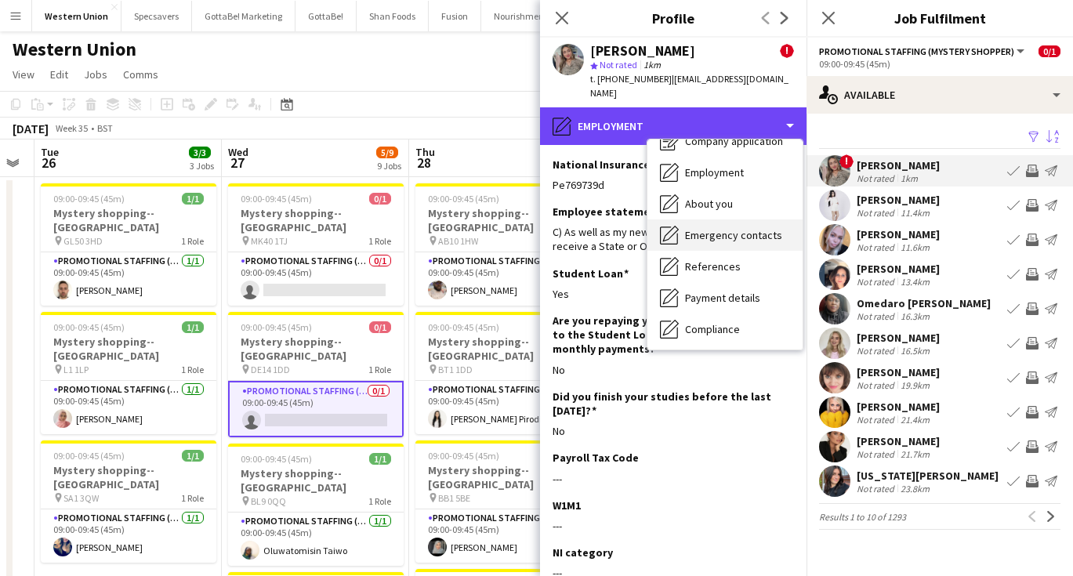
scroll to position [59, 0]
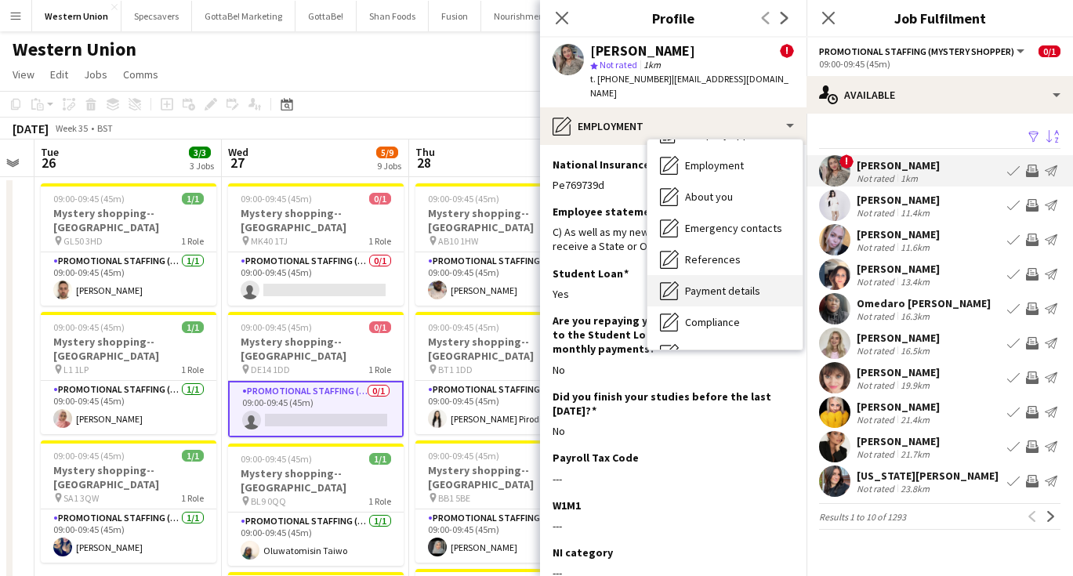
click at [722, 275] on div "Payment details Payment details" at bounding box center [724, 290] width 155 height 31
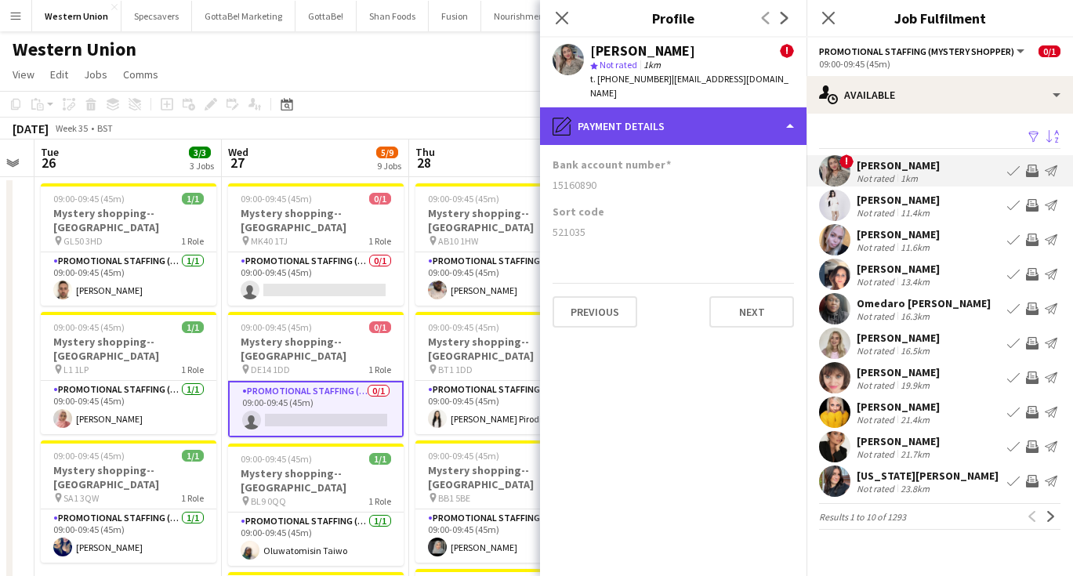
click at [637, 121] on div "pencil4 Payment details" at bounding box center [673, 126] width 267 height 38
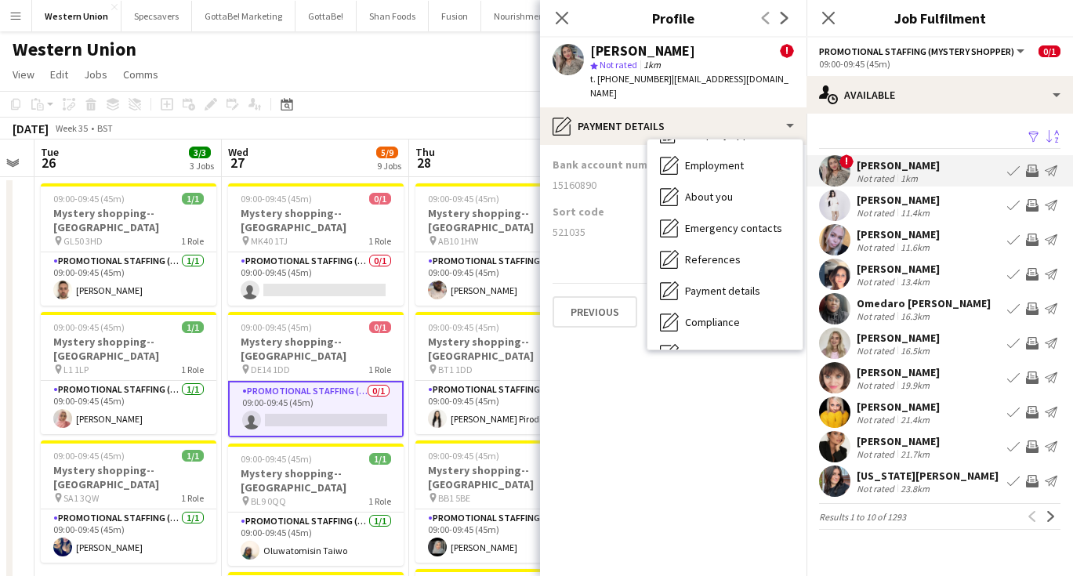
click at [1015, 170] on app-icon "Book crew" at bounding box center [1013, 171] width 13 height 13
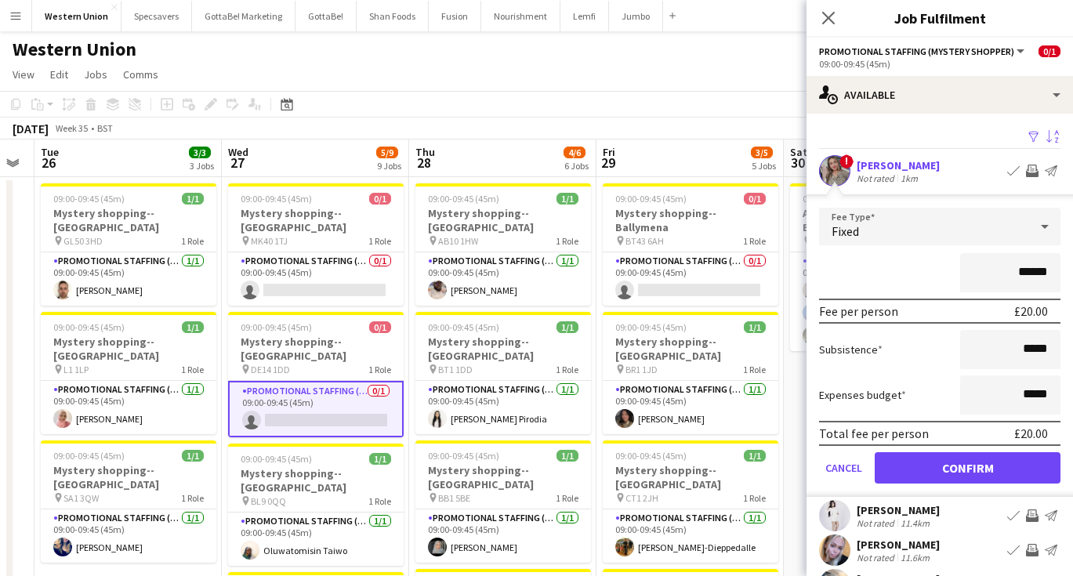
click at [918, 466] on button "Confirm" at bounding box center [968, 467] width 186 height 31
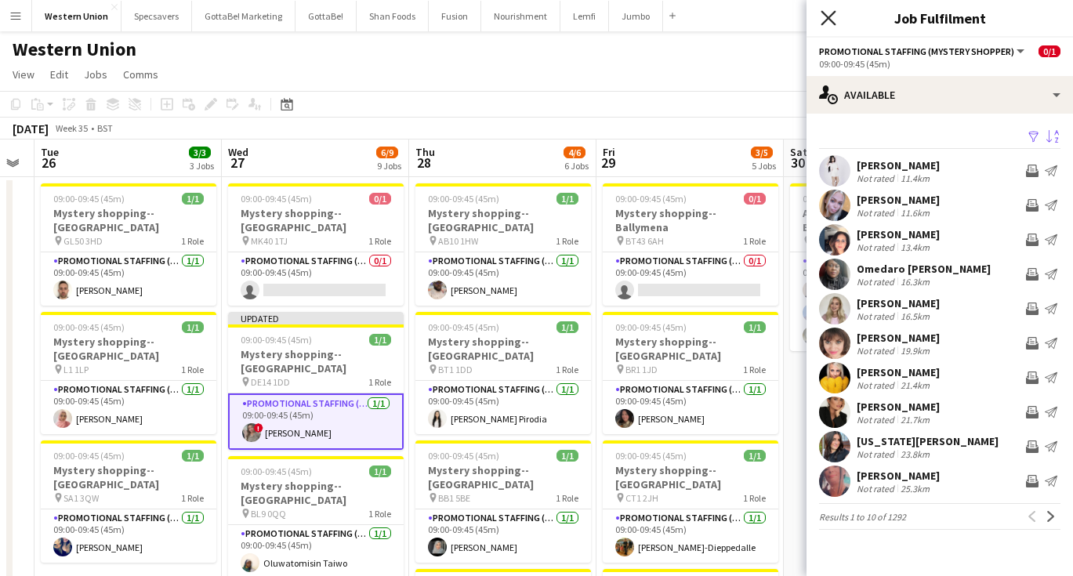
click at [832, 13] on icon "Close pop-in" at bounding box center [828, 17] width 15 height 15
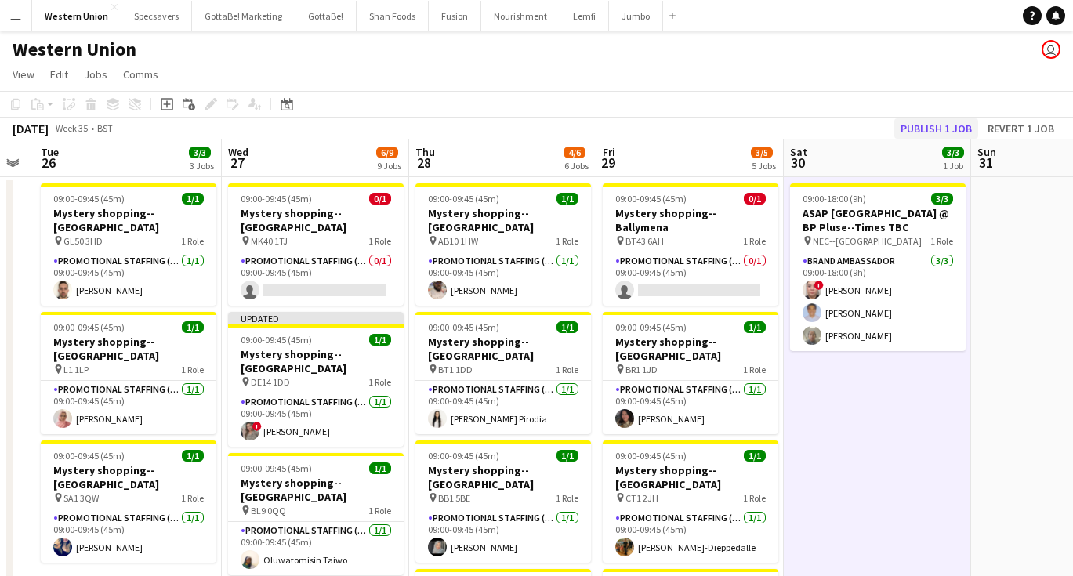
click at [934, 125] on button "Publish 1 job" at bounding box center [936, 128] width 84 height 20
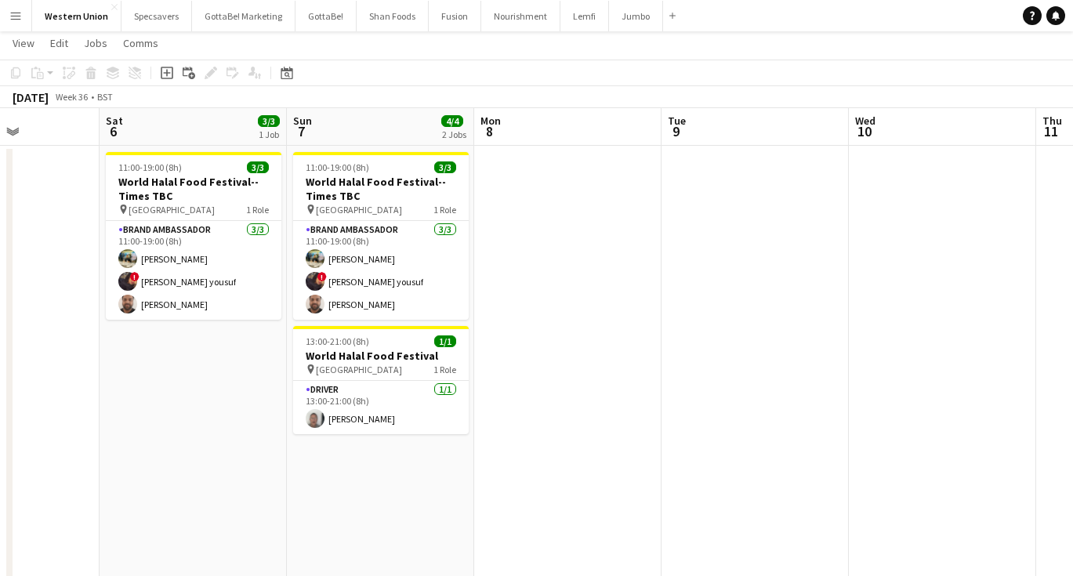
scroll to position [0, 443]
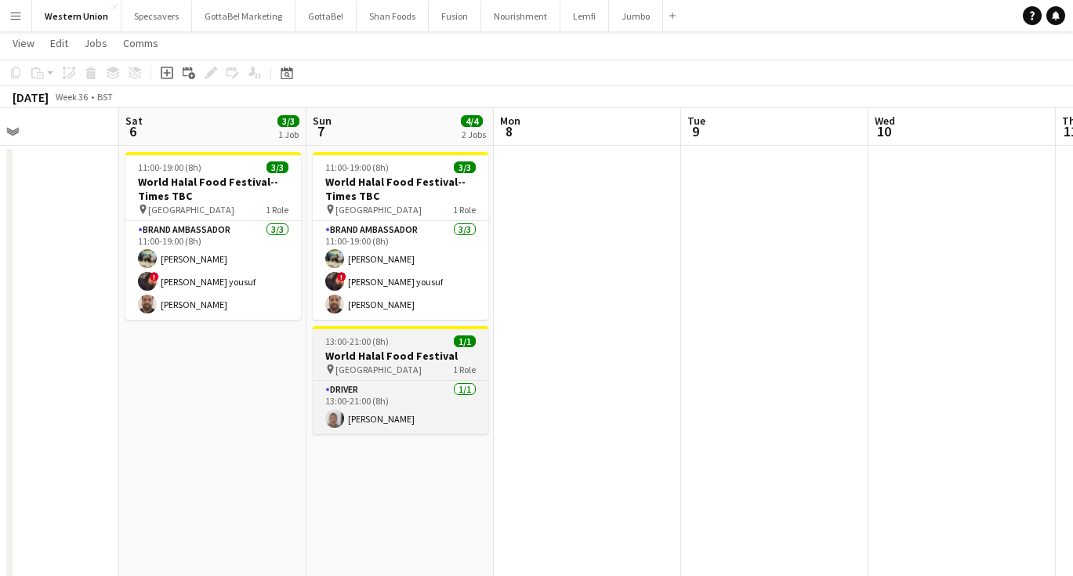
click at [374, 353] on h3 "World Halal Food Festival" at bounding box center [401, 356] width 176 height 14
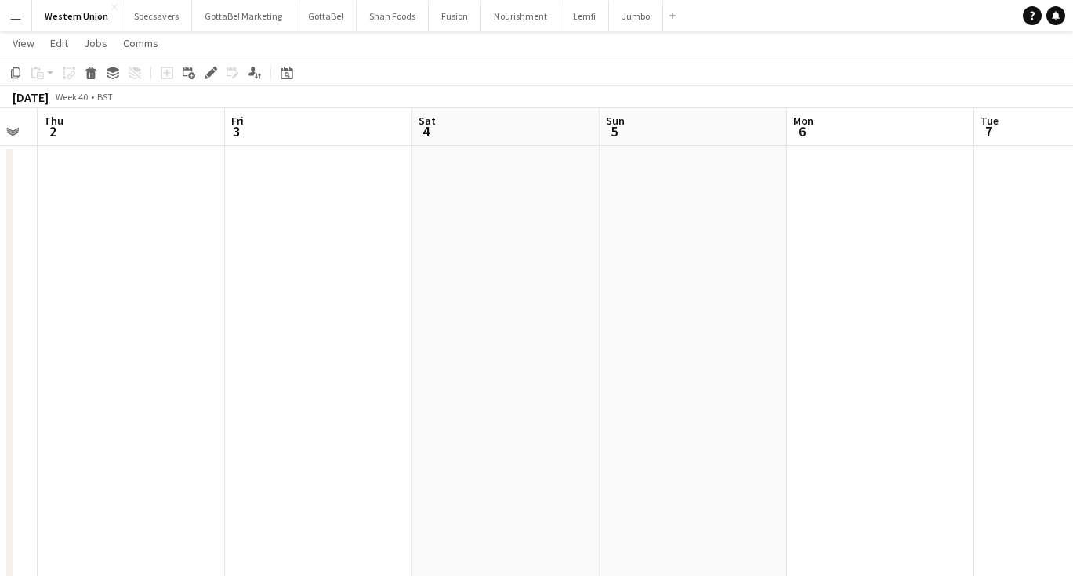
scroll to position [0, 339]
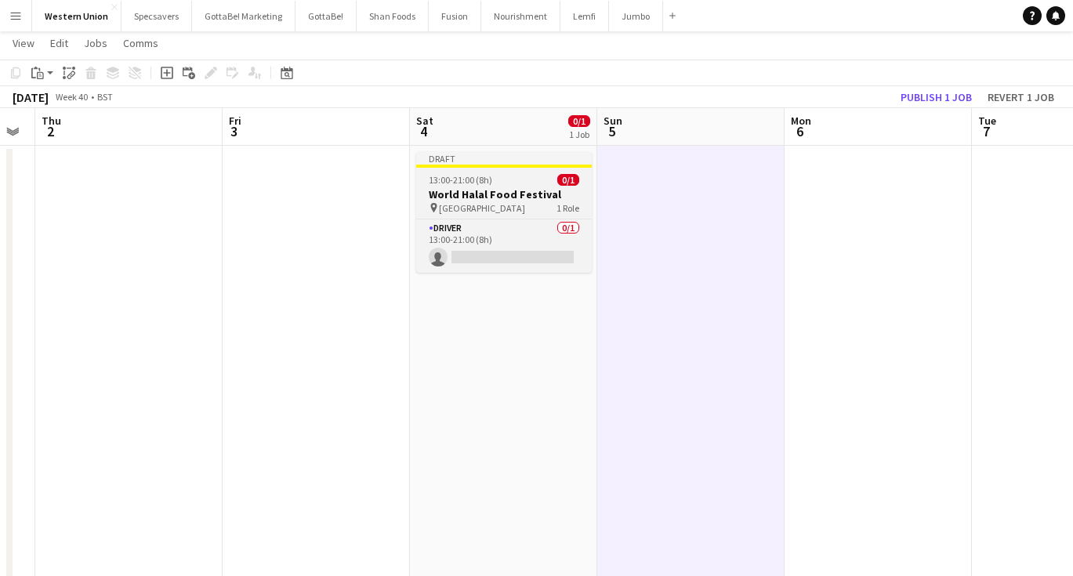
click at [431, 172] on app-job-card "Draft 13:00-21:00 (8h) 0/1 World Halal Food Festival pin [GEOGRAPHIC_DATA] 1 Ro…" at bounding box center [504, 212] width 176 height 121
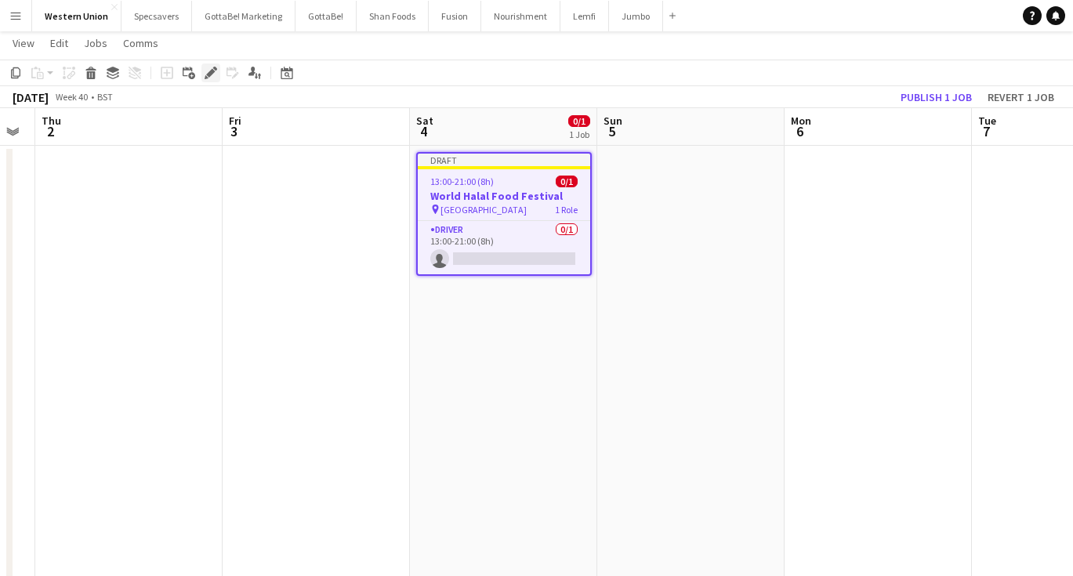
click at [212, 74] on icon at bounding box center [210, 73] width 9 height 9
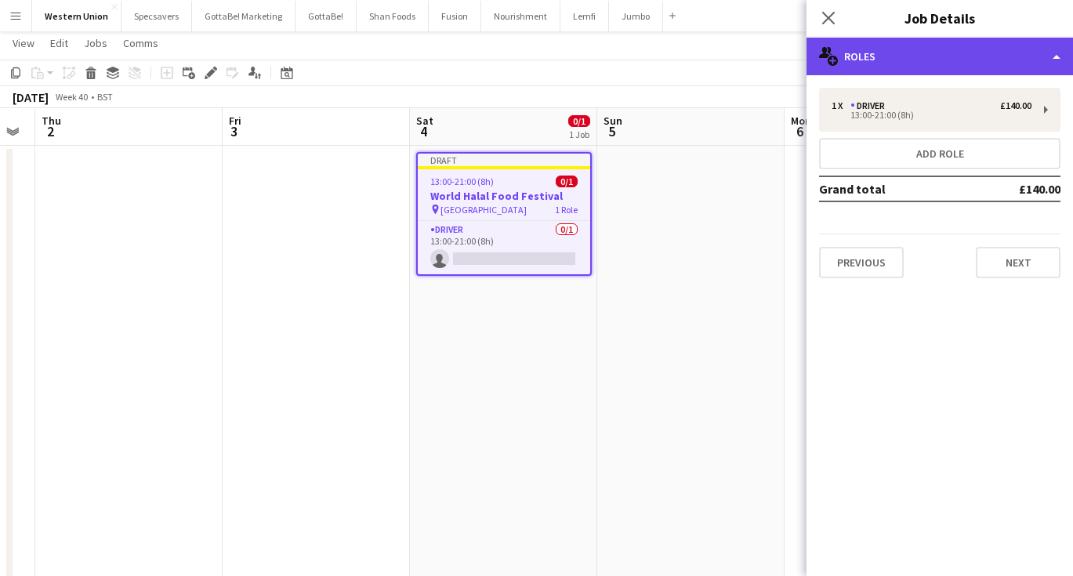
click at [898, 59] on div "multiple-users-add Roles" at bounding box center [940, 57] width 267 height 38
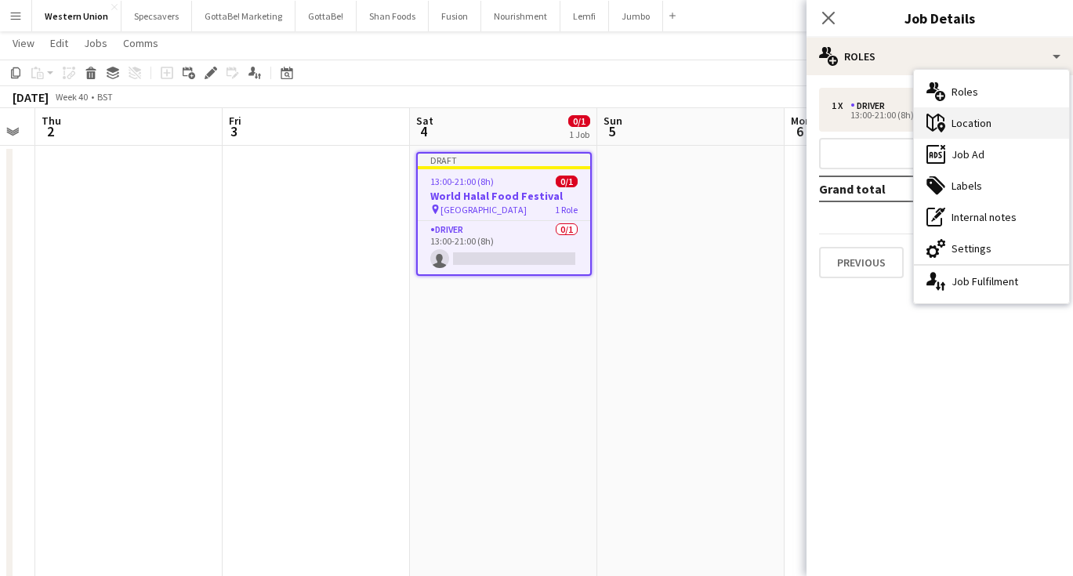
click at [949, 120] on div "maps-pin-1 Location" at bounding box center [991, 122] width 155 height 31
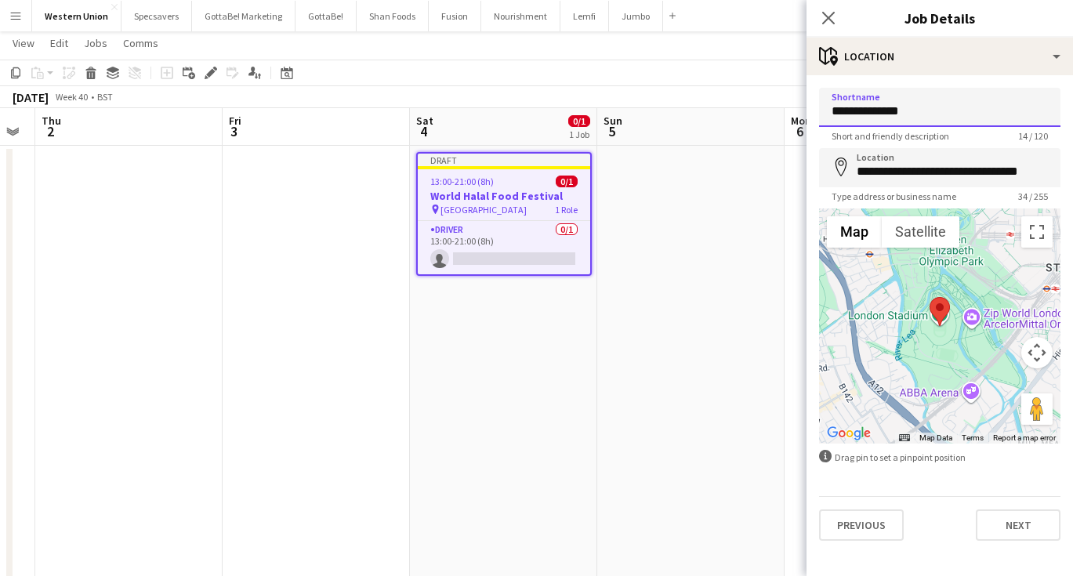
drag, startPoint x: 935, startPoint y: 112, endPoint x: 832, endPoint y: 116, distance: 102.8
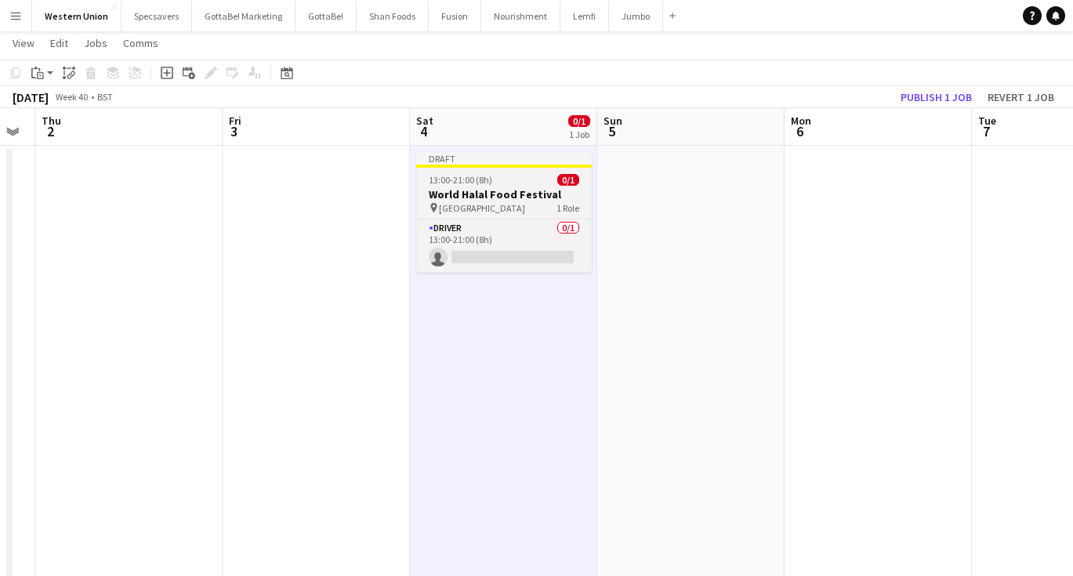
click at [499, 180] on div "13:00-21:00 (8h) 0/1" at bounding box center [504, 180] width 176 height 12
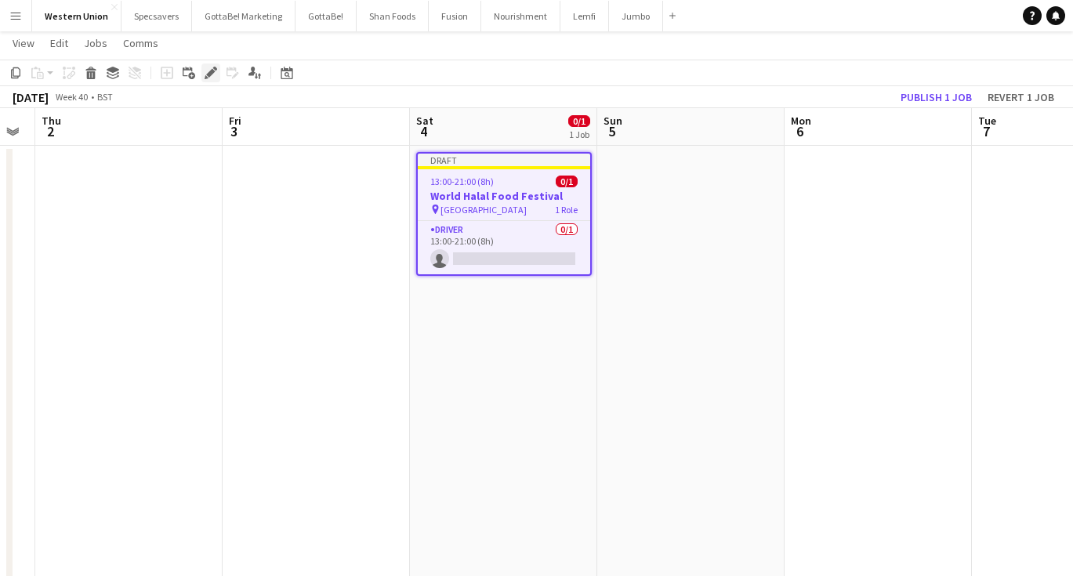
click at [204, 70] on div "Edit" at bounding box center [210, 72] width 19 height 19
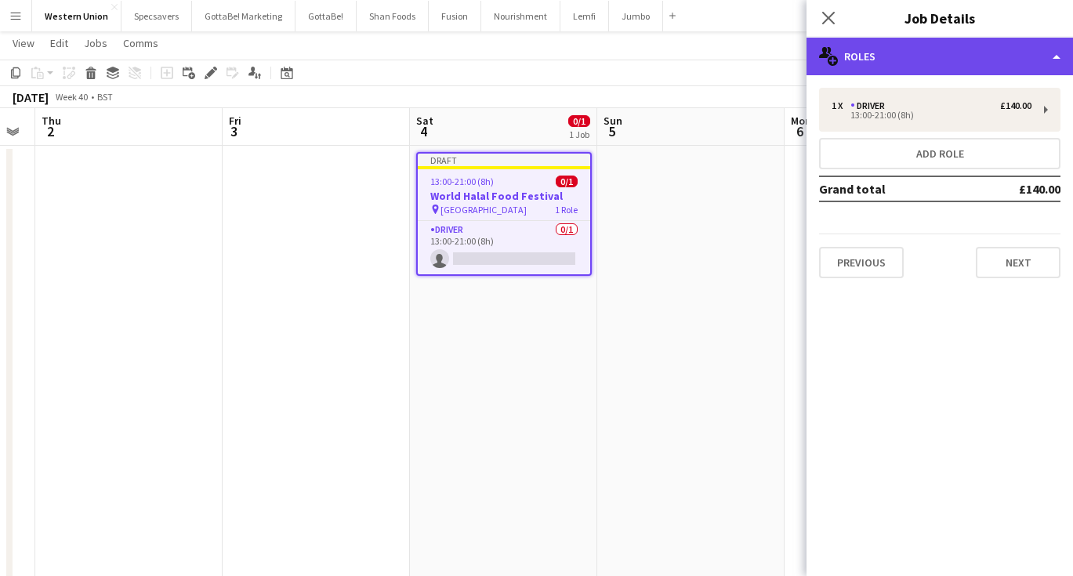
click at [961, 58] on div "multiple-users-add Roles" at bounding box center [940, 57] width 267 height 38
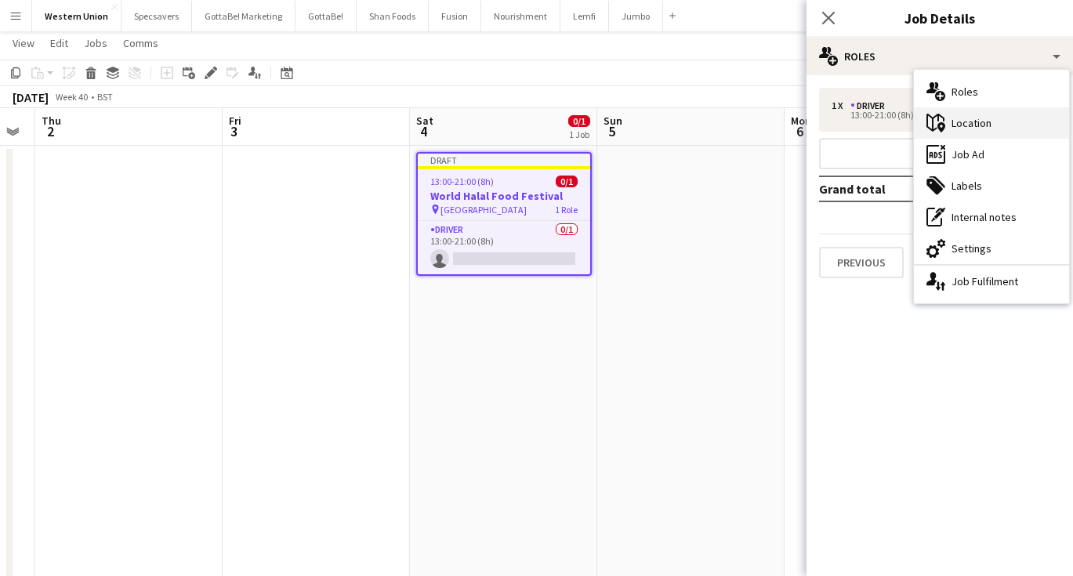
click at [974, 123] on div "maps-pin-1 Location" at bounding box center [991, 122] width 155 height 31
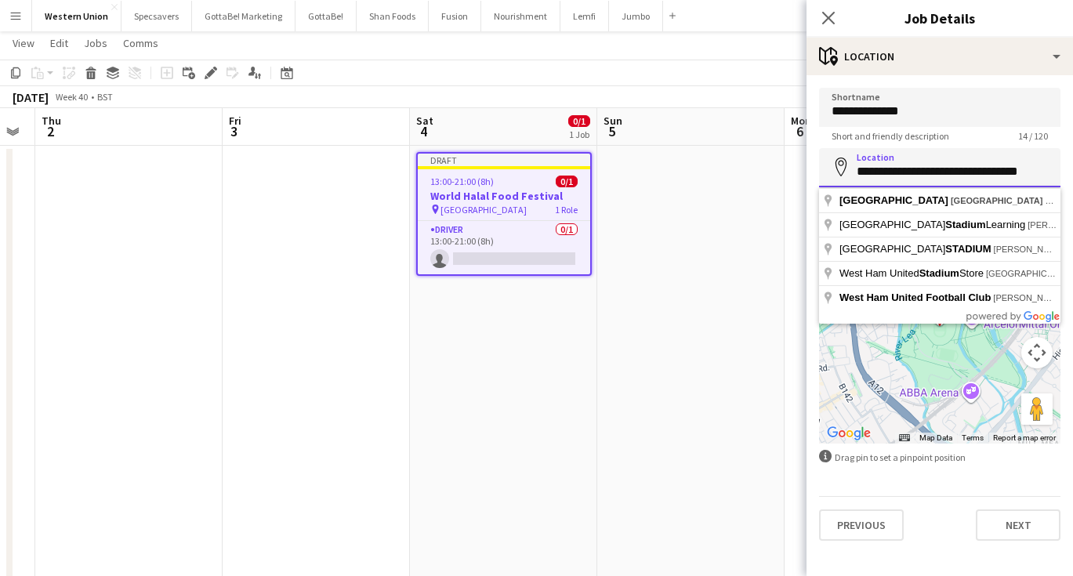
paste input
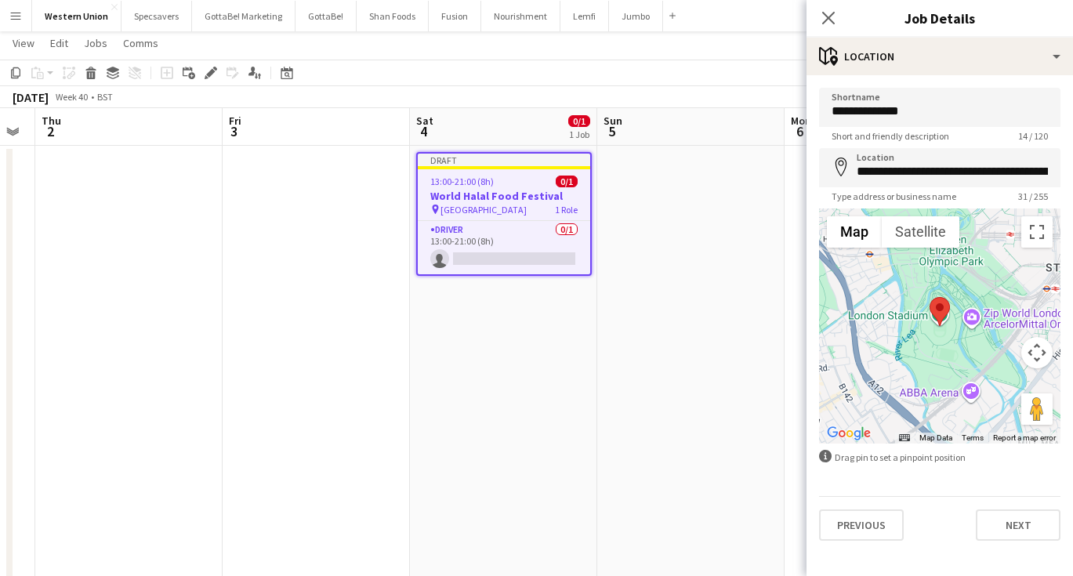
type input "**********"
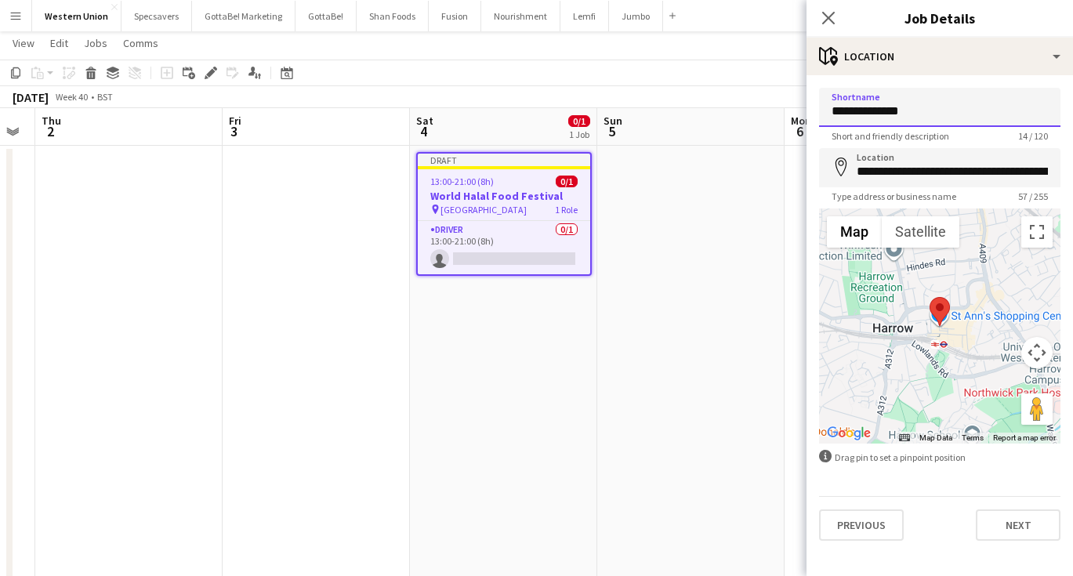
drag, startPoint x: 929, startPoint y: 110, endPoint x: 787, endPoint y: 94, distance: 142.7
type input "******"
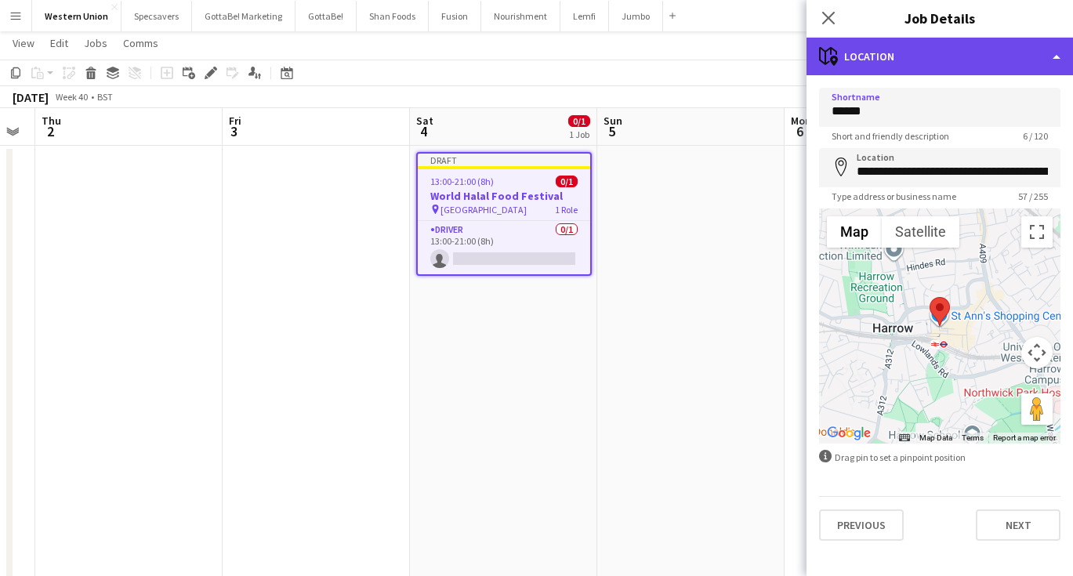
click at [895, 47] on div "maps-pin-1 Location" at bounding box center [940, 57] width 267 height 38
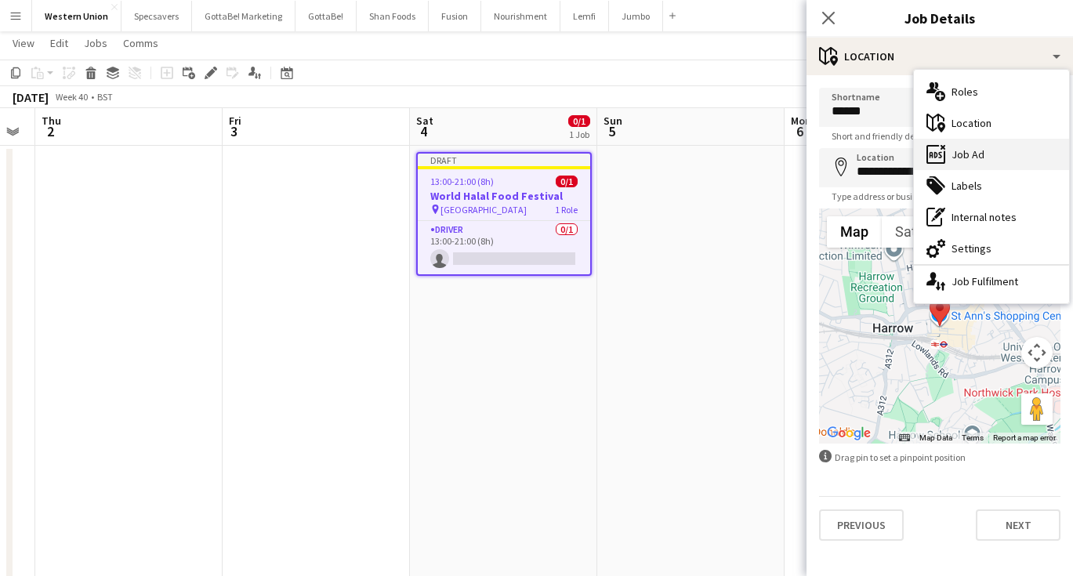
click at [981, 158] on div "ads-window Job Ad" at bounding box center [991, 154] width 155 height 31
type input "*******"
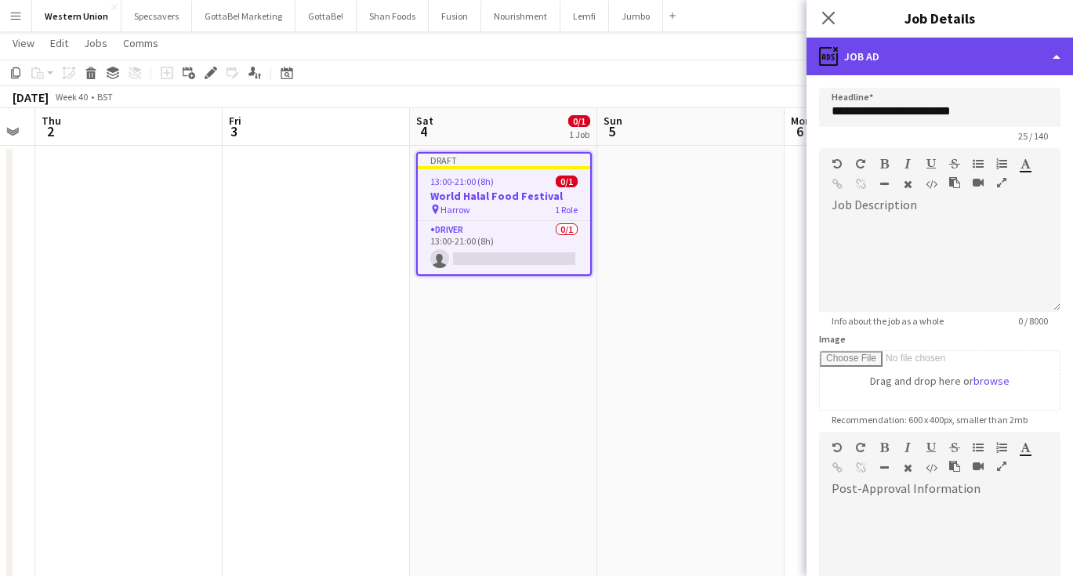
click at [985, 45] on div "ads-window Job Ad" at bounding box center [940, 57] width 267 height 38
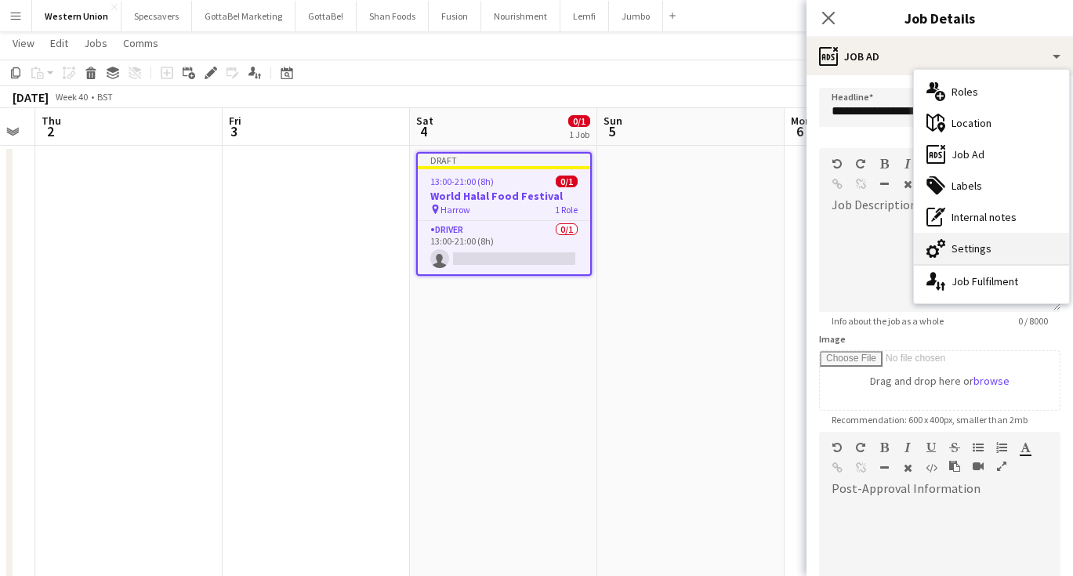
click at [963, 239] on div "cog-double-3 Settings" at bounding box center [991, 248] width 155 height 31
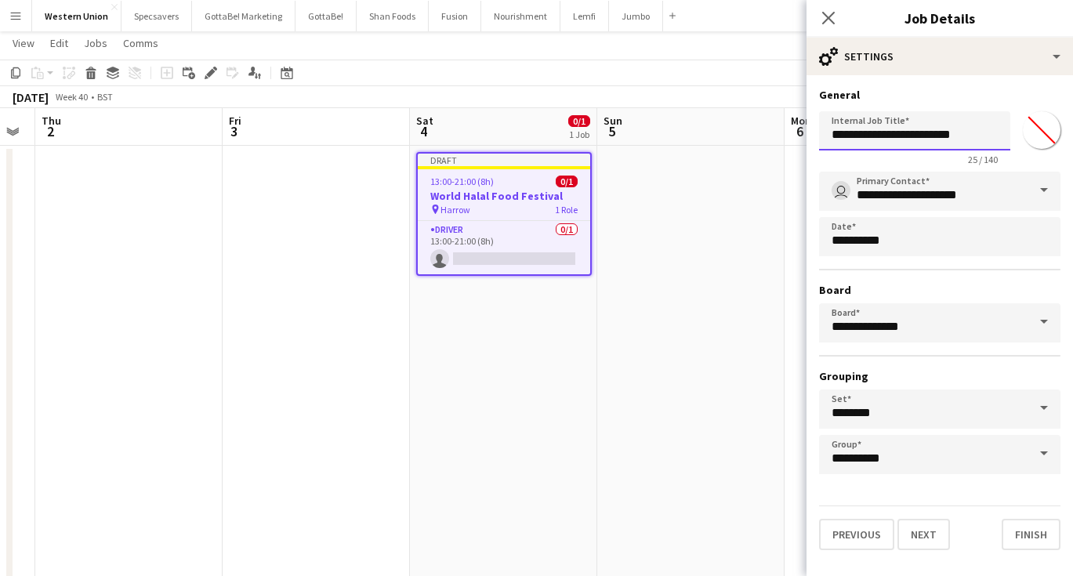
click at [919, 143] on input "**********" at bounding box center [914, 130] width 191 height 39
type input "**********"
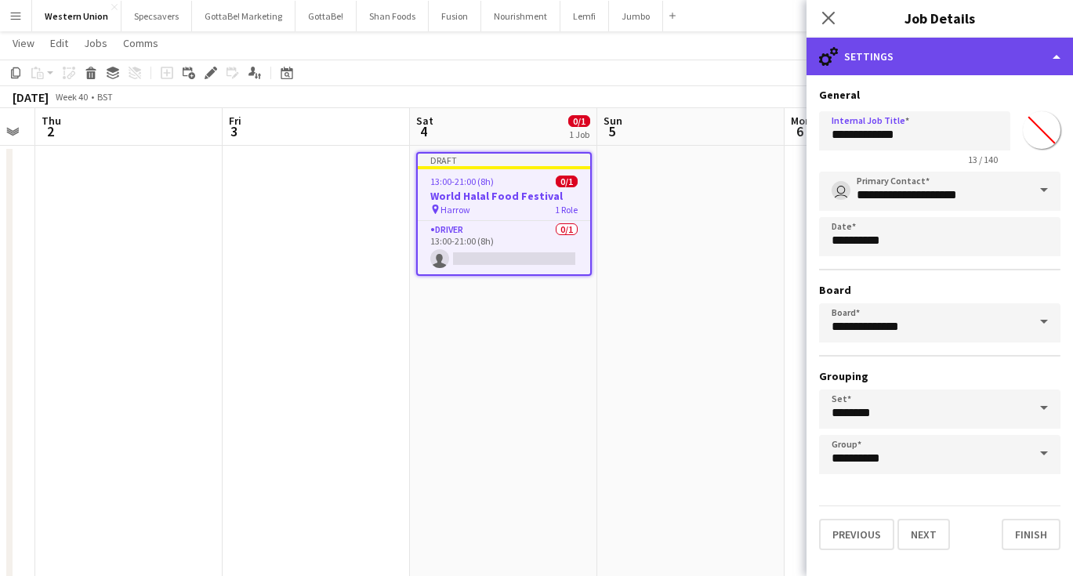
click at [948, 62] on div "cog-double-3 Settings" at bounding box center [940, 57] width 267 height 38
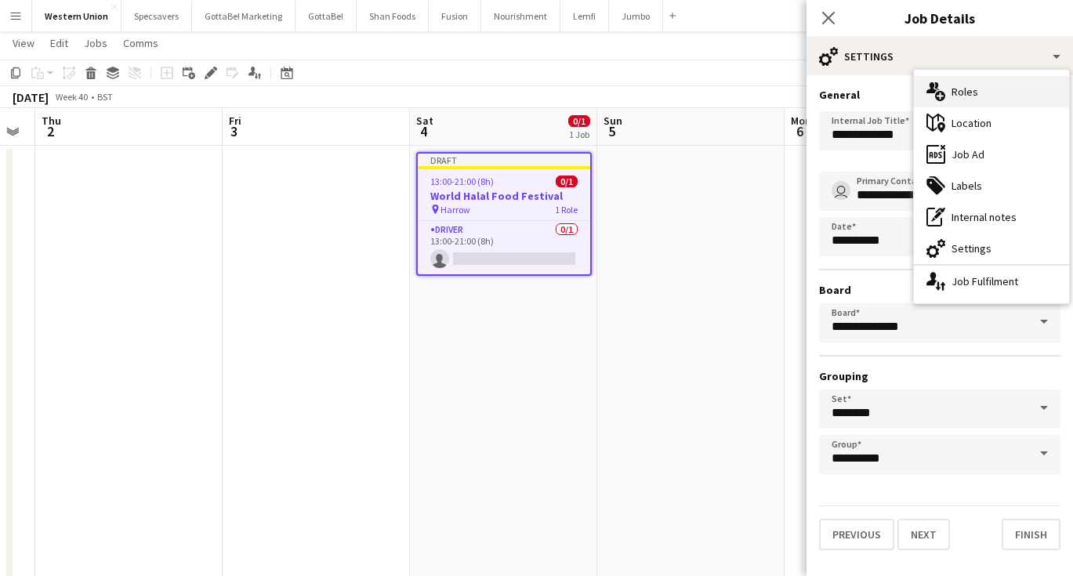
click at [958, 97] on div "multiple-users-add Roles" at bounding box center [991, 91] width 155 height 31
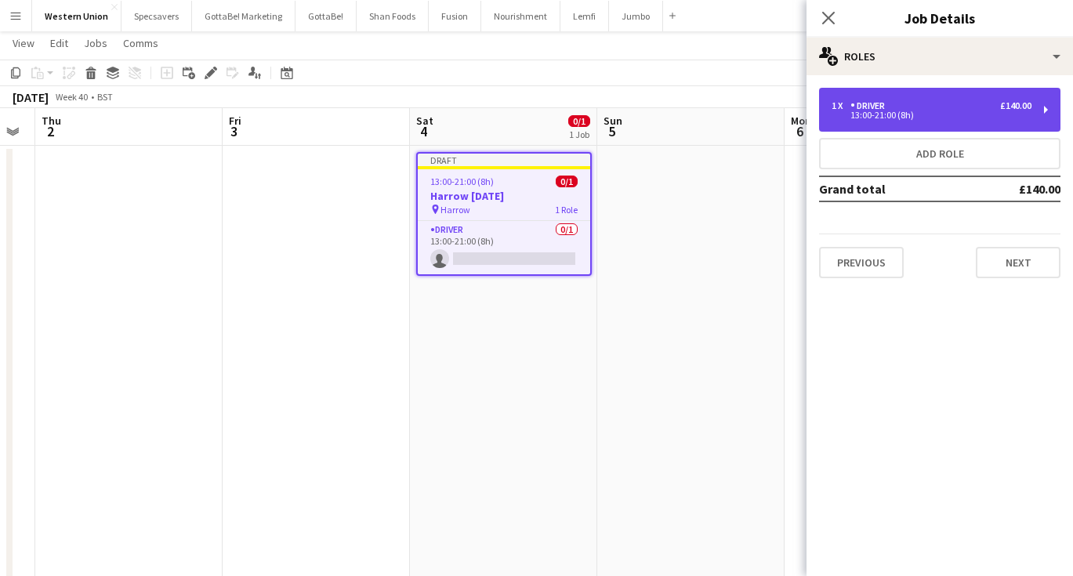
click at [894, 124] on div "1 x Driver £140.00 13:00-21:00 (8h)" at bounding box center [939, 110] width 241 height 44
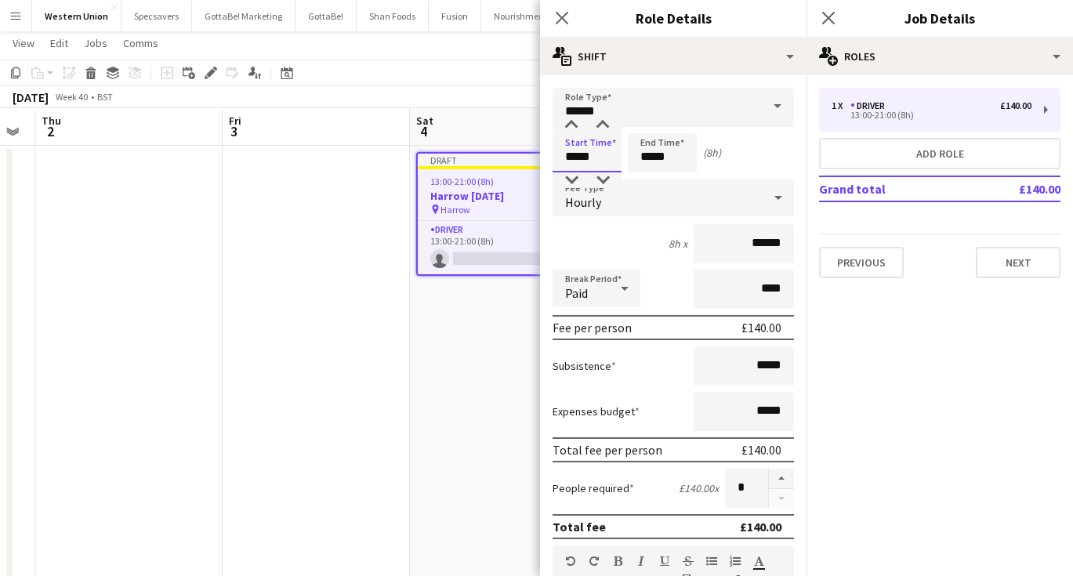
drag, startPoint x: 611, startPoint y: 154, endPoint x: 550, endPoint y: 157, distance: 61.2
click at [550, 157] on form "**********" at bounding box center [673, 575] width 267 height 974
type input "*****"
click at [826, 22] on icon "Close pop-in" at bounding box center [828, 17] width 15 height 15
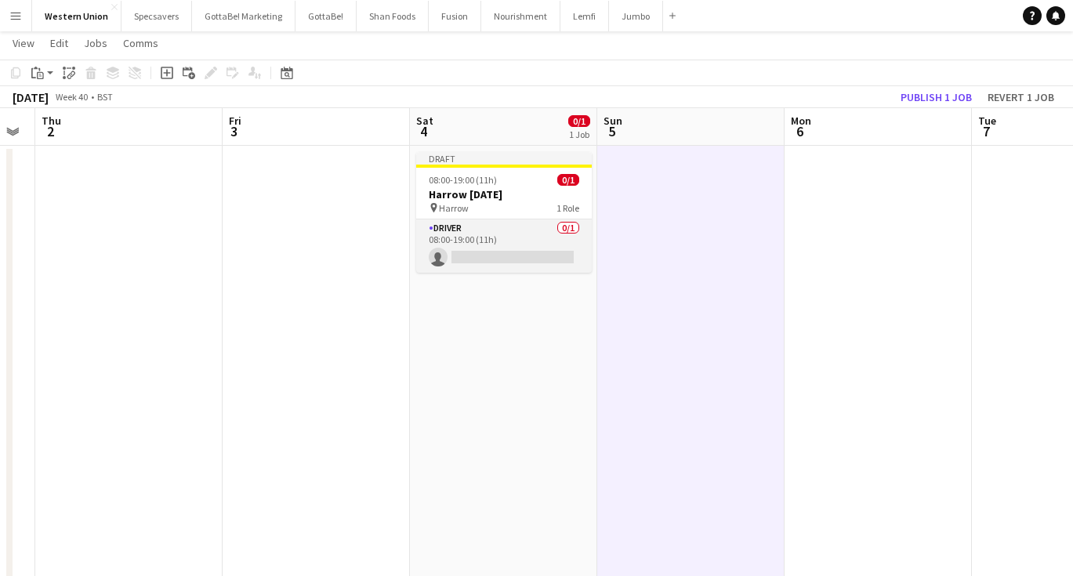
click at [496, 259] on app-card-role "Driver 0/1 08:00-19:00 (11h) single-neutral-actions" at bounding box center [504, 245] width 176 height 53
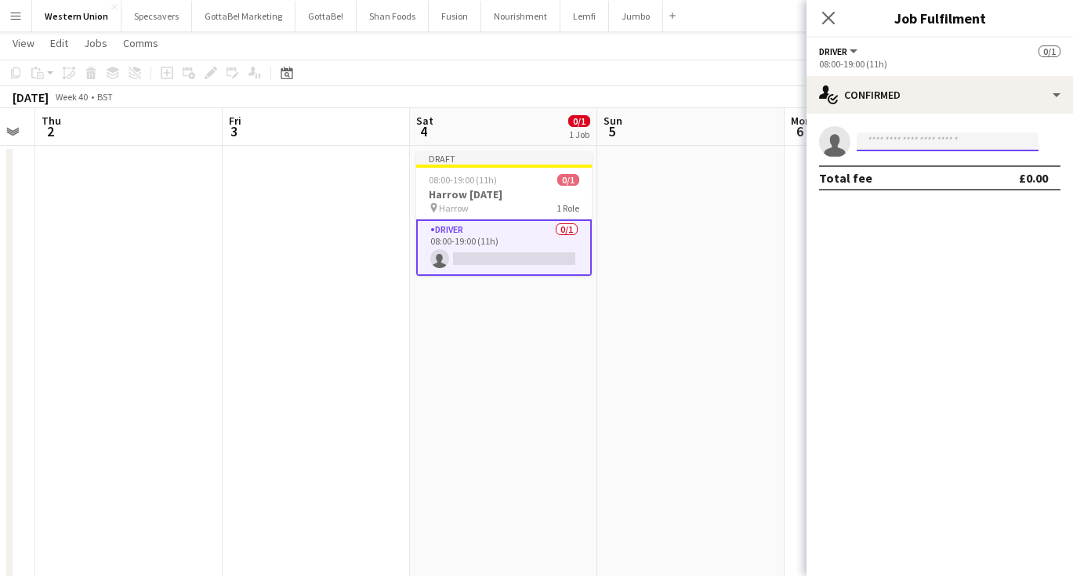
click at [919, 141] on input at bounding box center [948, 141] width 182 height 19
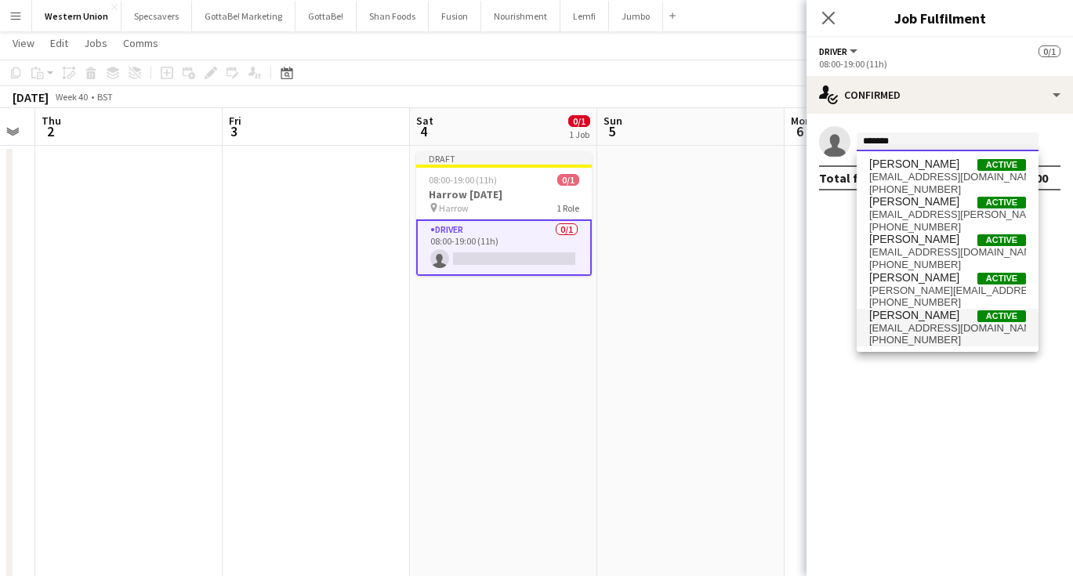
type input "*******"
click at [923, 328] on span "[EMAIL_ADDRESS][DOMAIN_NAME]" at bounding box center [947, 328] width 157 height 13
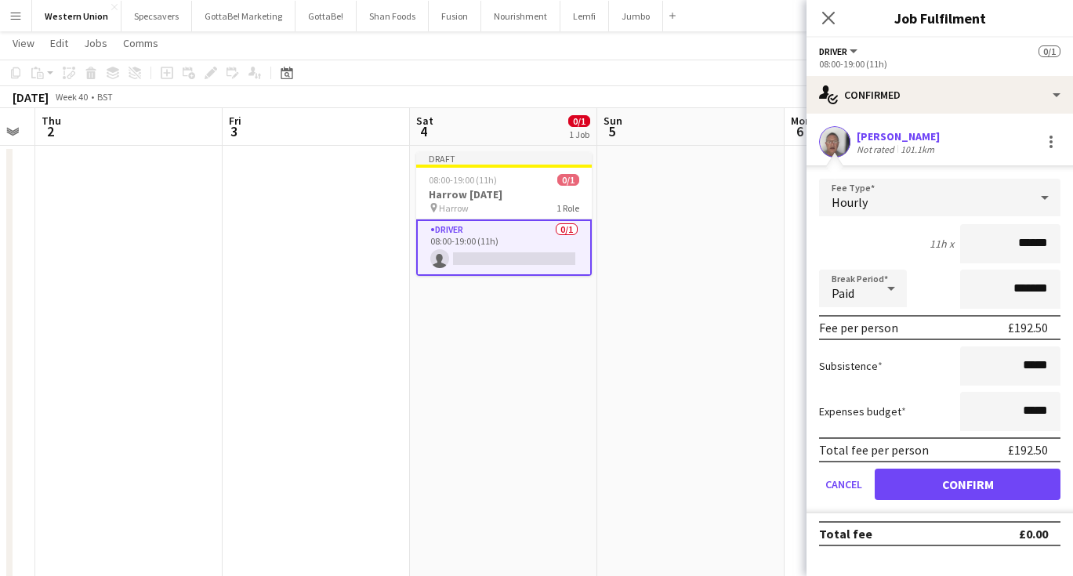
click at [963, 479] on button "Confirm" at bounding box center [968, 484] width 186 height 31
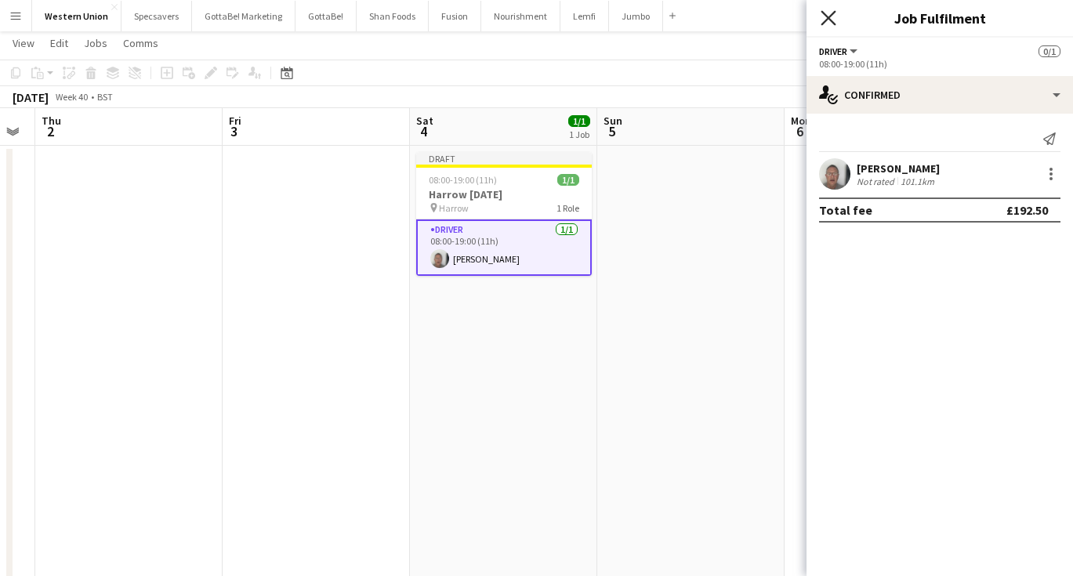
click at [827, 23] on icon "Close pop-in" at bounding box center [828, 17] width 15 height 15
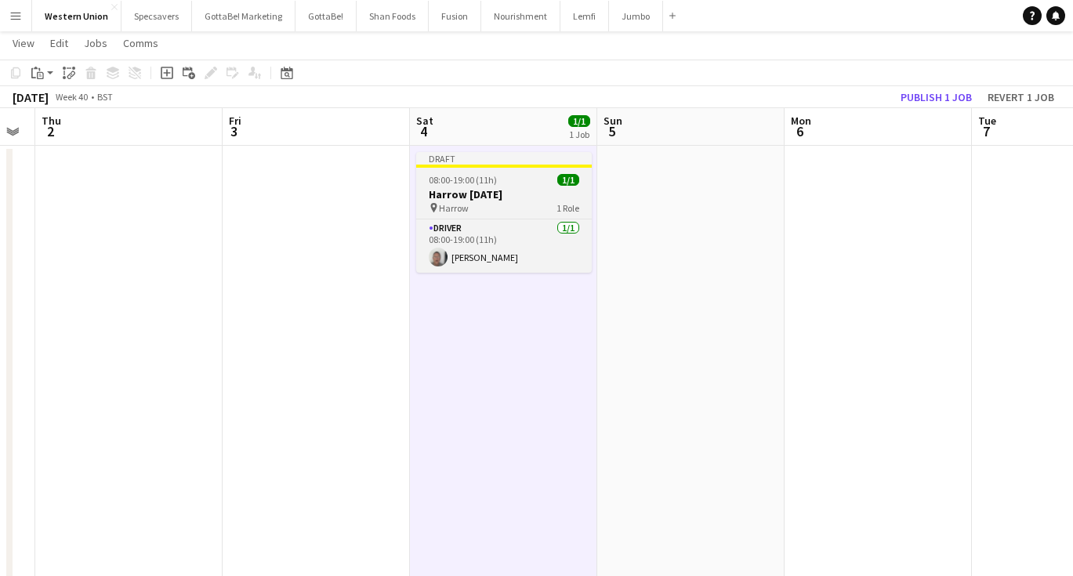
click at [491, 189] on h3 "Harrow [DATE]" at bounding box center [504, 194] width 176 height 14
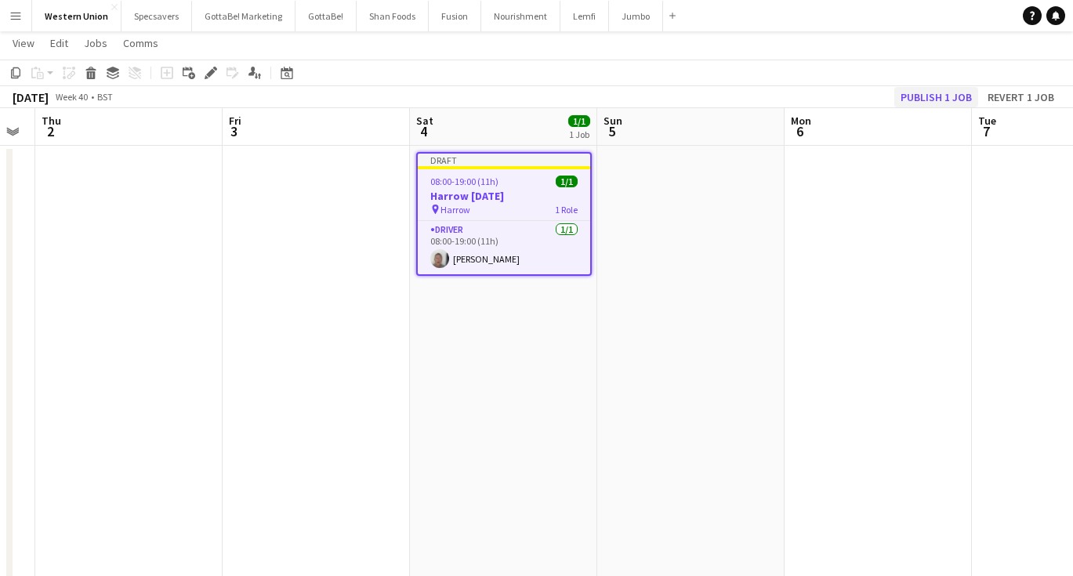
click at [915, 101] on button "Publish 1 job" at bounding box center [936, 97] width 84 height 20
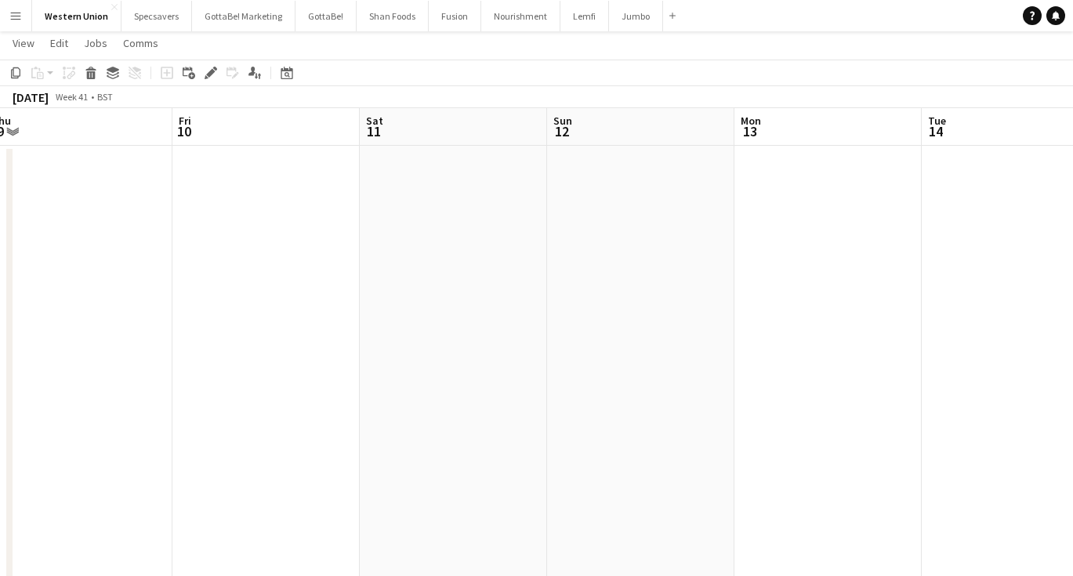
scroll to position [0, 640]
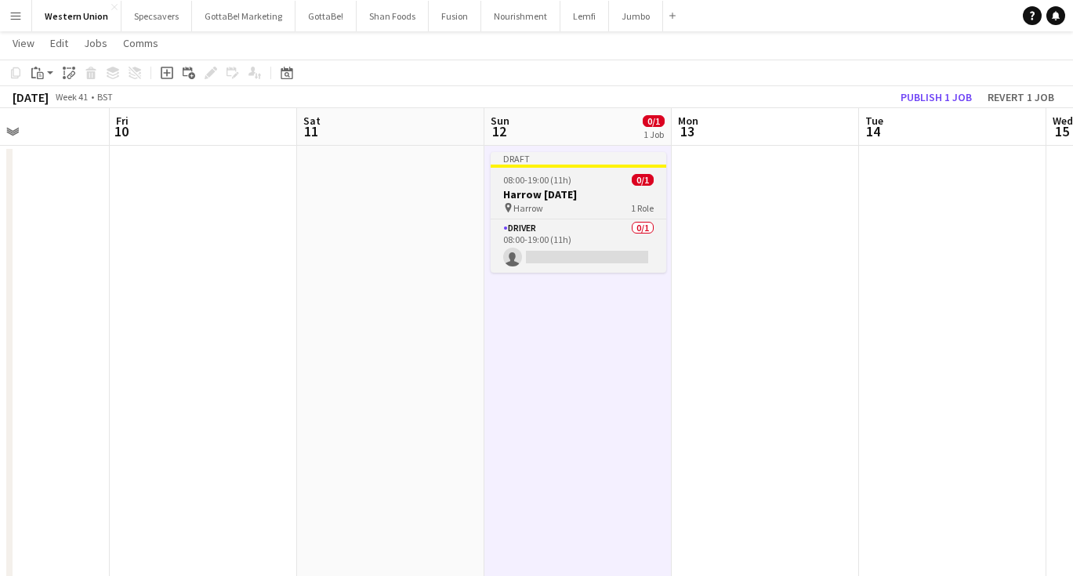
click at [576, 194] on h3 "Harrow [DATE]" at bounding box center [579, 194] width 176 height 14
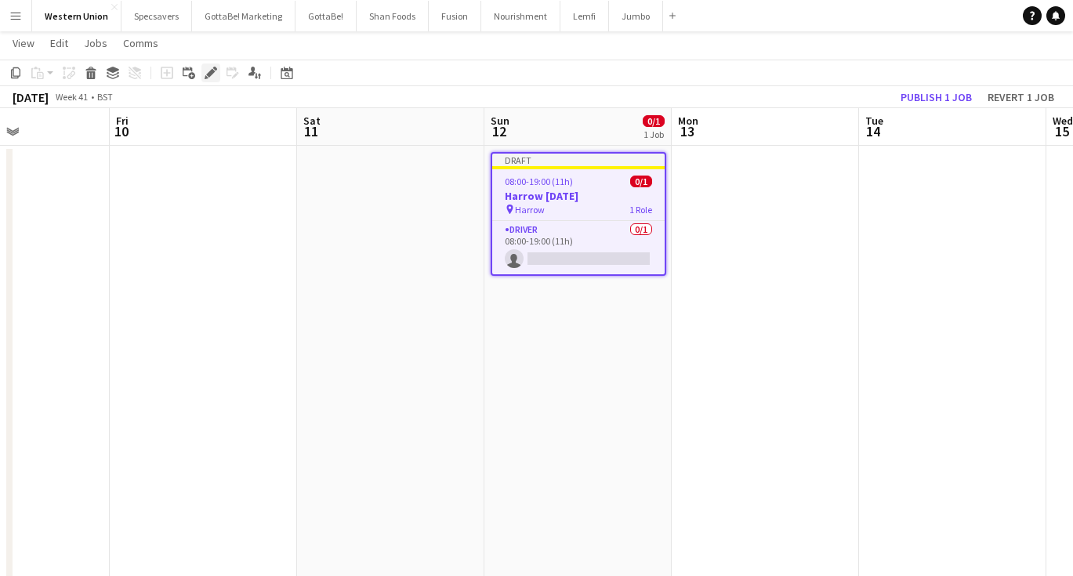
click at [210, 74] on icon at bounding box center [210, 73] width 9 height 9
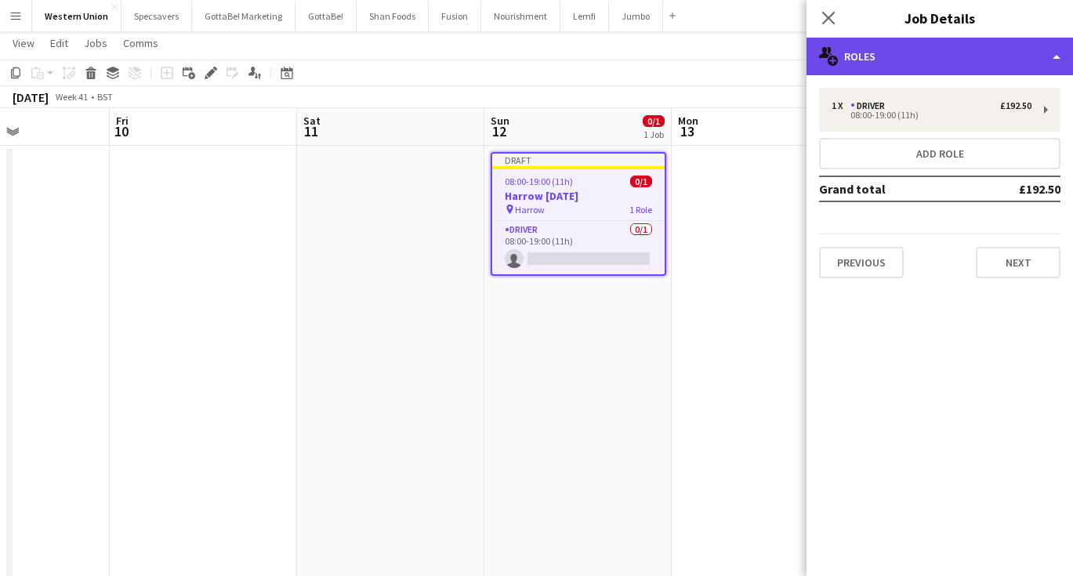
click at [936, 67] on div "multiple-users-add Roles" at bounding box center [940, 57] width 267 height 38
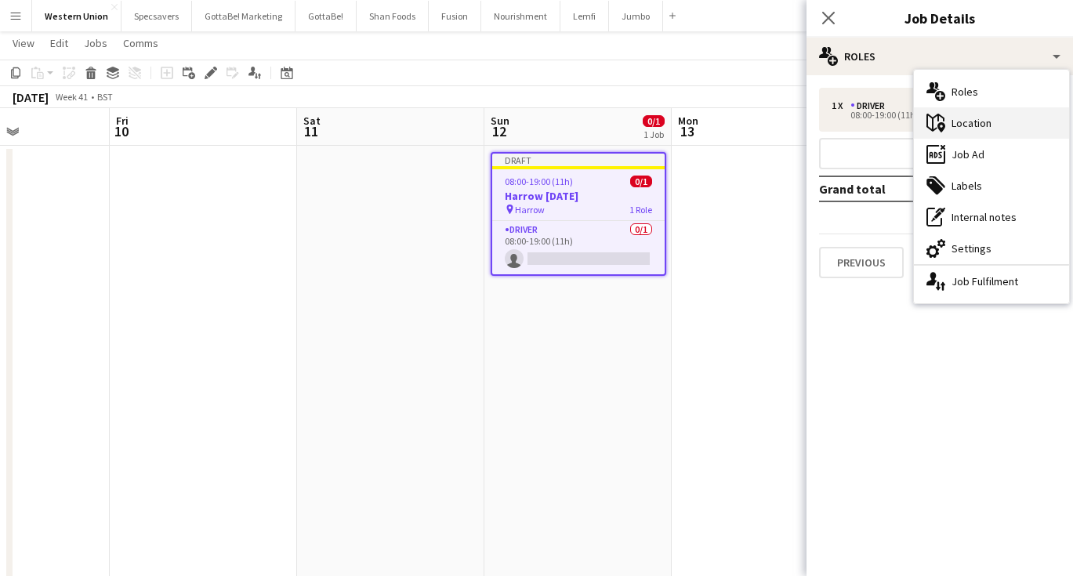
click at [970, 123] on div "maps-pin-1 Location" at bounding box center [991, 122] width 155 height 31
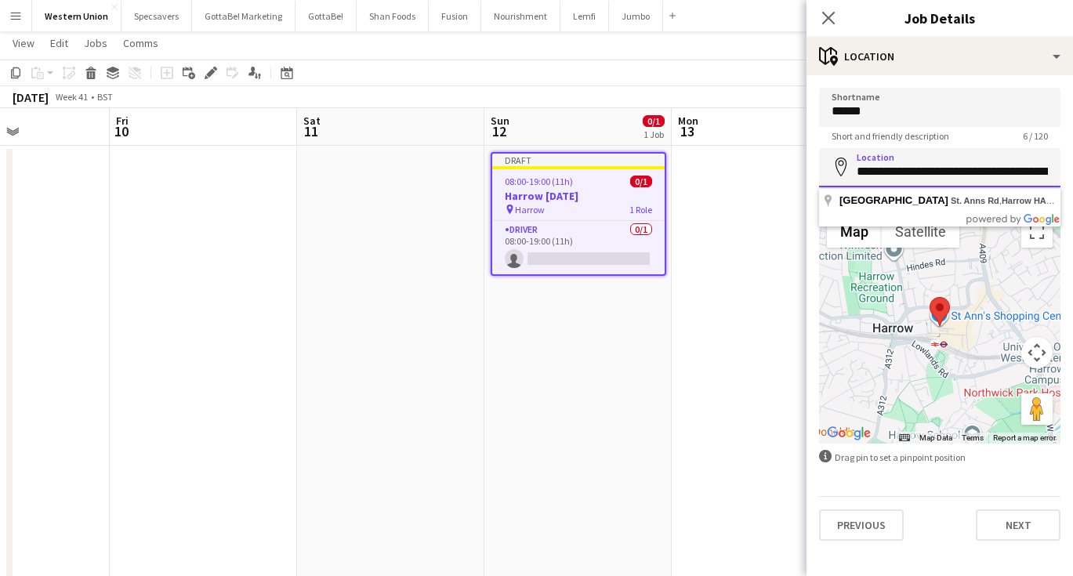
type input "*"
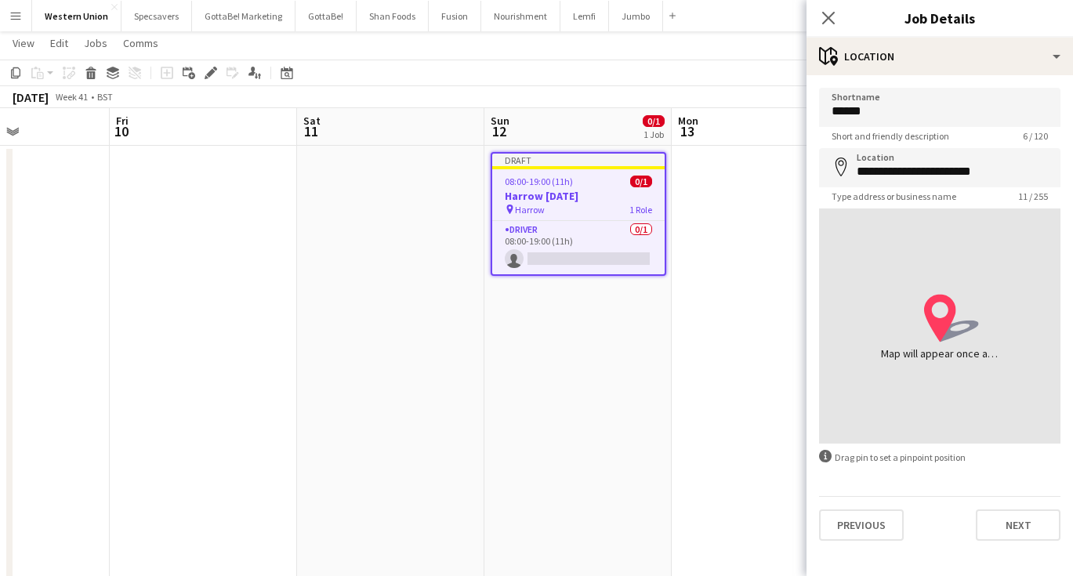
type input "**********"
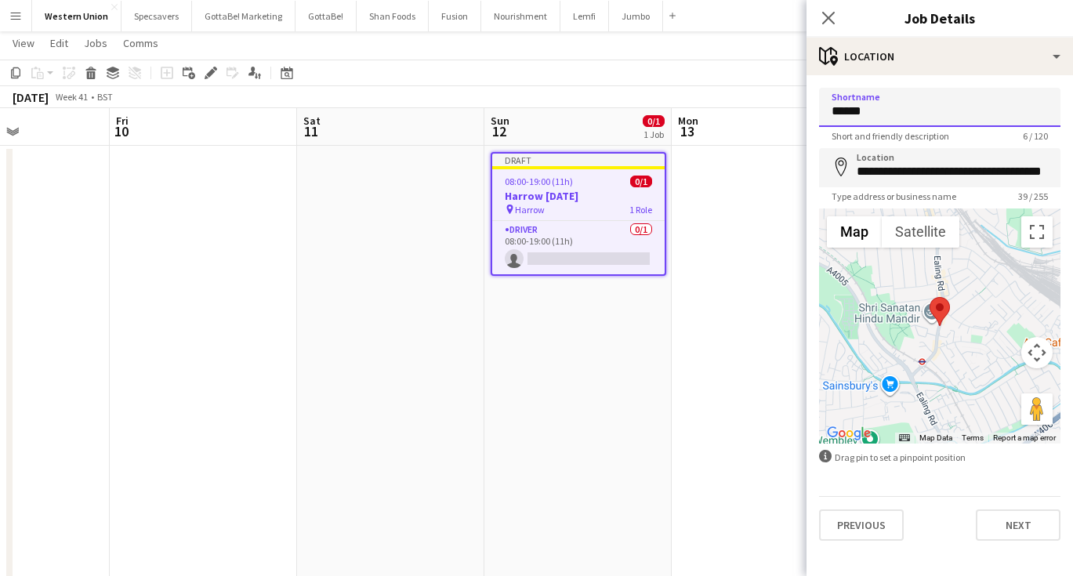
drag, startPoint x: 882, startPoint y: 114, endPoint x: 796, endPoint y: 107, distance: 85.8
type input "*******"
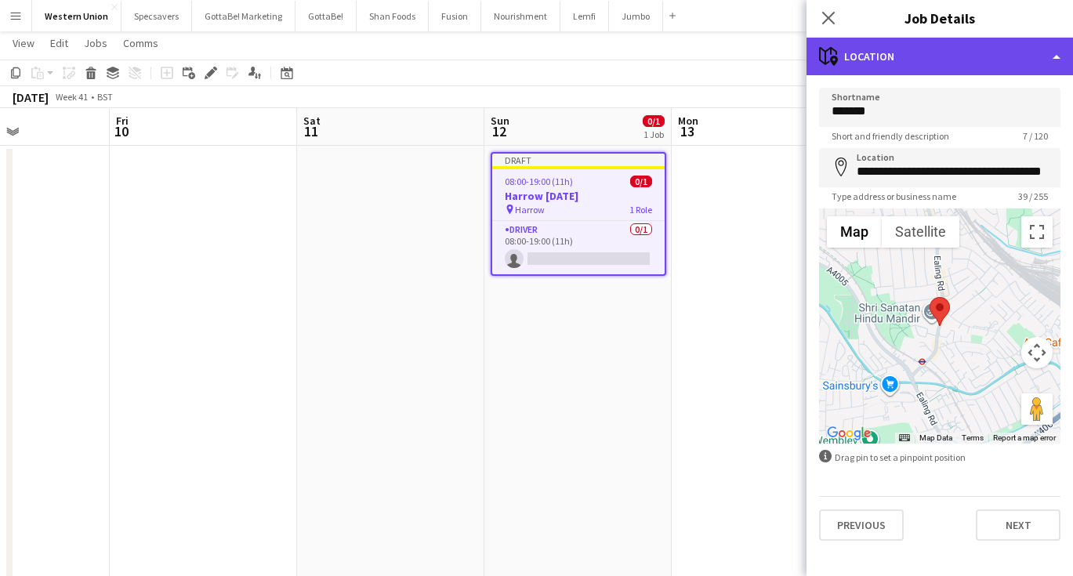
click at [975, 68] on div "maps-pin-1 Location" at bounding box center [940, 57] width 267 height 38
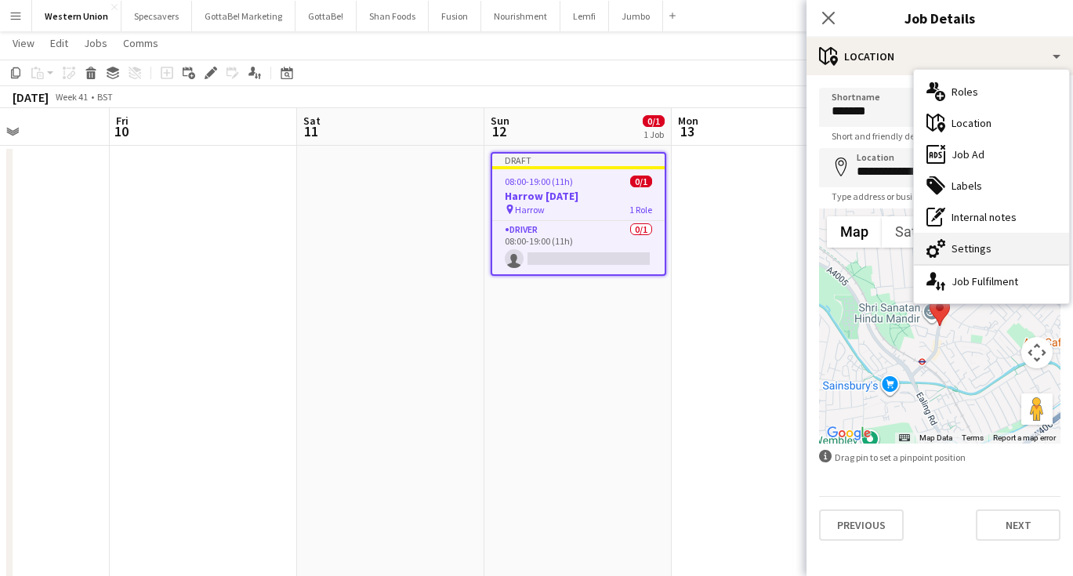
click at [966, 247] on div "cog-double-3 Settings" at bounding box center [991, 248] width 155 height 31
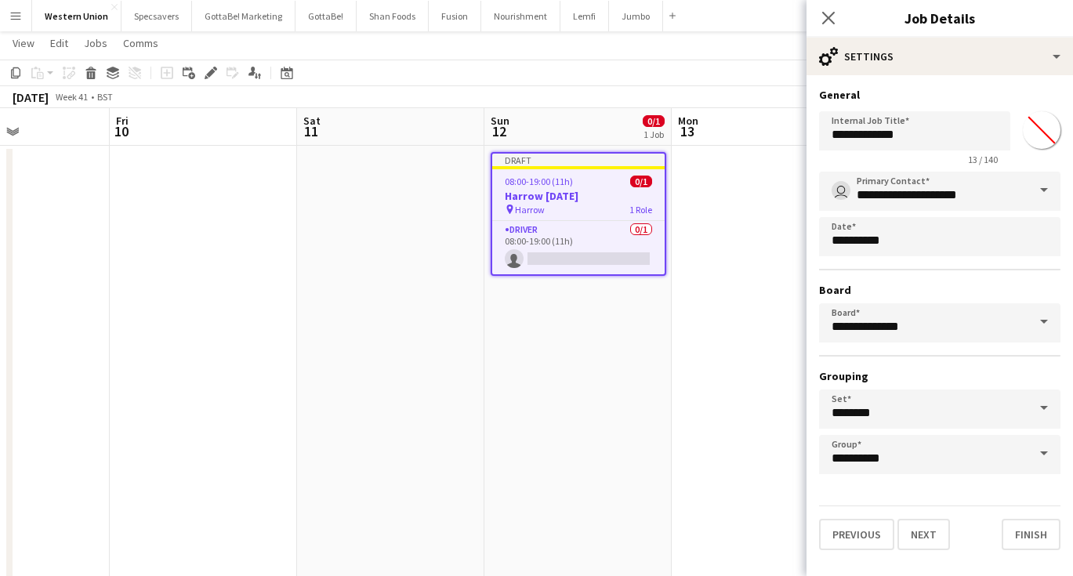
type input "*******"
drag, startPoint x: 870, startPoint y: 135, endPoint x: 828, endPoint y: 137, distance: 42.4
click at [828, 137] on input "**********" at bounding box center [914, 130] width 191 height 39
type input "**********"
click at [834, 19] on icon "Close pop-in" at bounding box center [828, 17] width 15 height 15
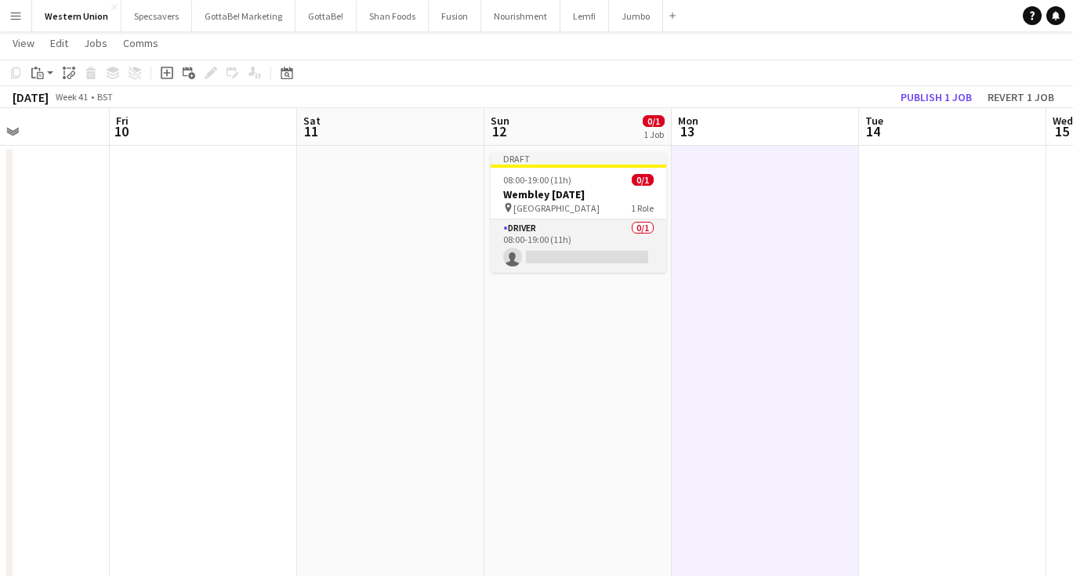
click at [630, 256] on app-card-role "Driver 0/1 08:00-19:00 (11h) single-neutral-actions" at bounding box center [579, 245] width 176 height 53
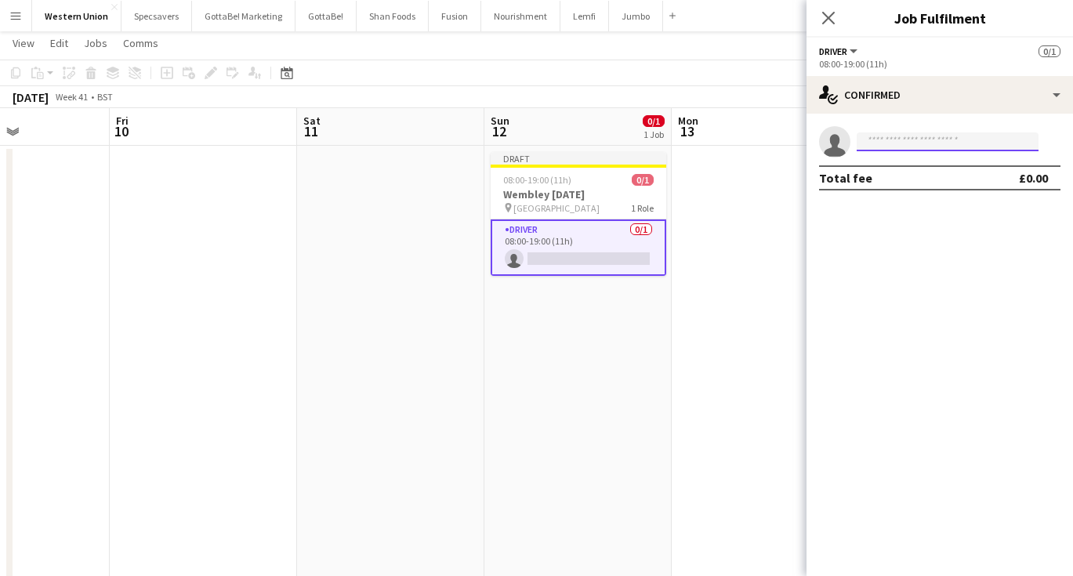
click at [952, 150] on input at bounding box center [948, 141] width 182 height 19
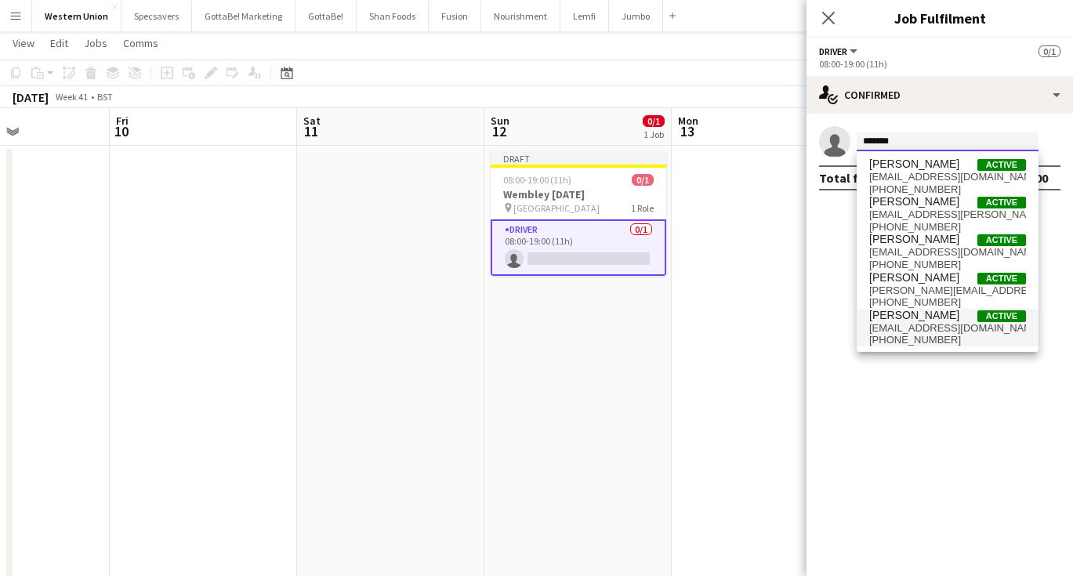
type input "*******"
click at [938, 321] on span "[PERSON_NAME]" at bounding box center [914, 315] width 90 height 13
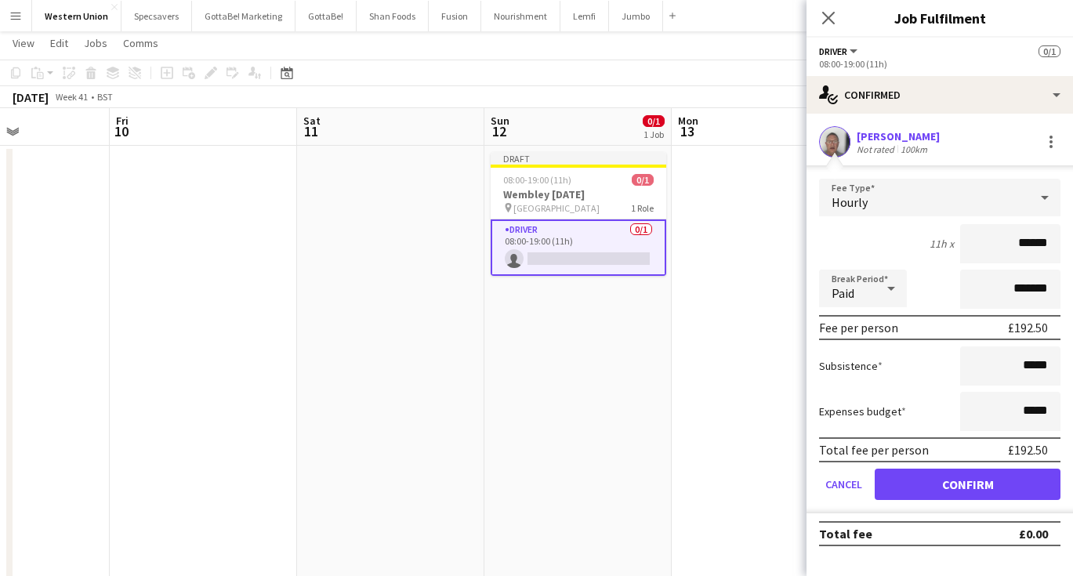
click at [948, 488] on button "Confirm" at bounding box center [968, 484] width 186 height 31
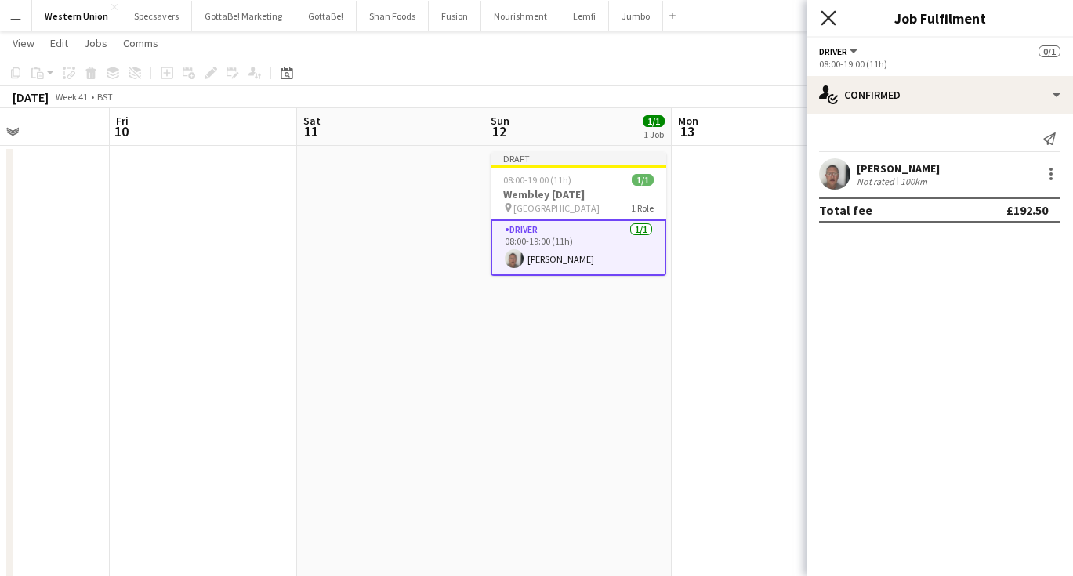
click at [826, 17] on icon "Close pop-in" at bounding box center [828, 17] width 15 height 15
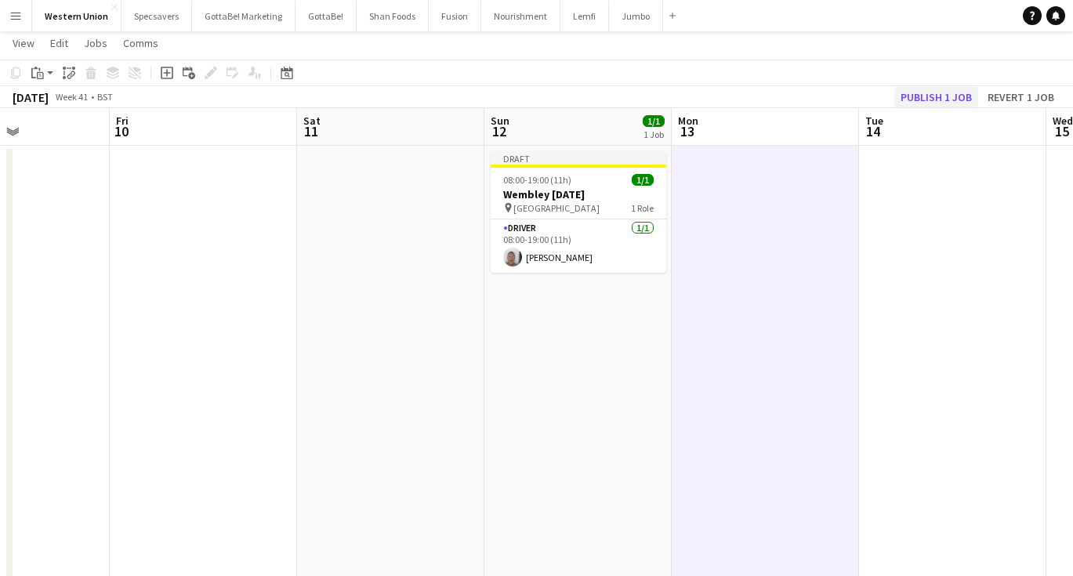
click at [923, 93] on button "Publish 1 job" at bounding box center [936, 97] width 84 height 20
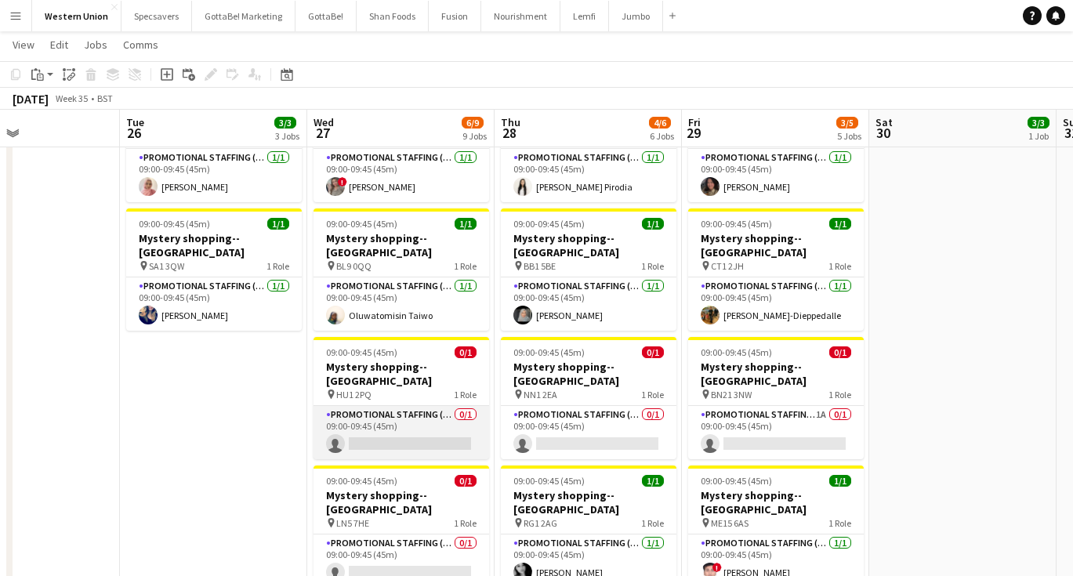
scroll to position [243, 0]
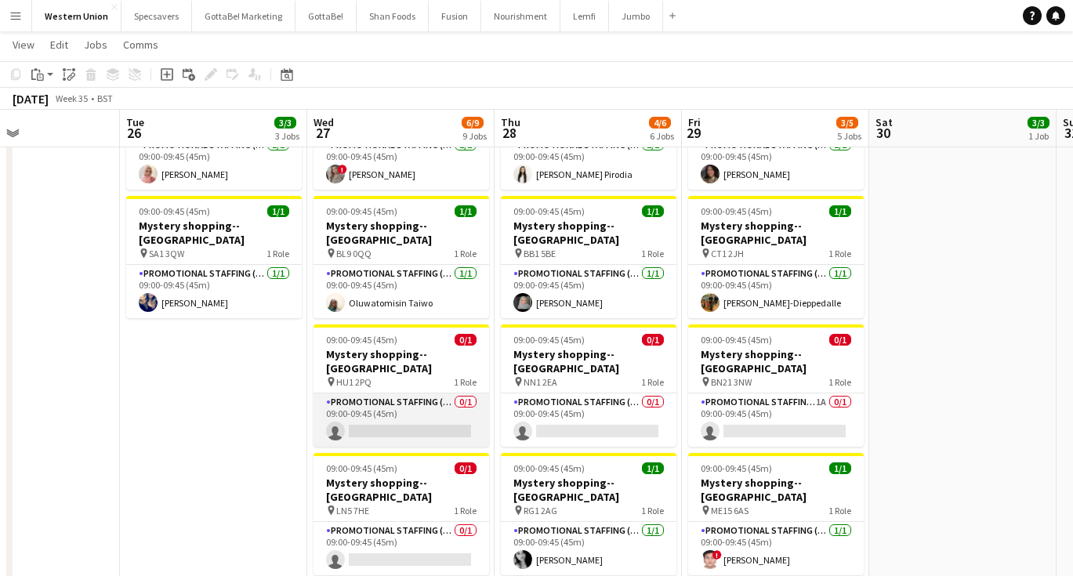
click at [408, 393] on app-card-role "Promotional Staffing (Mystery Shopper) 0/1 09:00-09:45 (45m) single-neutral-act…" at bounding box center [402, 419] width 176 height 53
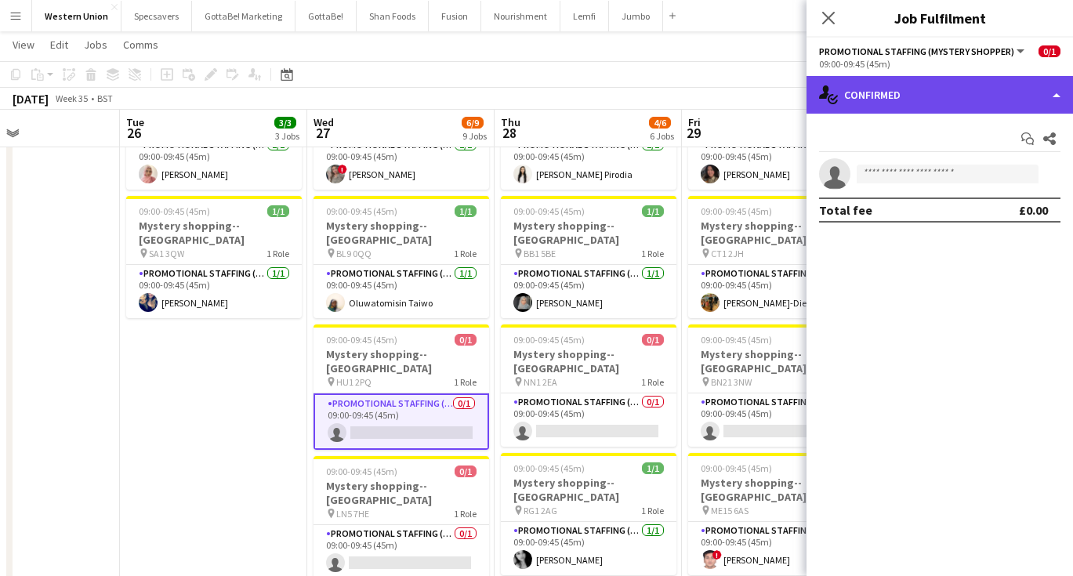
click at [966, 96] on div "single-neutral-actions-check-2 Confirmed" at bounding box center [940, 95] width 267 height 38
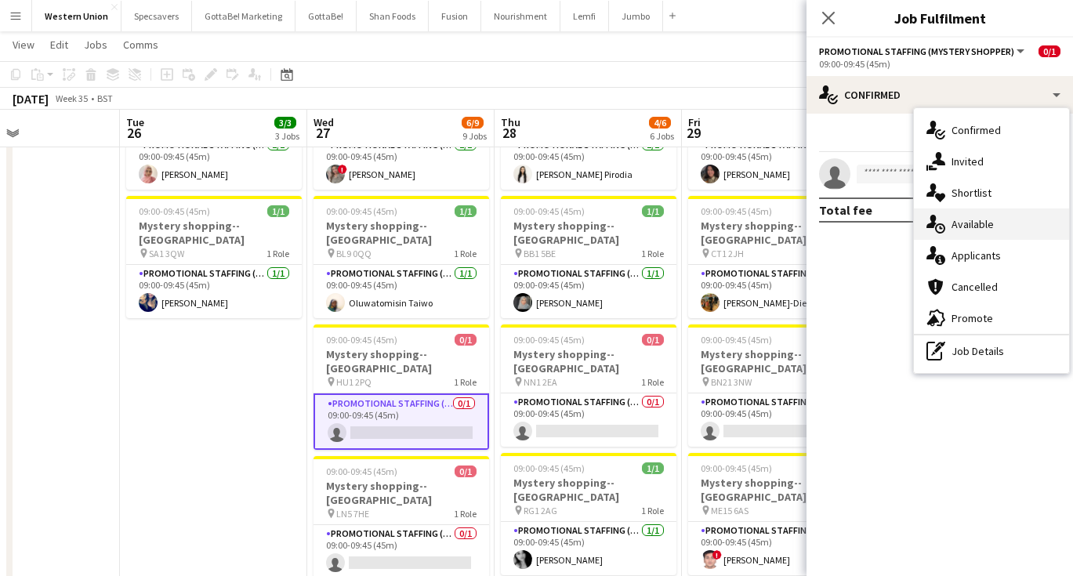
click at [989, 230] on div "single-neutral-actions-upload Available" at bounding box center [991, 224] width 155 height 31
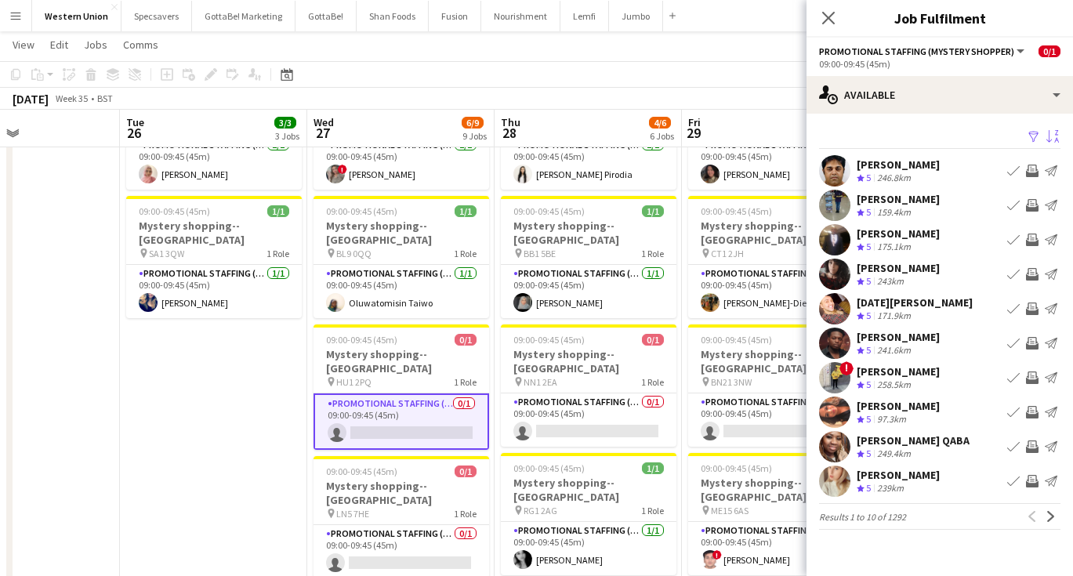
click at [1051, 140] on app-icon "Sort asc" at bounding box center [1052, 137] width 13 height 15
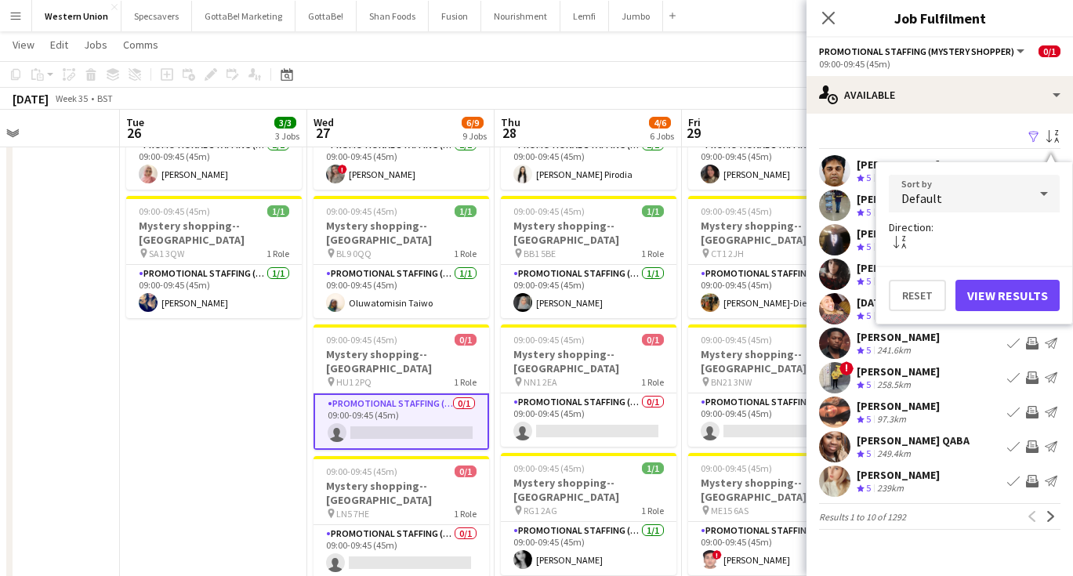
click at [993, 194] on div "Default" at bounding box center [959, 194] width 140 height 38
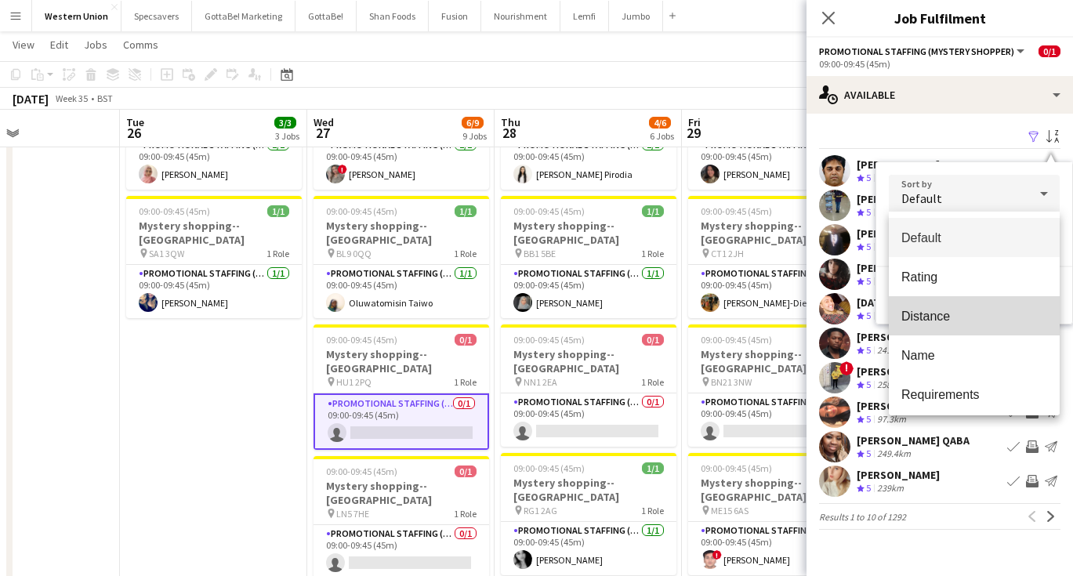
click at [964, 314] on span "Distance" at bounding box center [974, 316] width 146 height 15
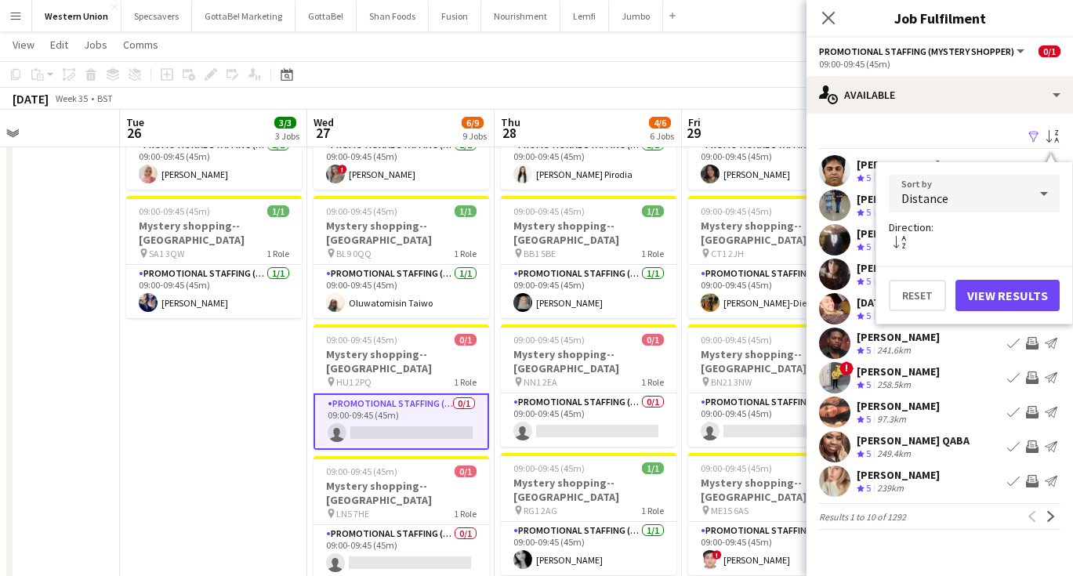
click at [1011, 292] on button "View Results" at bounding box center [1008, 295] width 104 height 31
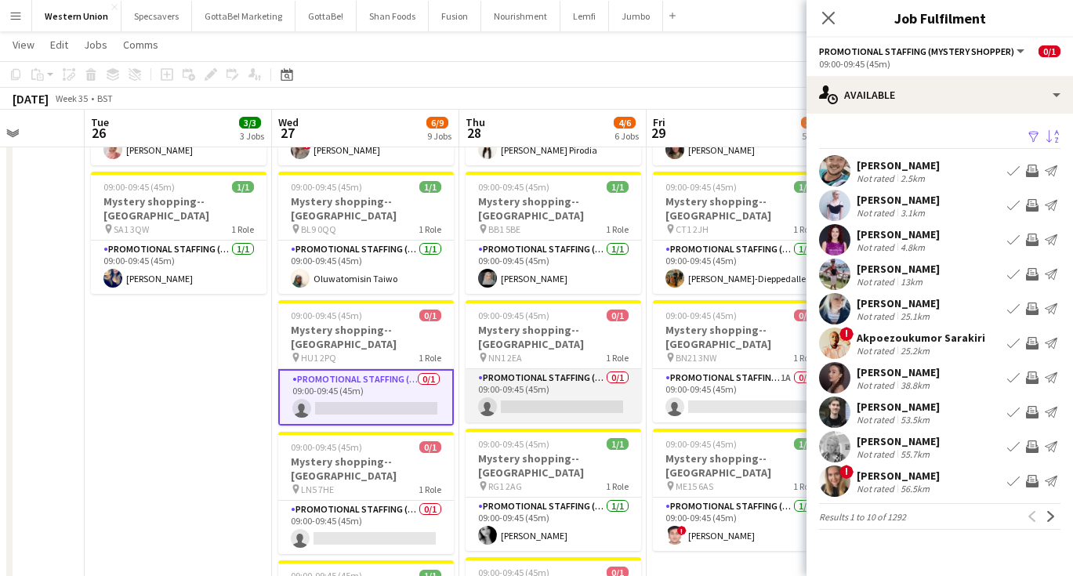
scroll to position [0, 671]
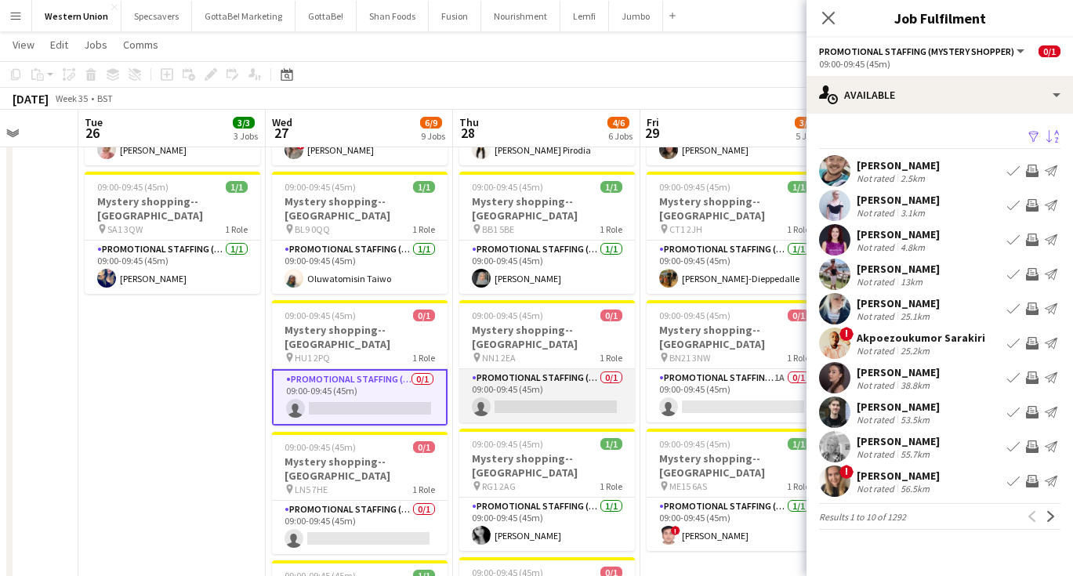
click at [558, 369] on app-card-role "Promotional Staffing (Mystery Shopper) 0/1 09:00-09:45 (45m) single-neutral-act…" at bounding box center [547, 395] width 176 height 53
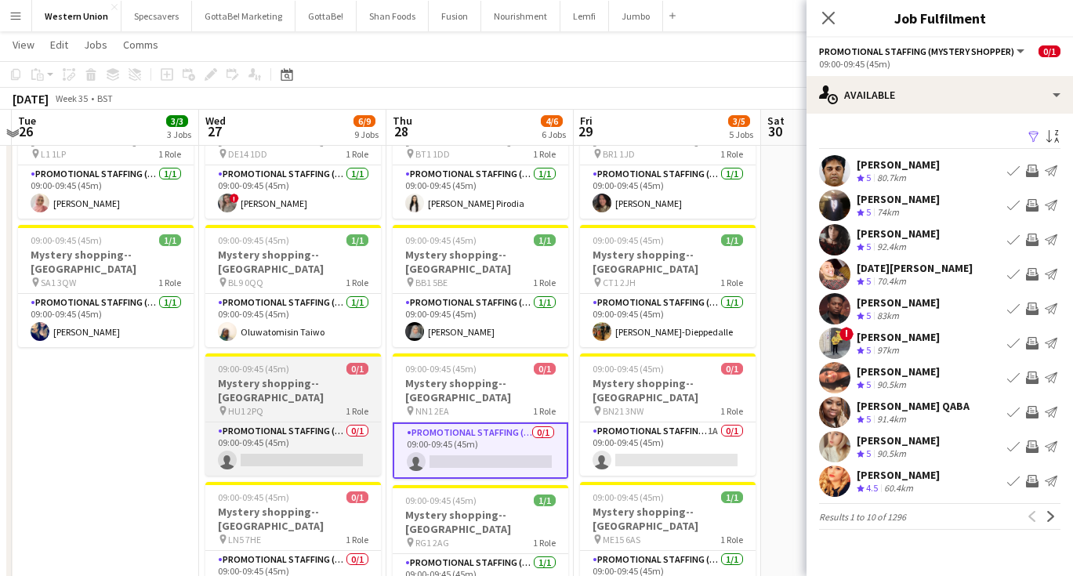
scroll to position [212, 0]
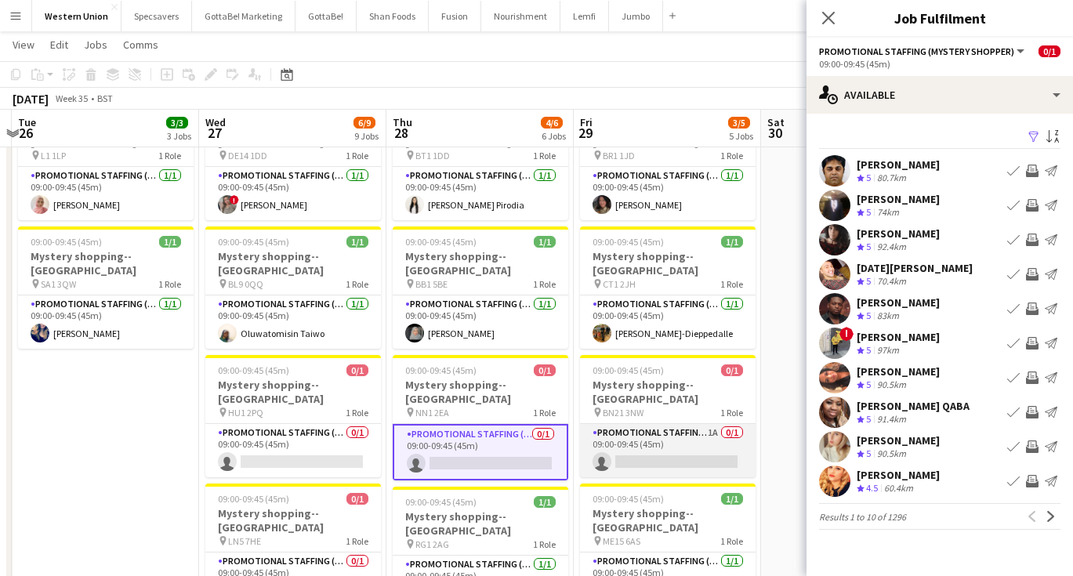
click at [718, 424] on app-card-role "Promotional Staffing (Mystery Shopper) 1A 0/1 09:00-09:45 (45m) single-neutral-…" at bounding box center [668, 450] width 176 height 53
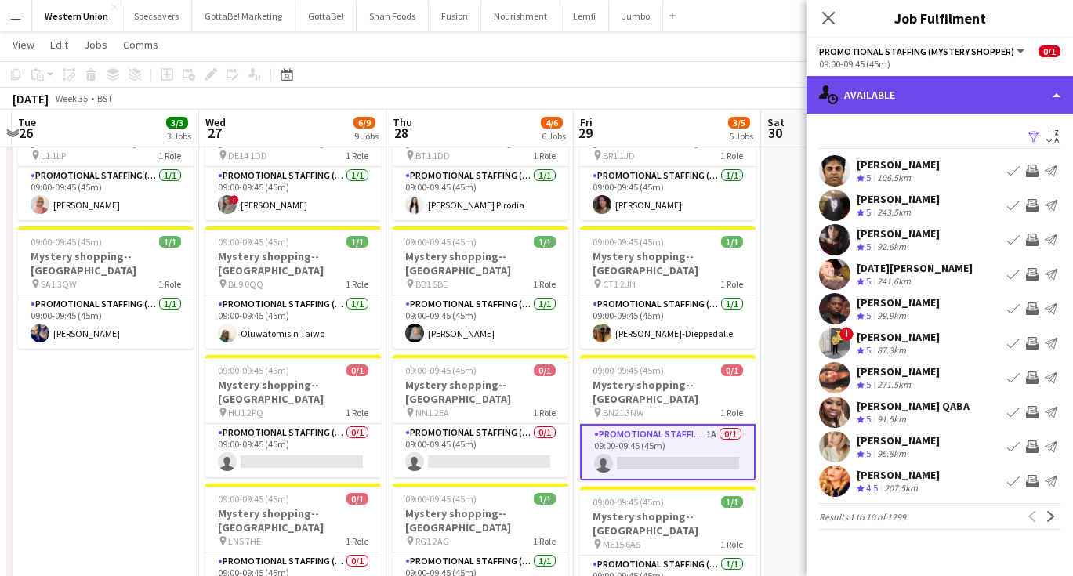
click at [925, 93] on div "single-neutral-actions-upload Available" at bounding box center [940, 95] width 267 height 38
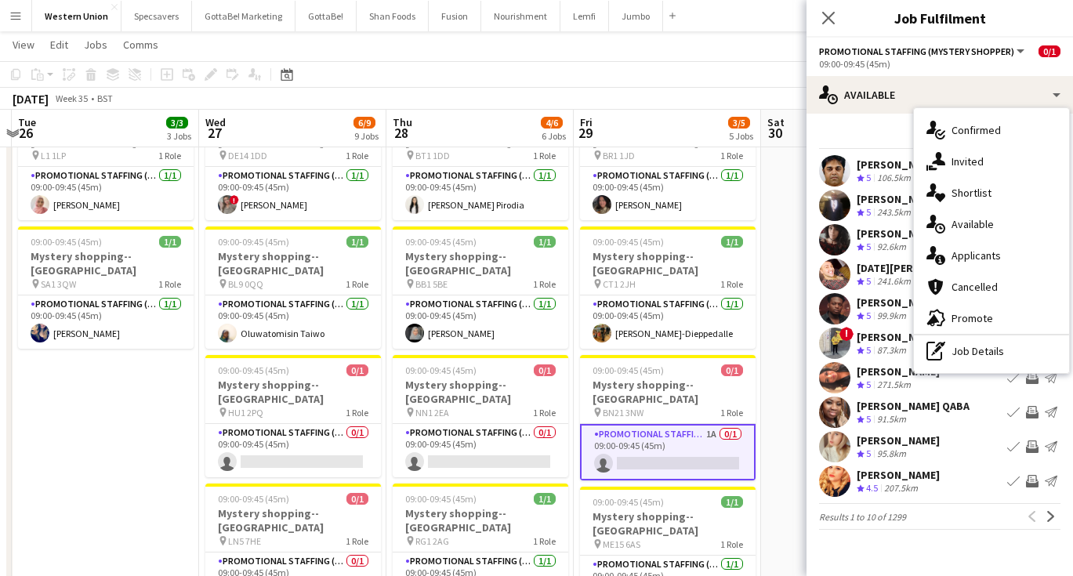
click at [884, 125] on div "Filter Sort asc [PERSON_NAME] Crew rating 5 106.5km Book crew Invite crew Send …" at bounding box center [940, 331] width 267 height 435
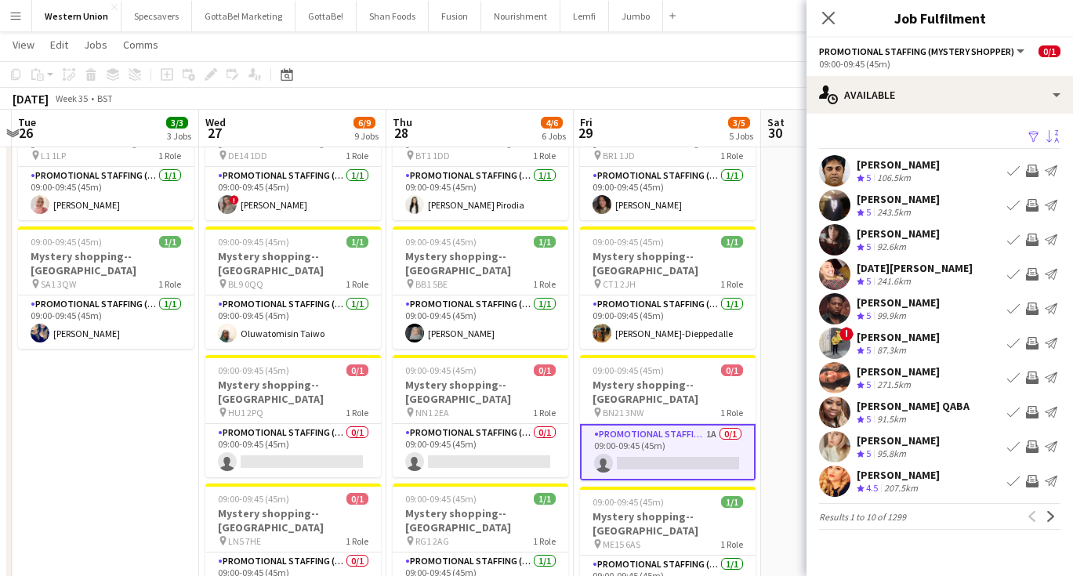
click at [1056, 134] on app-icon "Sort asc" at bounding box center [1052, 137] width 13 height 15
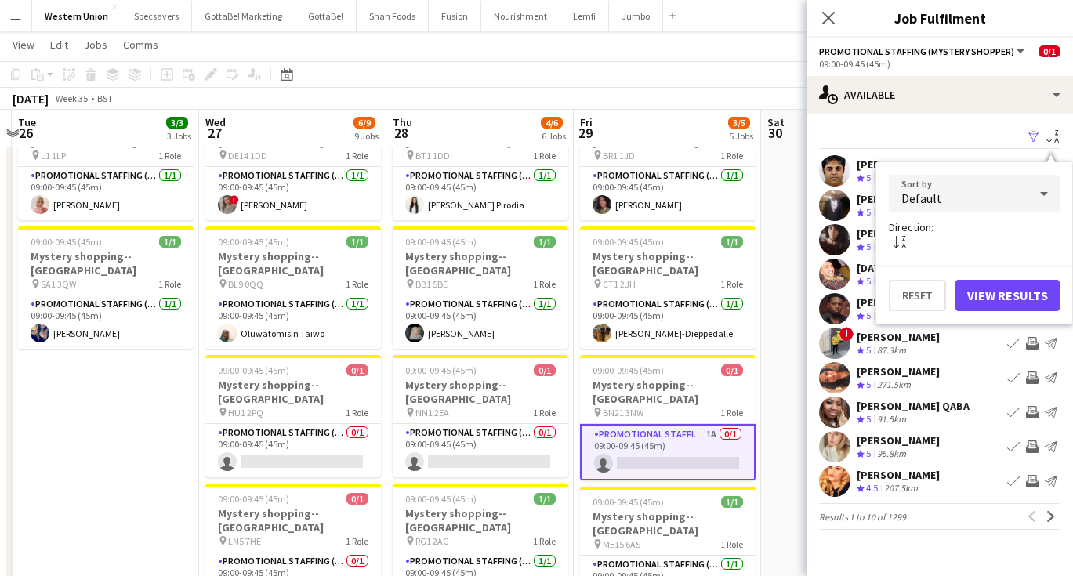
click at [1007, 199] on div "Default" at bounding box center [959, 194] width 140 height 38
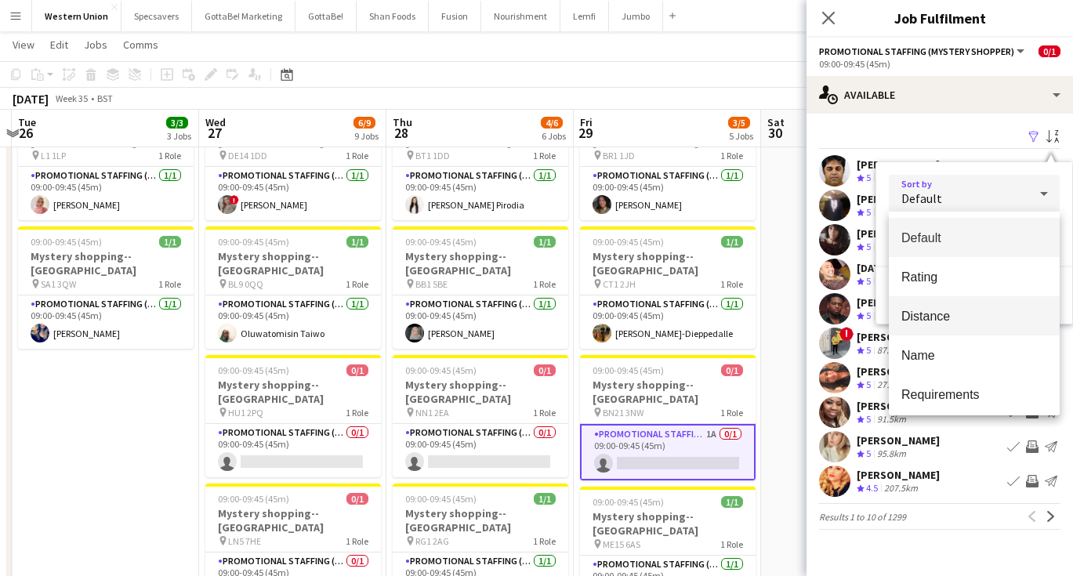
click at [959, 314] on span "Distance" at bounding box center [974, 316] width 146 height 15
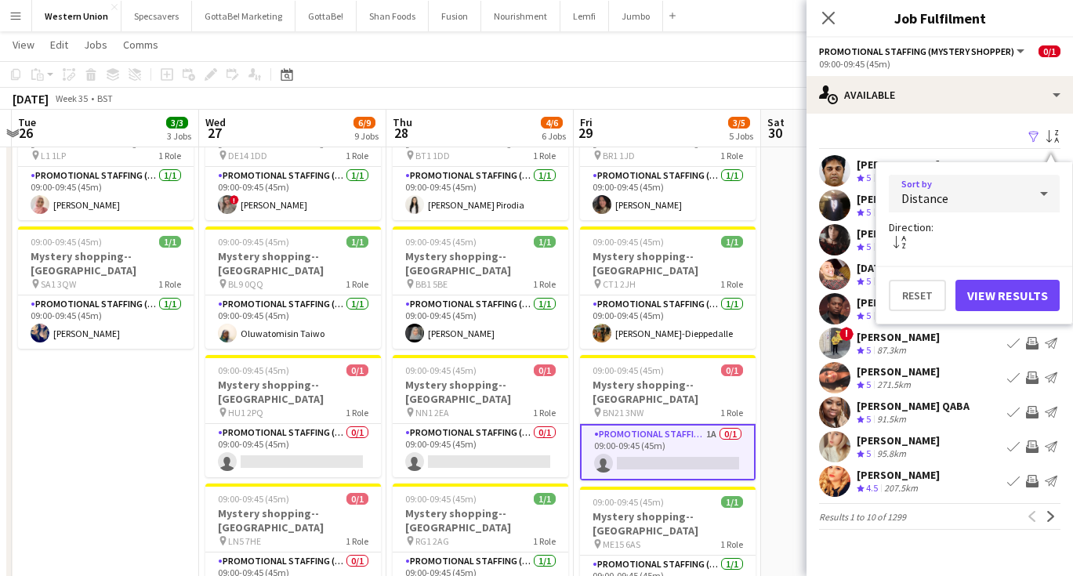
click at [1011, 299] on button "View Results" at bounding box center [1008, 295] width 104 height 31
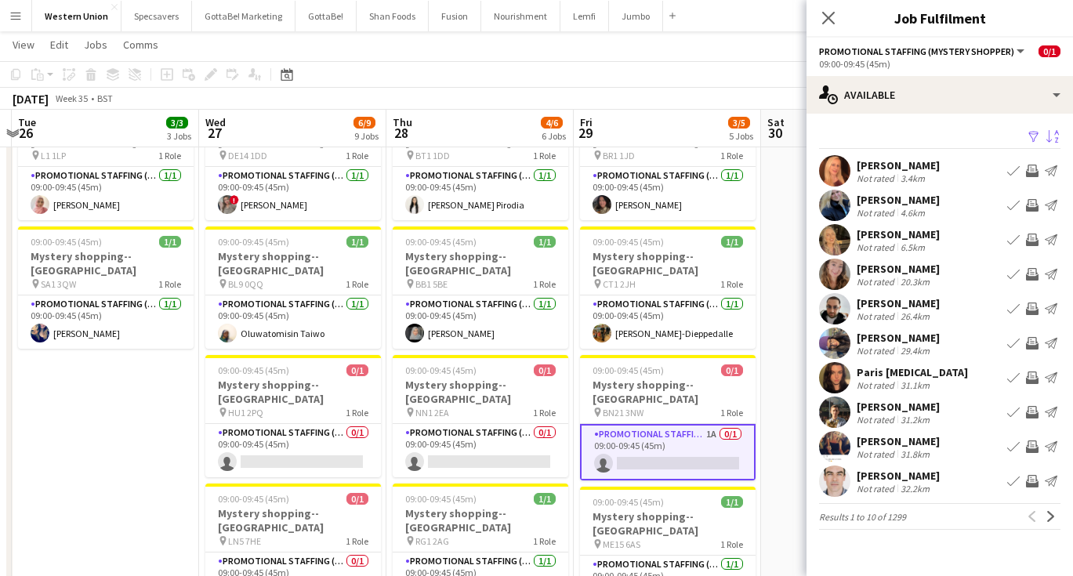
click at [937, 201] on div "[PERSON_NAME] Not rated 4.6km Book crew Invite crew Send notification" at bounding box center [940, 205] width 267 height 31
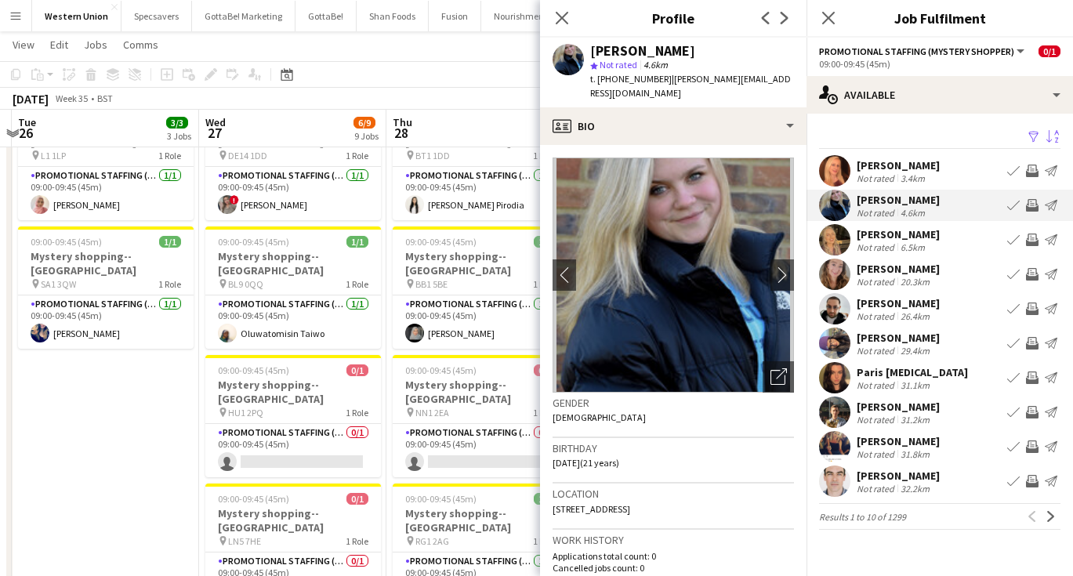
click at [874, 445] on div "[PERSON_NAME]" at bounding box center [898, 441] width 83 height 14
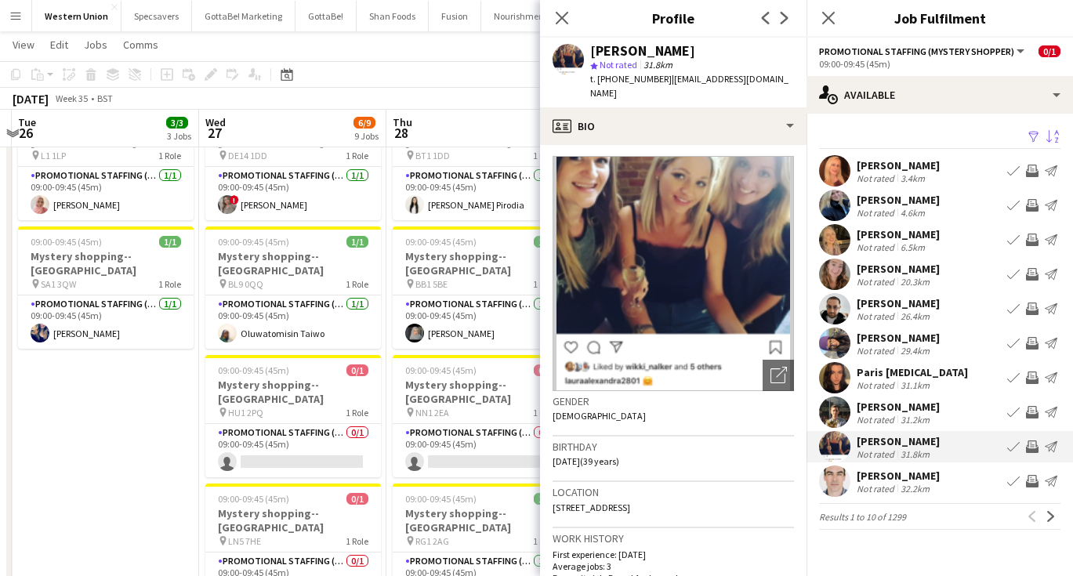
scroll to position [5, 0]
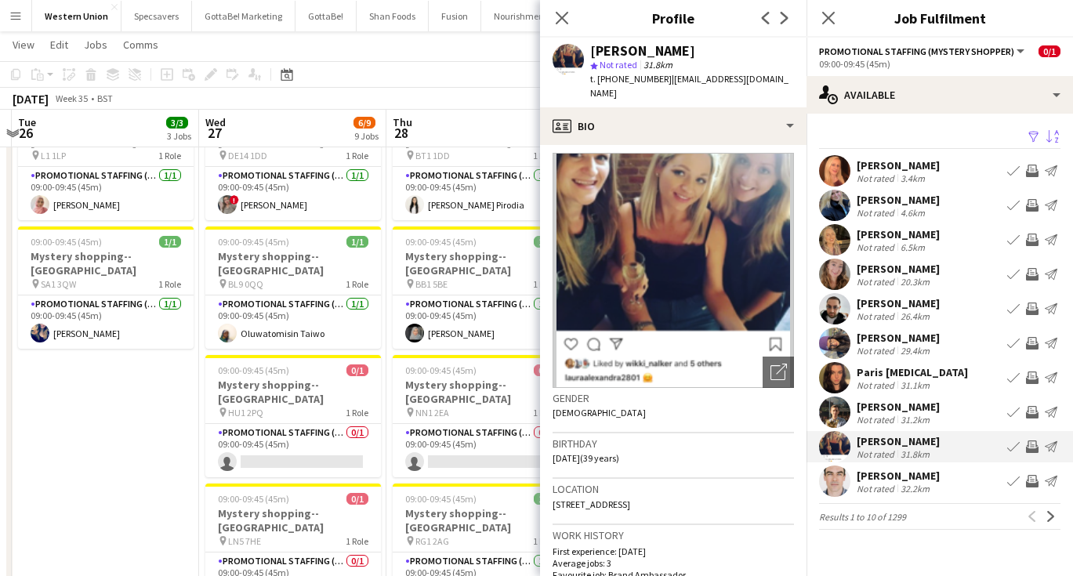
click at [184, 397] on app-date-cell "09:00-09:45 (45m) 1/1 Mystery shopping--[GEOGRAPHIC_DATA] pin GL50 3HD 1 Role P…" at bounding box center [105, 562] width 187 height 1199
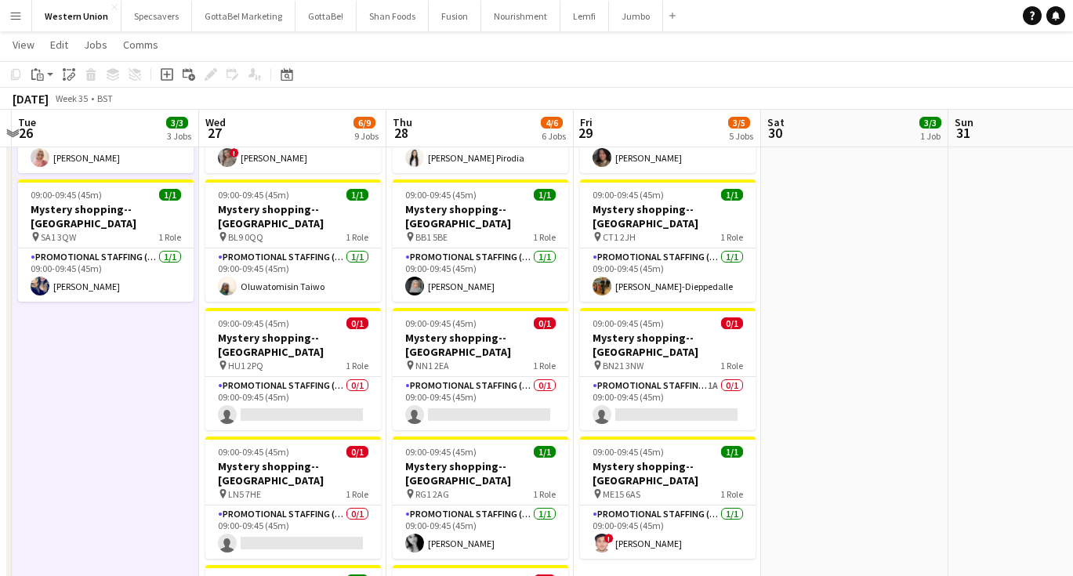
scroll to position [0, 552]
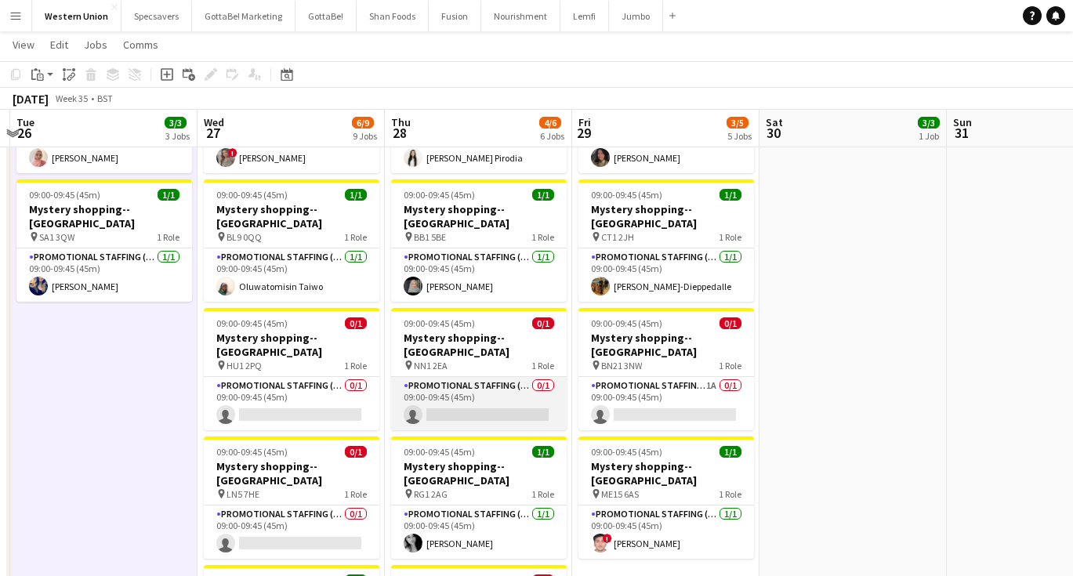
click at [496, 377] on app-card-role "Promotional Staffing (Mystery Shopper) 0/1 09:00-09:45 (45m) single-neutral-act…" at bounding box center [479, 403] width 176 height 53
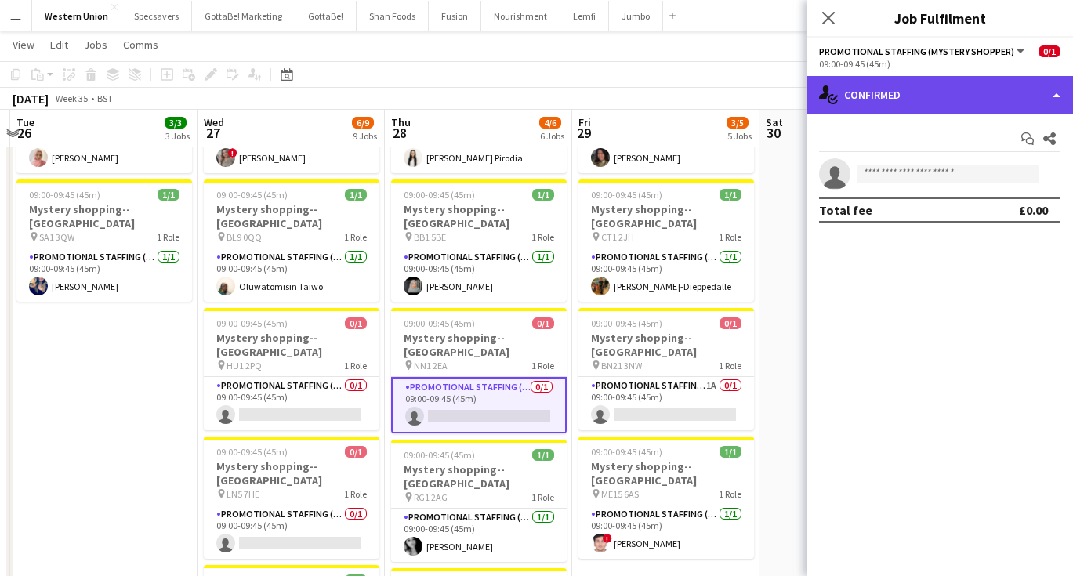
click at [907, 86] on div "single-neutral-actions-check-2 Confirmed" at bounding box center [940, 95] width 267 height 38
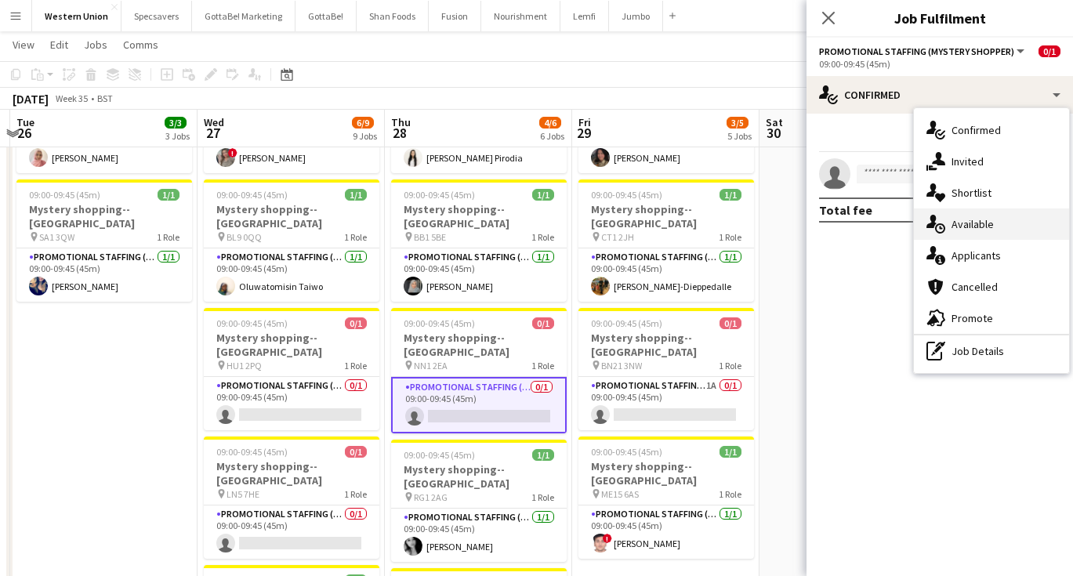
click at [989, 223] on div "single-neutral-actions-upload Available" at bounding box center [991, 224] width 155 height 31
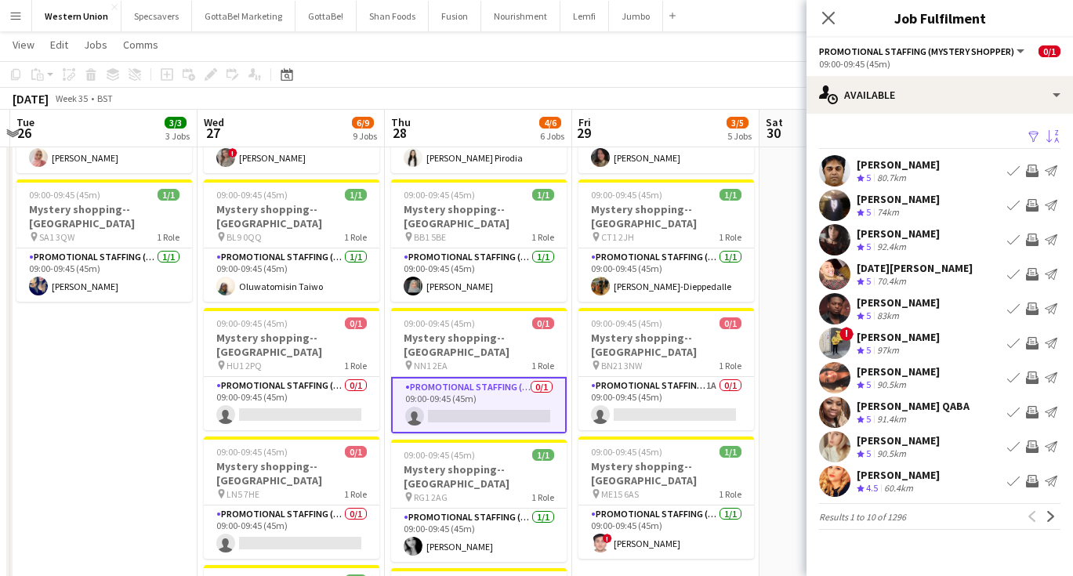
click at [1050, 138] on app-icon "Sort asc" at bounding box center [1052, 137] width 13 height 15
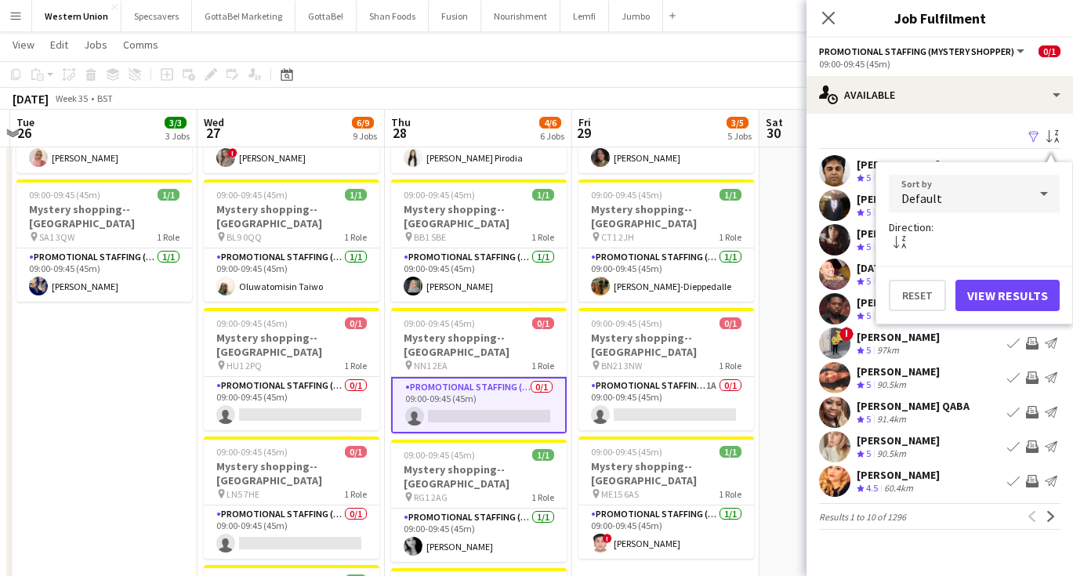
click at [994, 199] on div "Default" at bounding box center [959, 194] width 140 height 38
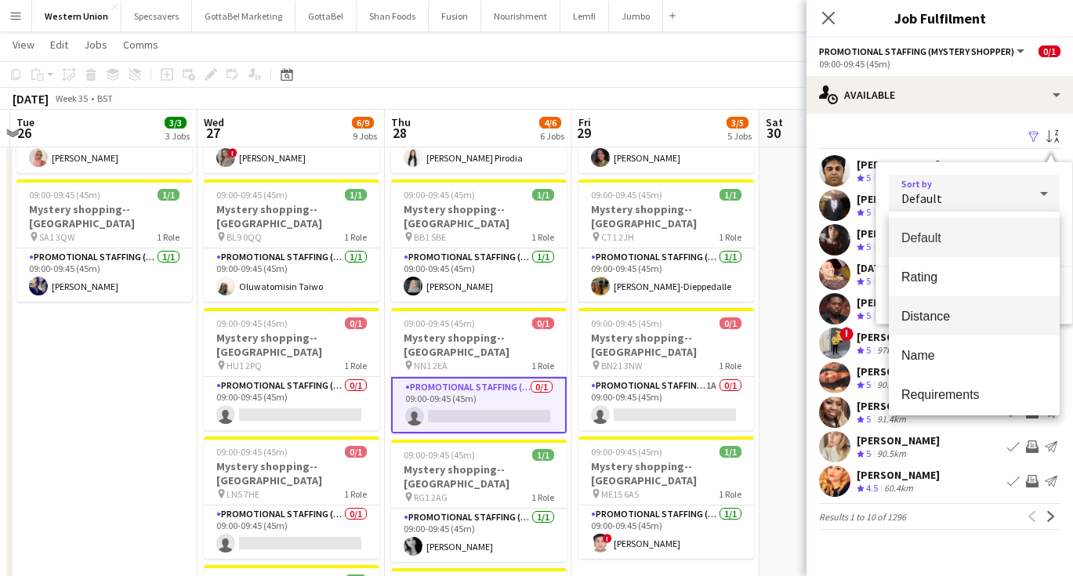
click at [939, 306] on mat-option "Distance" at bounding box center [974, 315] width 171 height 39
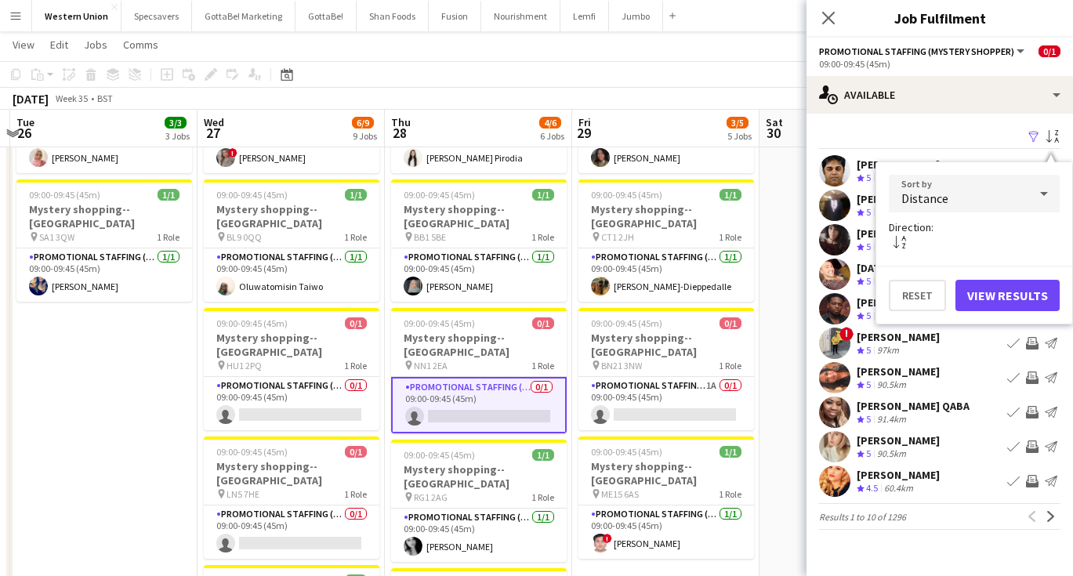
click at [1012, 289] on button "View Results" at bounding box center [1008, 295] width 104 height 31
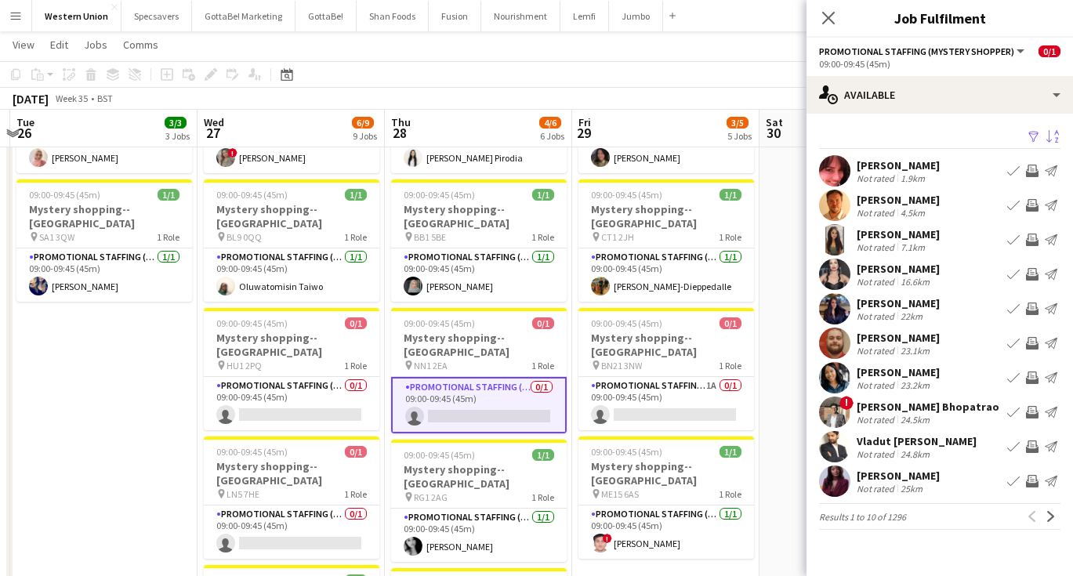
click at [905, 199] on div "[PERSON_NAME]" at bounding box center [898, 200] width 83 height 14
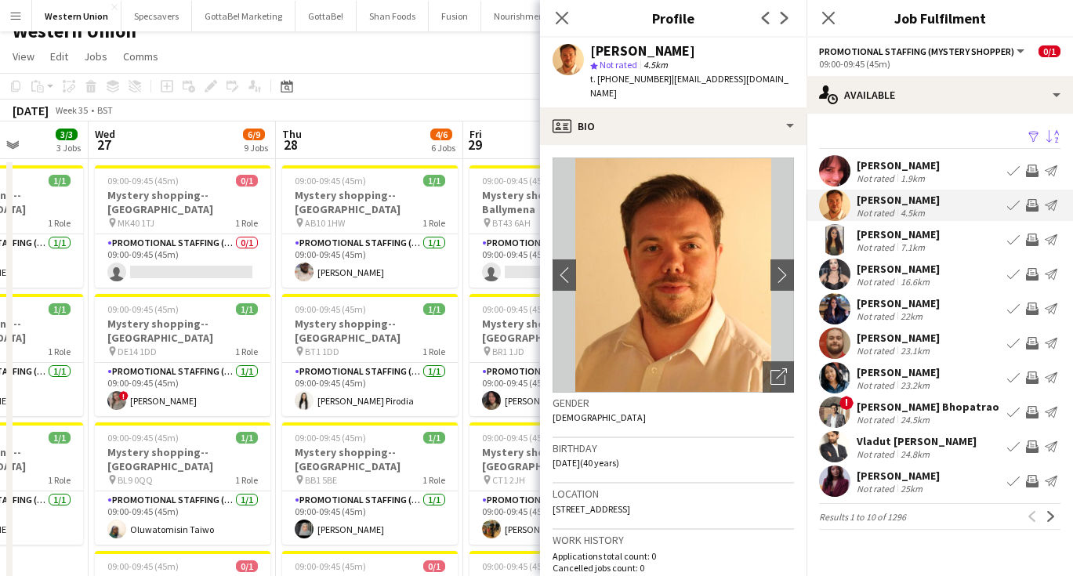
scroll to position [13, 0]
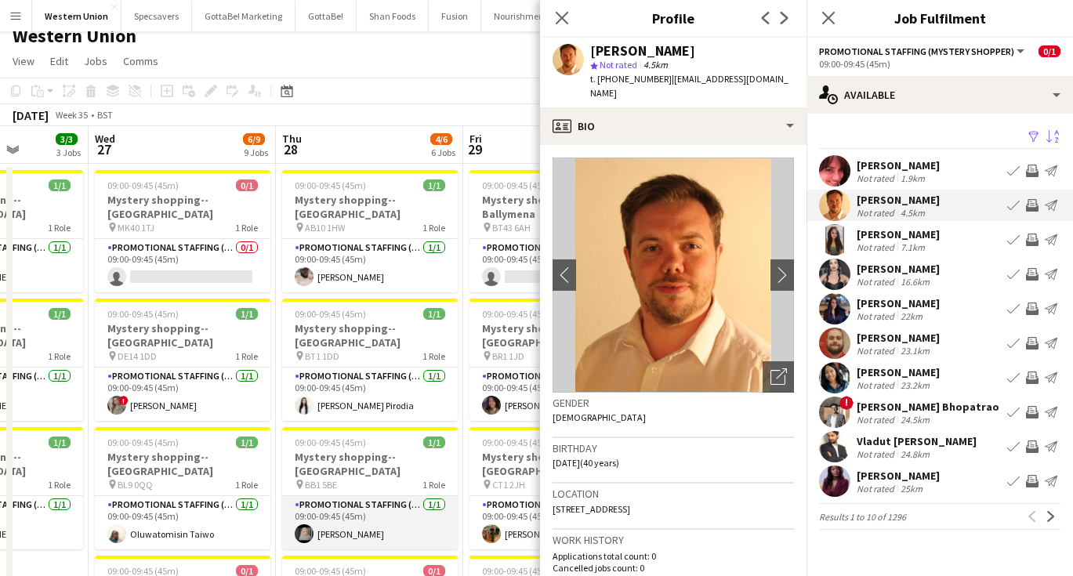
click at [375, 496] on app-card-role "Promotional Staffing (Mystery Shopper) [DATE] 09:00-09:45 (45m) [PERSON_NAME]" at bounding box center [370, 522] width 176 height 53
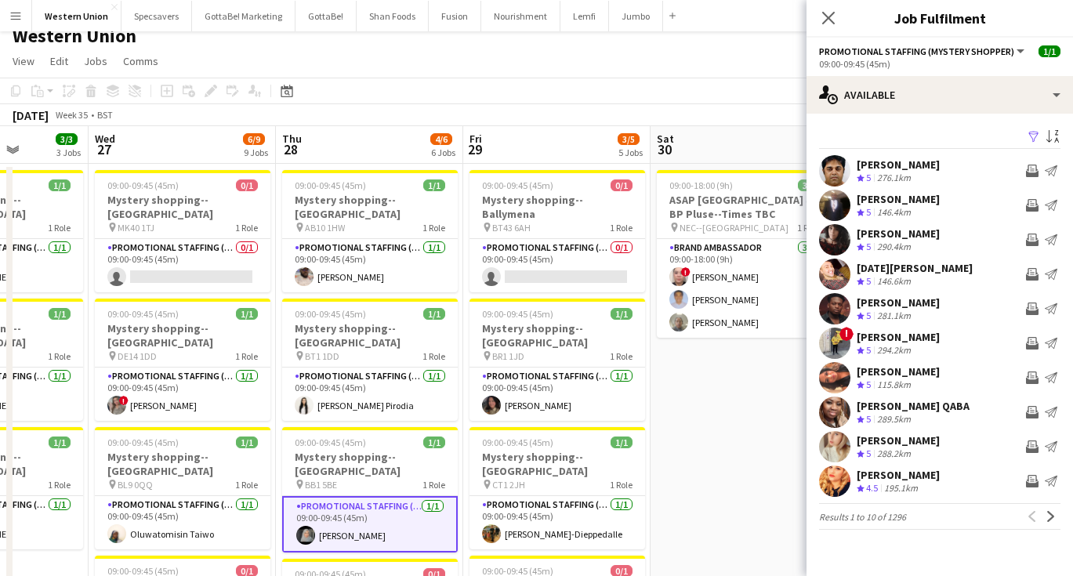
click at [354, 496] on app-card-role "Promotional Staffing (Mystery Shopper) [DATE] 09:00-09:45 (45m) [PERSON_NAME]" at bounding box center [370, 524] width 176 height 56
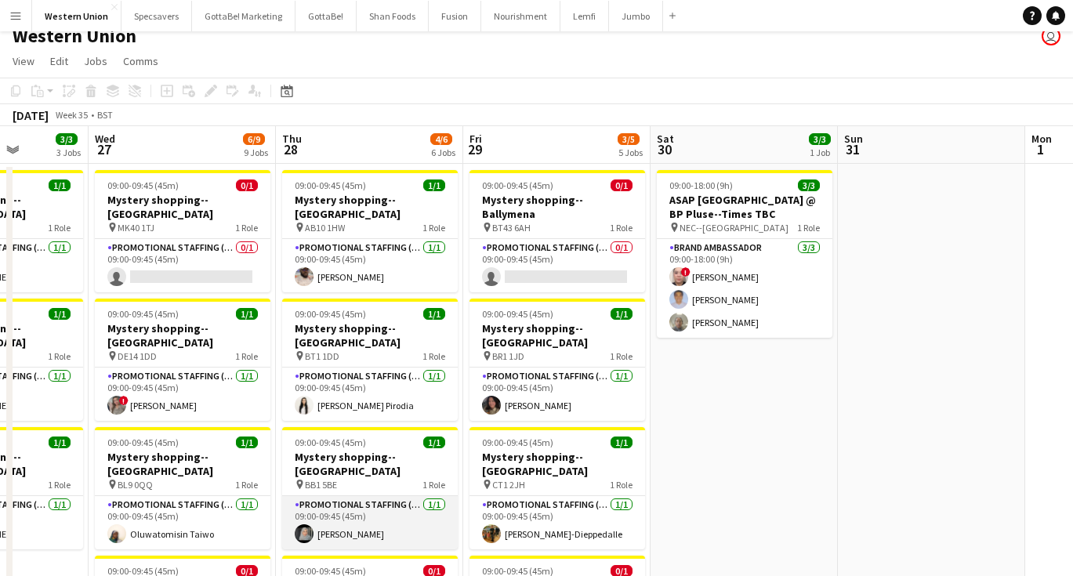
click at [364, 500] on app-card-role "Promotional Staffing (Mystery Shopper) [DATE] 09:00-09:45 (45m) [PERSON_NAME]" at bounding box center [370, 522] width 176 height 53
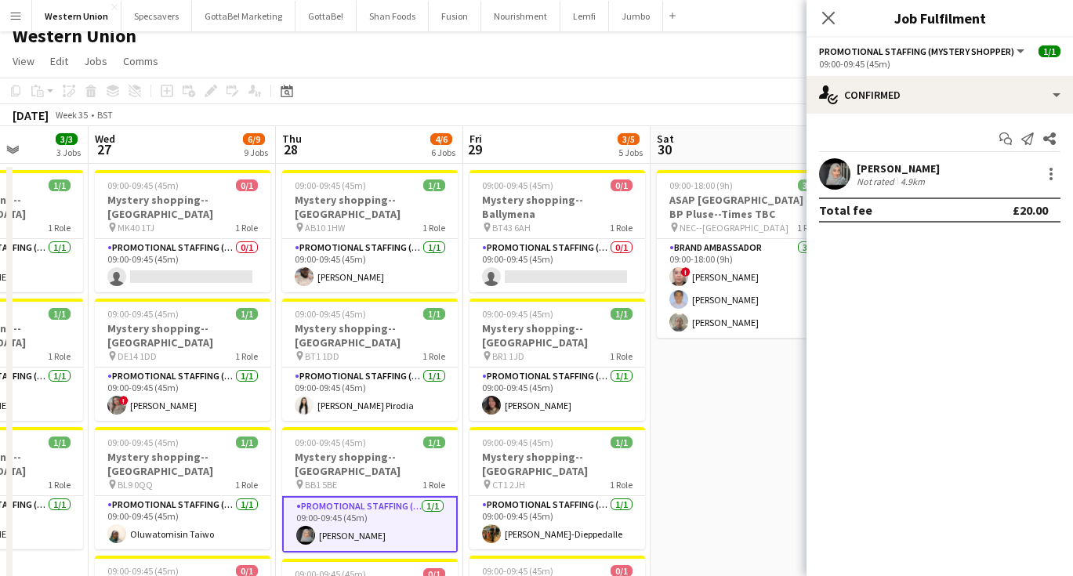
click at [892, 165] on div "[PERSON_NAME]" at bounding box center [898, 168] width 83 height 14
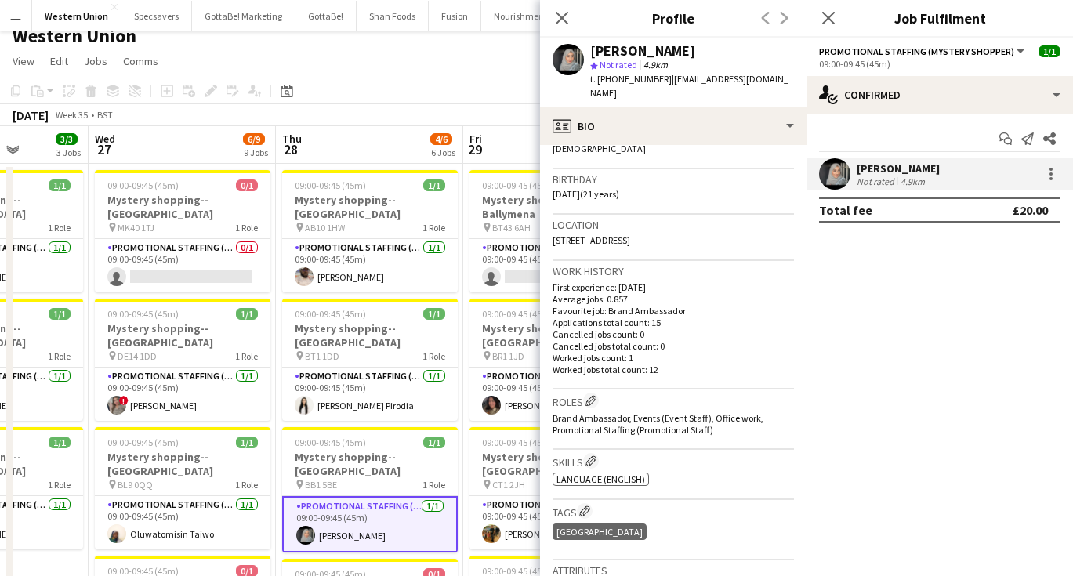
scroll to position [535, 0]
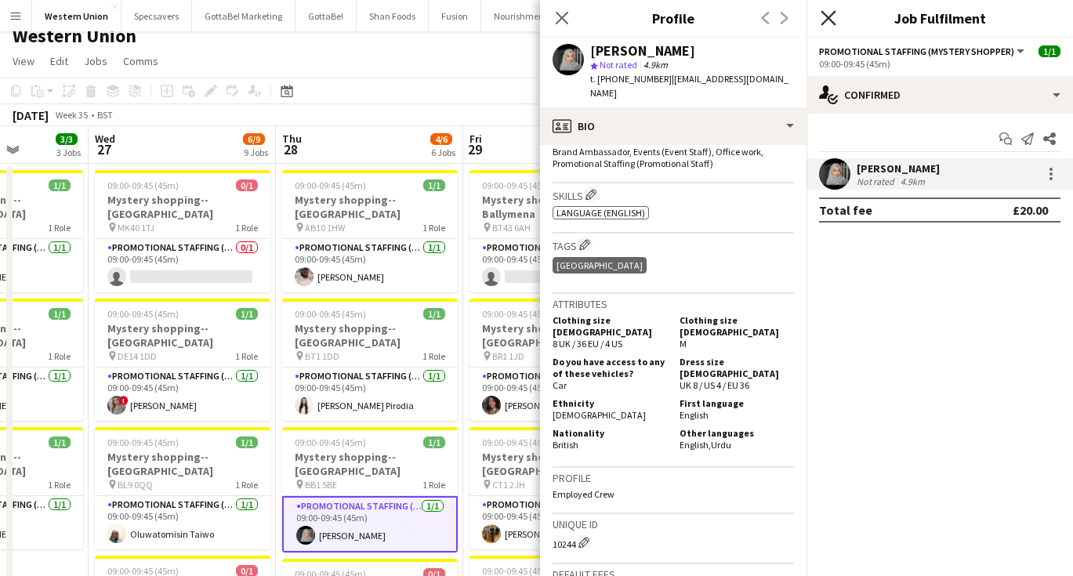
click at [829, 19] on icon at bounding box center [828, 17] width 15 height 15
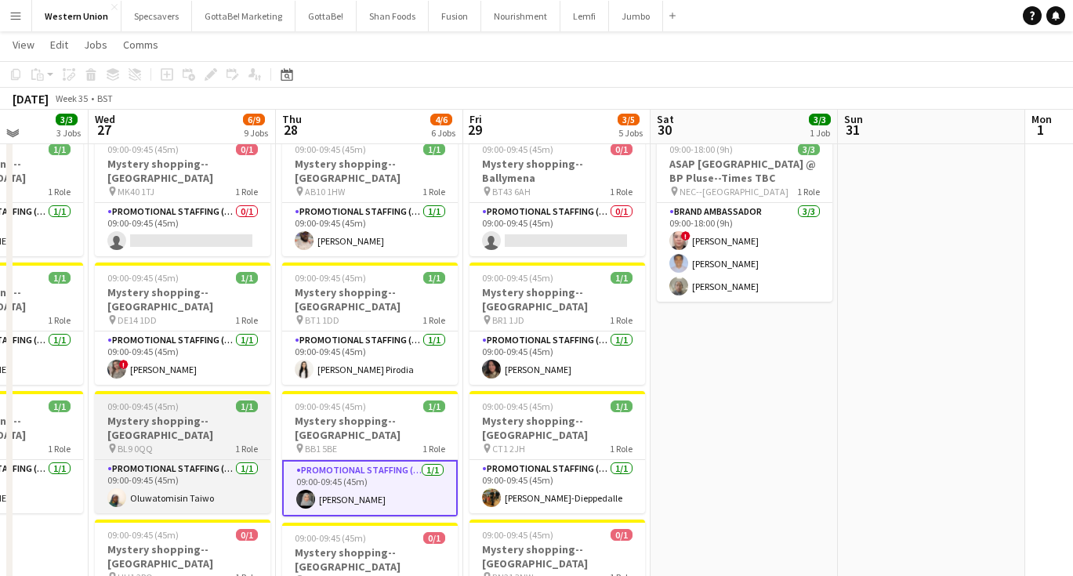
scroll to position [57, 0]
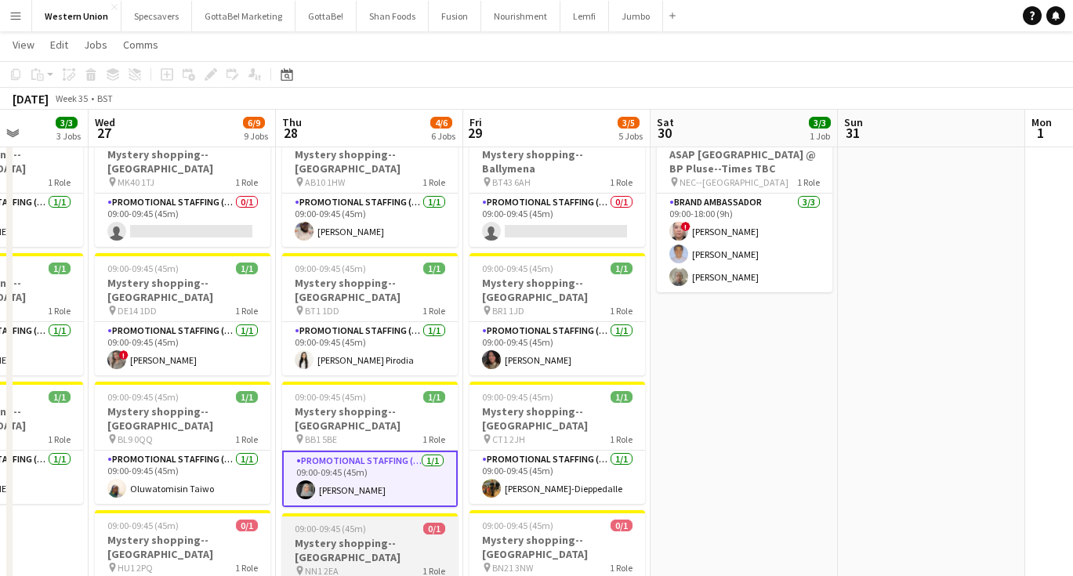
click at [359, 523] on span "09:00-09:45 (45m)" at bounding box center [330, 529] width 71 height 12
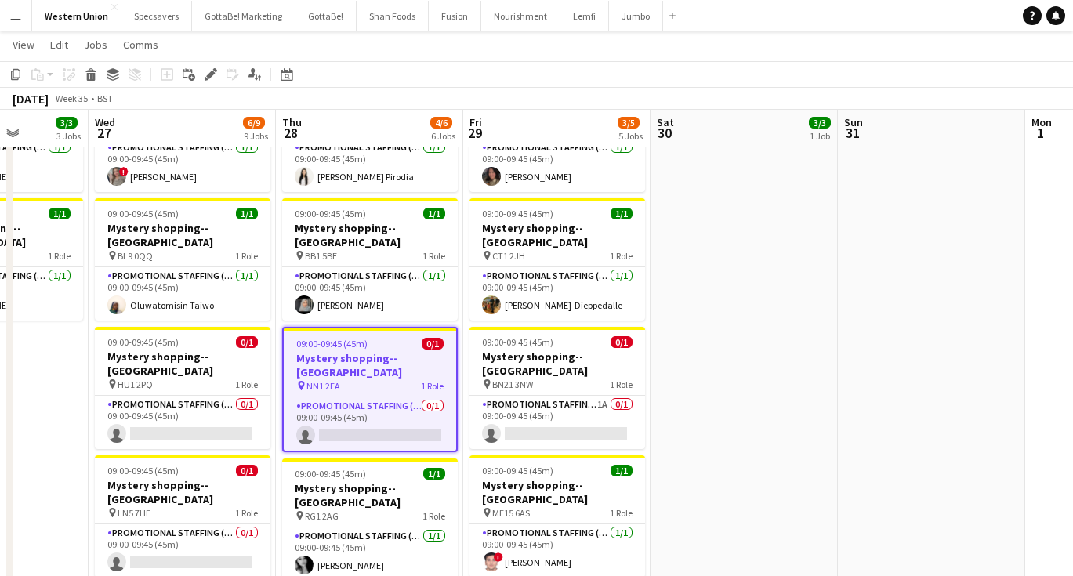
scroll to position [245, 0]
